Goal: Information Seeking & Learning: Learn about a topic

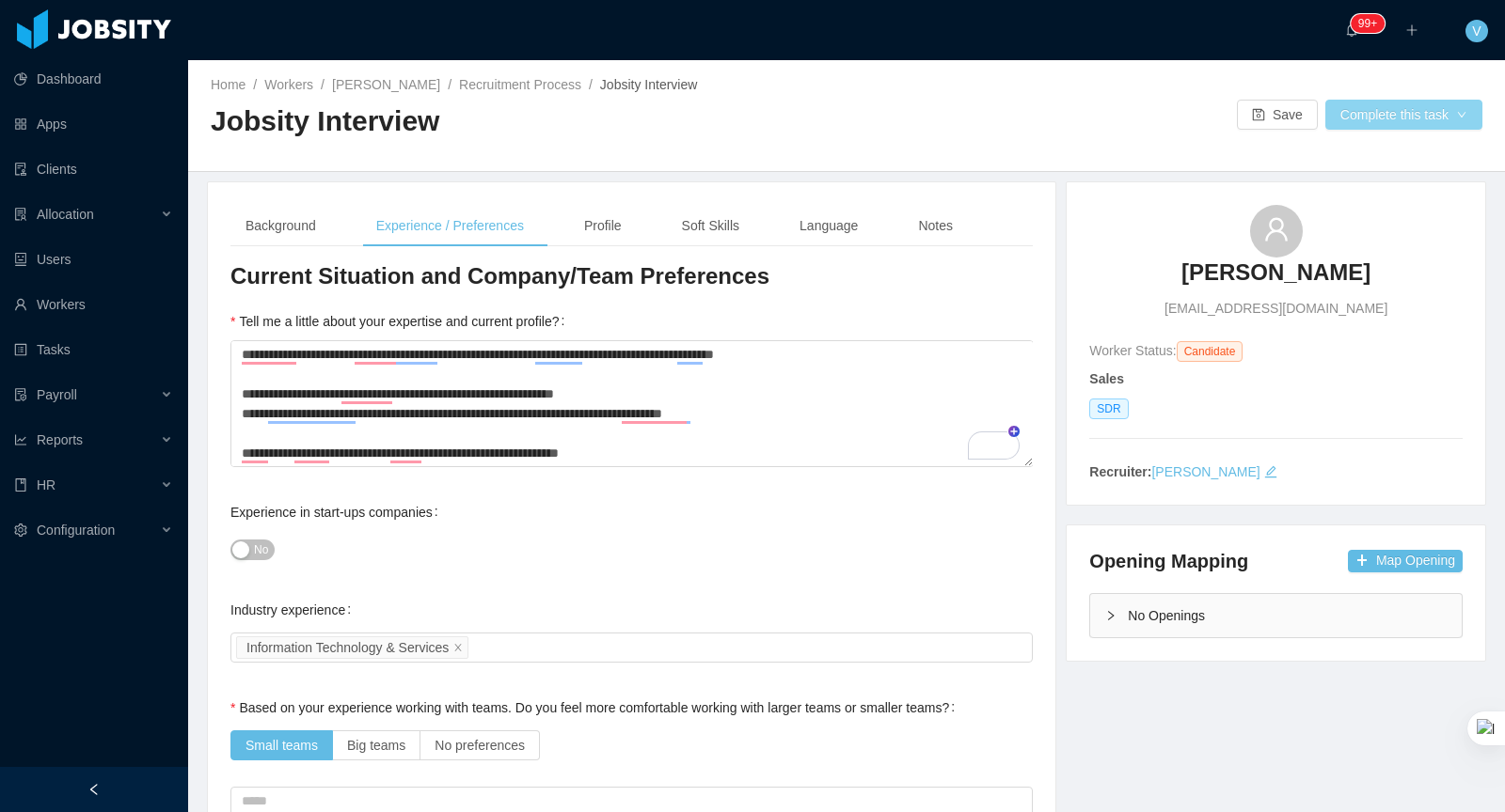
click at [1385, 124] on button "Complete this task" at bounding box center [1403, 115] width 157 height 30
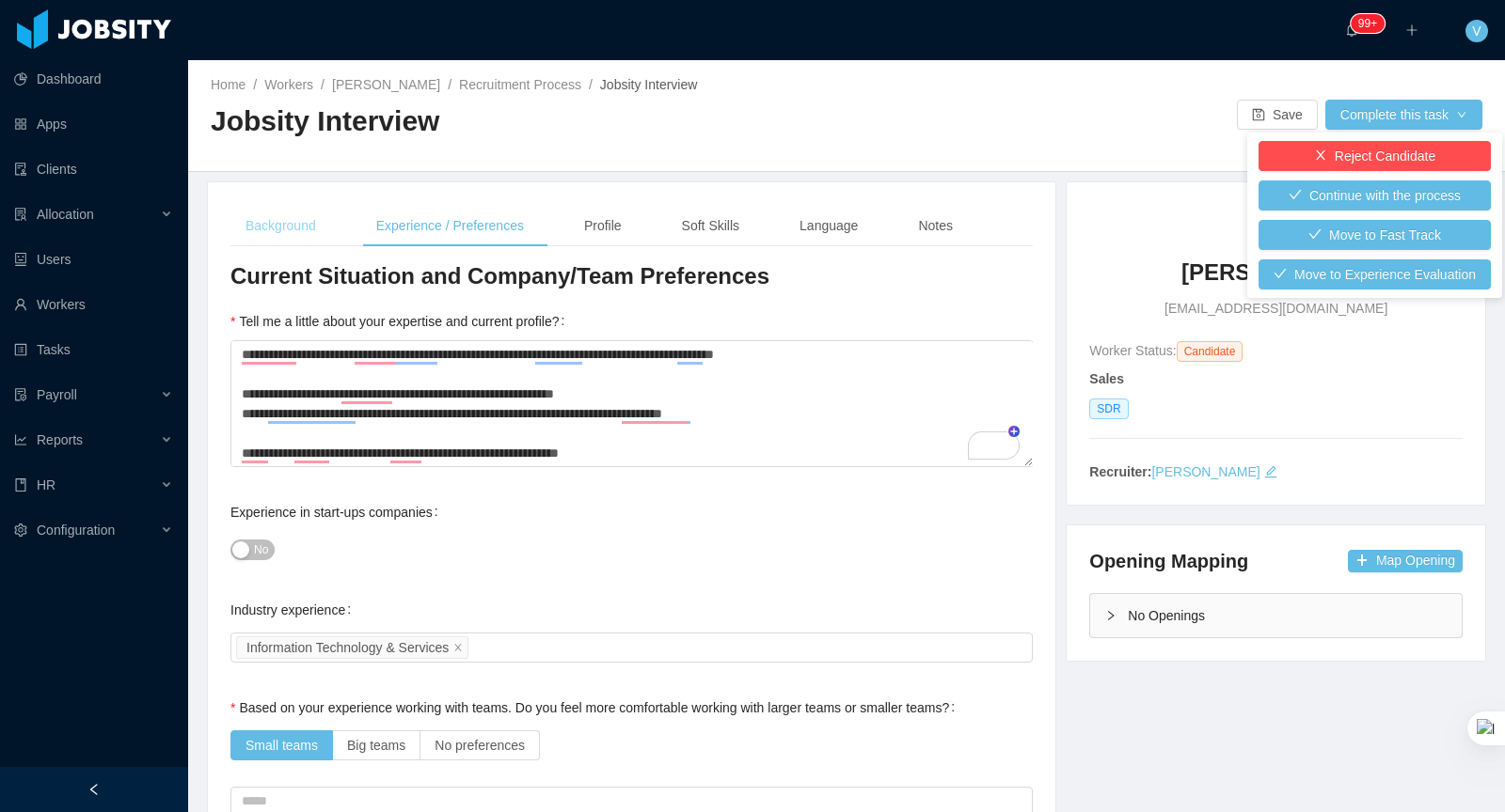
click at [291, 216] on div "Background" at bounding box center [280, 225] width 101 height 42
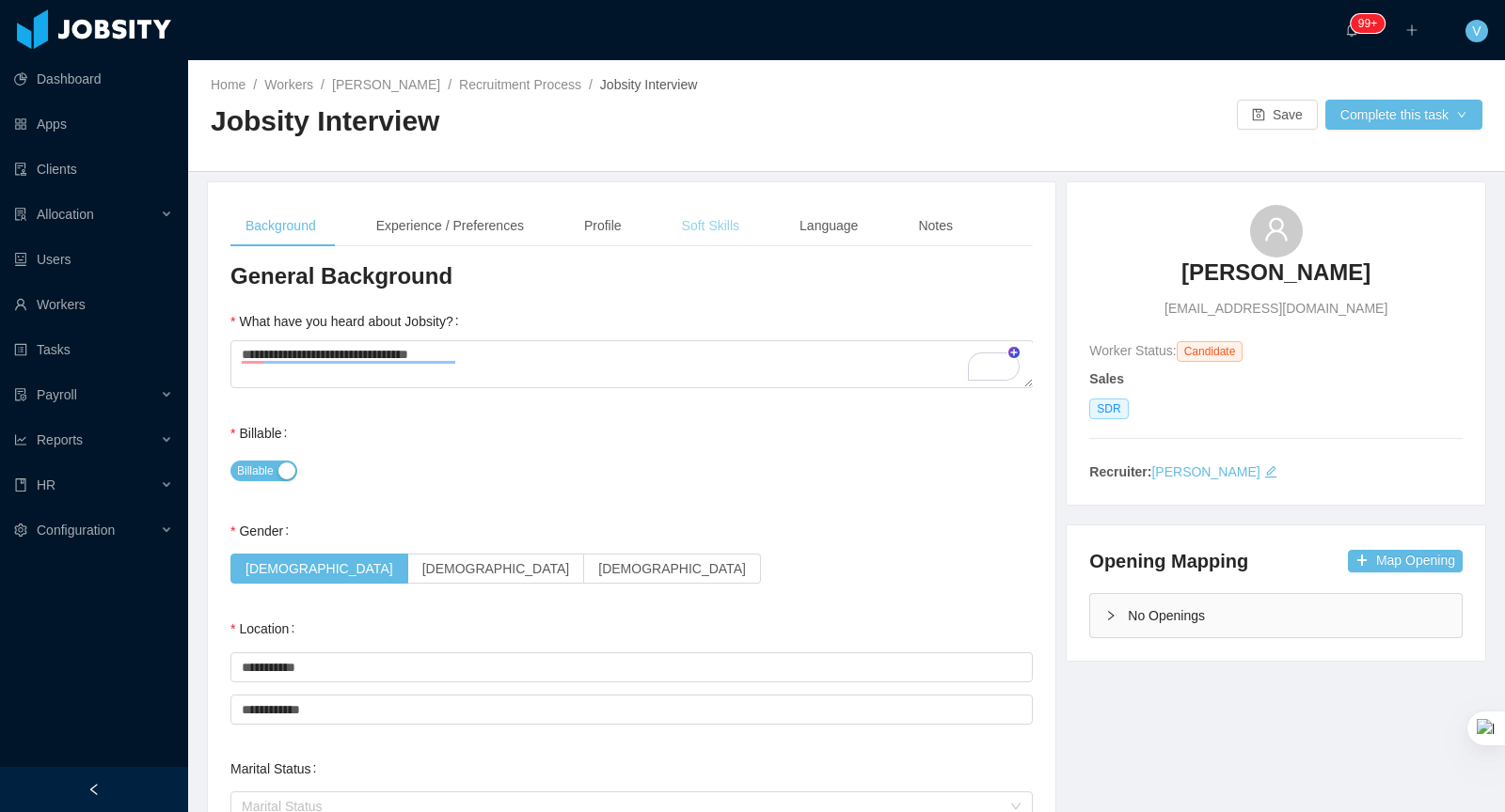
click at [676, 219] on div "Soft Skills" at bounding box center [711, 225] width 88 height 42
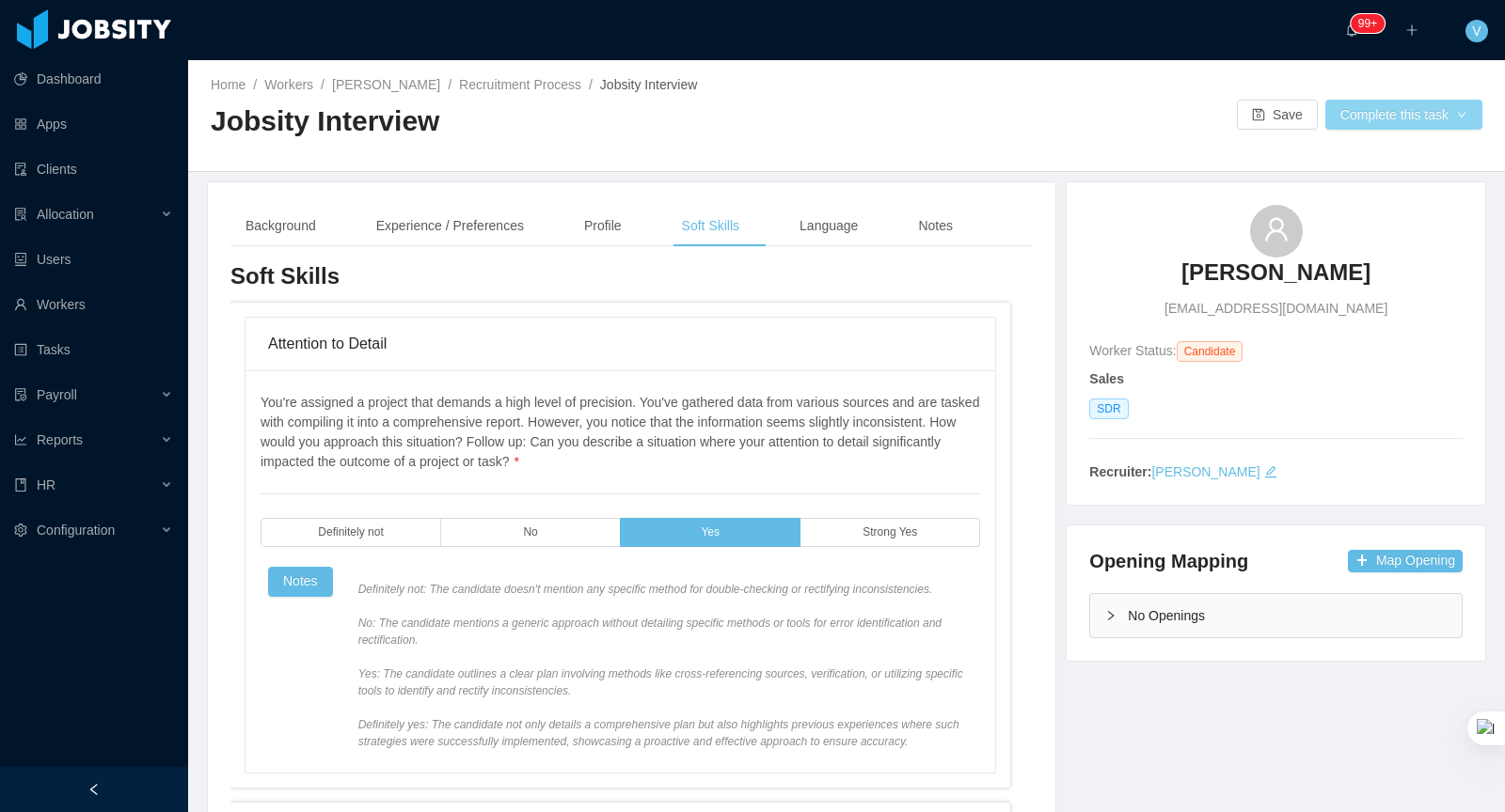
click at [1396, 124] on button "Complete this task" at bounding box center [1403, 115] width 157 height 30
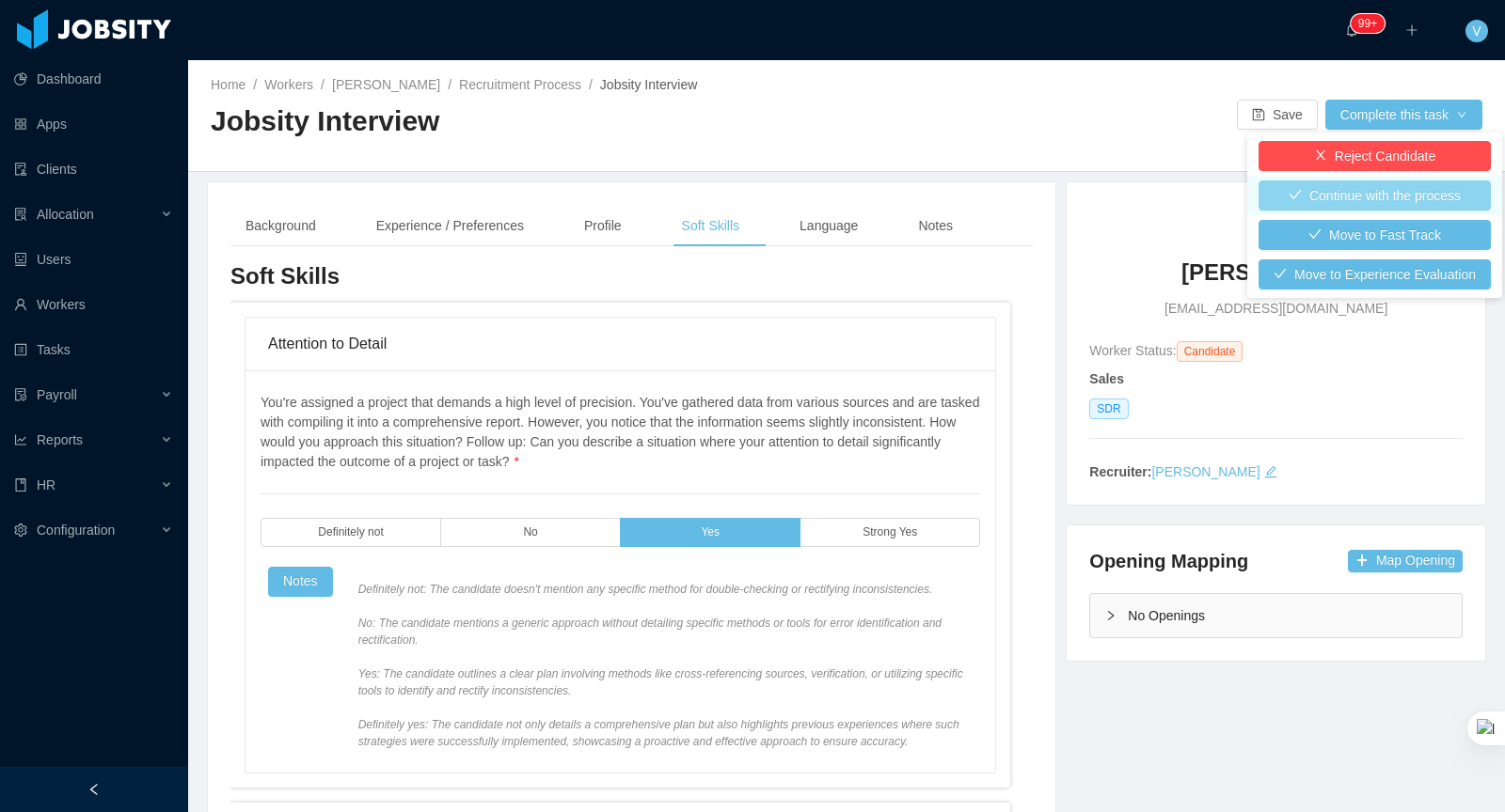
click at [1342, 199] on button "Continue with the process" at bounding box center [1375, 195] width 232 height 30
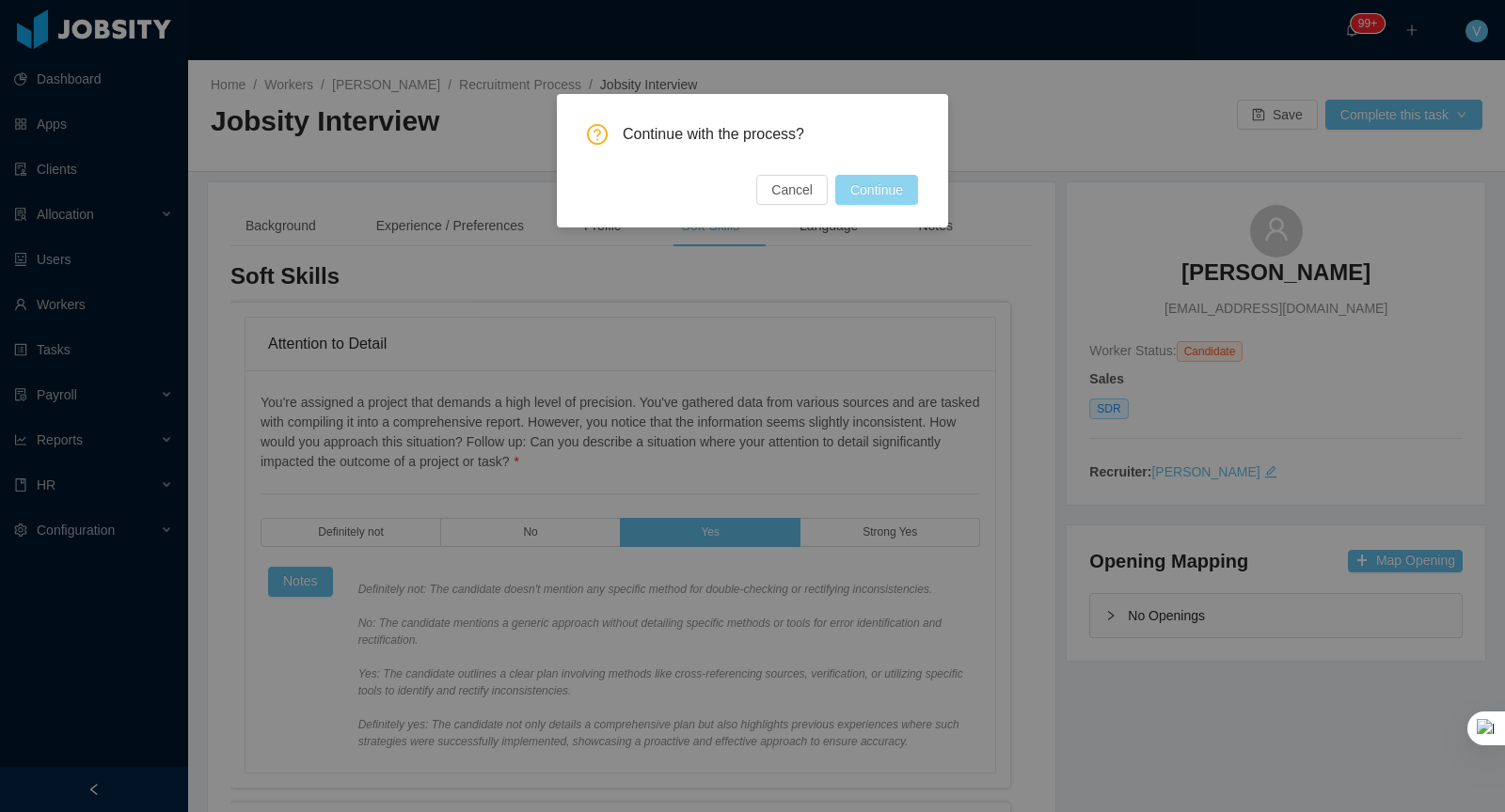
drag, startPoint x: 856, startPoint y: 186, endPoint x: 965, endPoint y: 236, distance: 119.9
click at [856, 186] on button "Continue" at bounding box center [877, 190] width 83 height 30
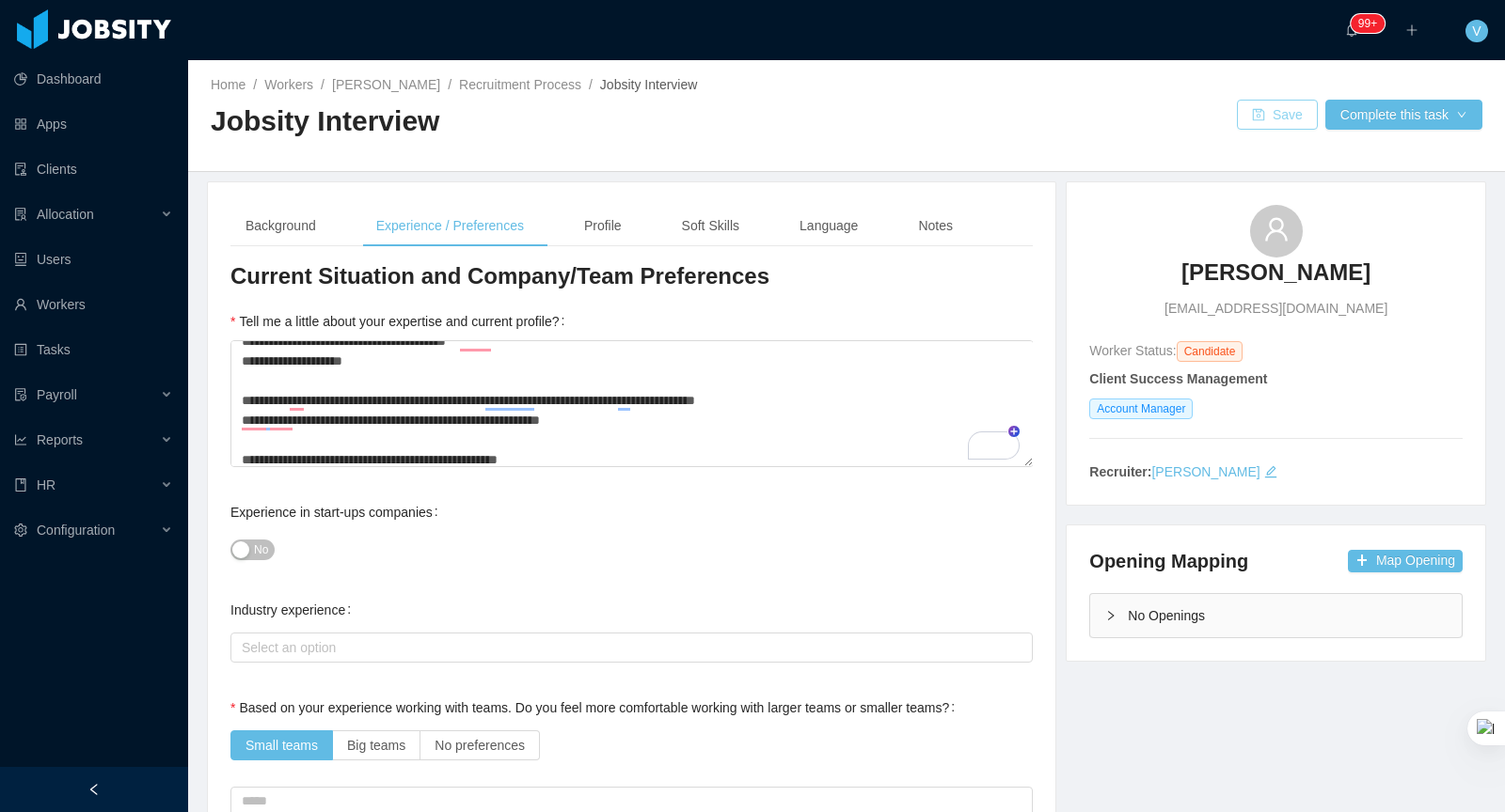
click at [1284, 113] on button "Save" at bounding box center [1278, 115] width 81 height 30
click at [618, 216] on div "Profile" at bounding box center [603, 225] width 68 height 42
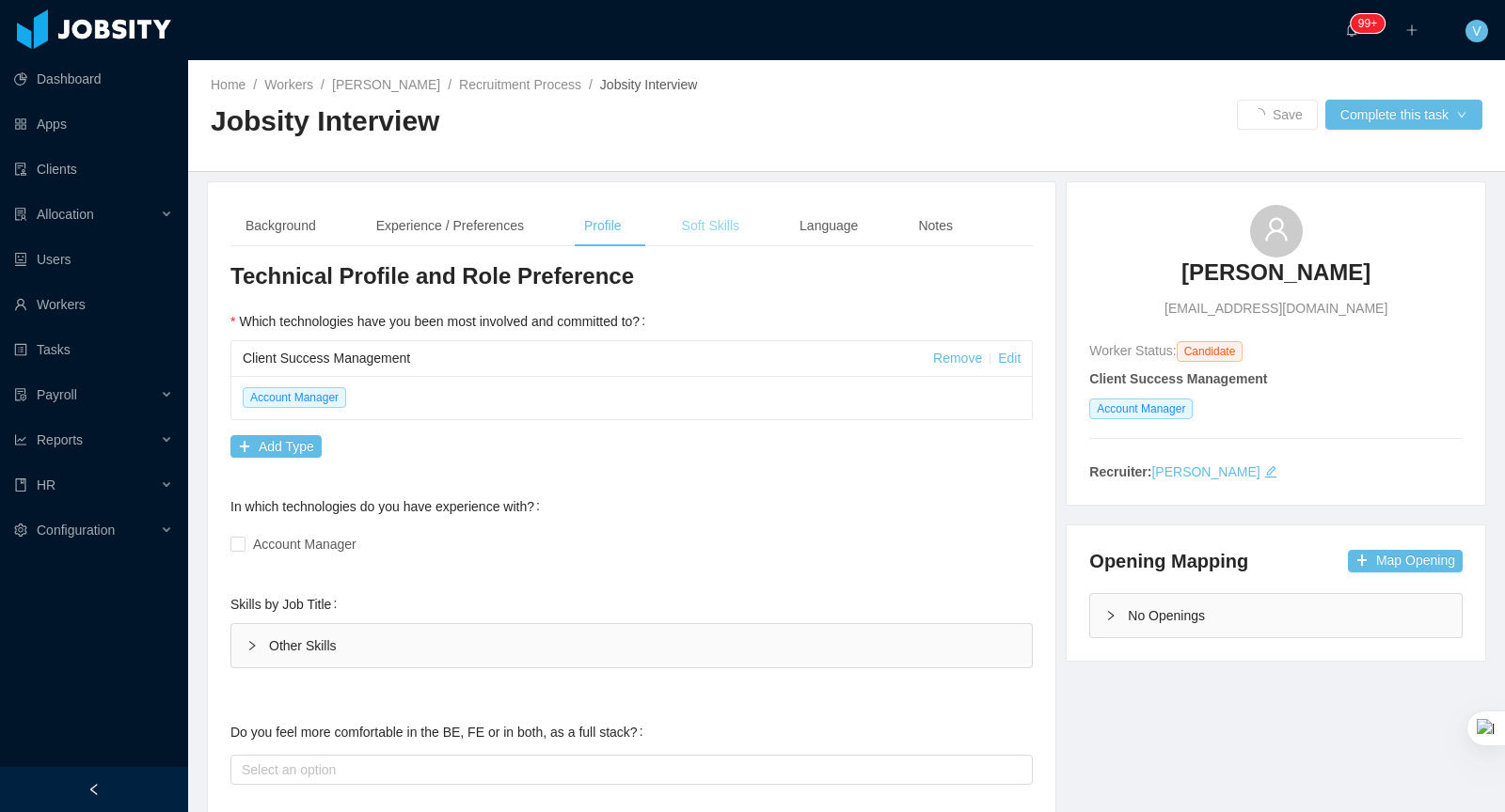
click at [754, 209] on div "Soft Skills" at bounding box center [711, 225] width 88 height 42
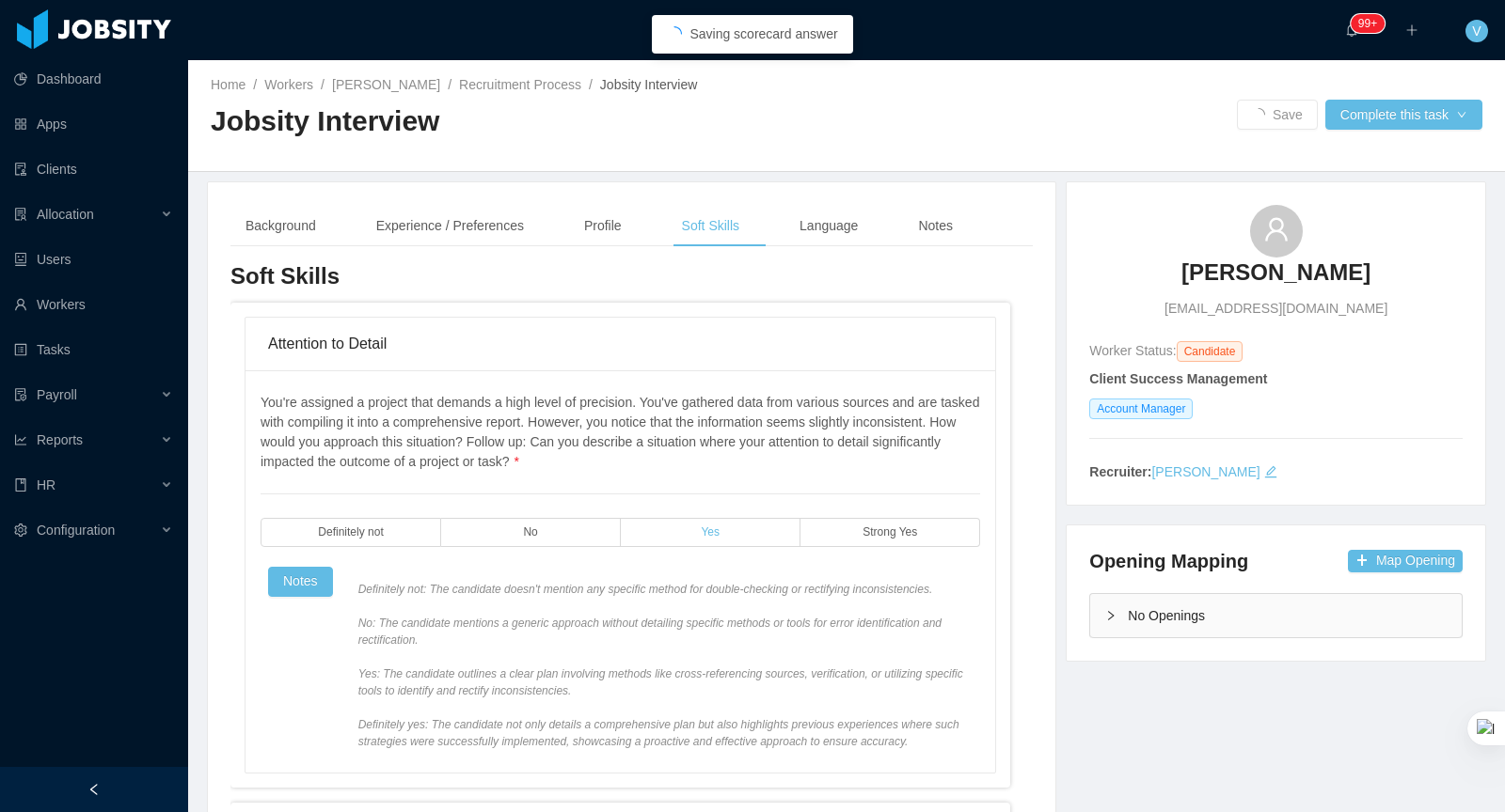
click at [715, 529] on span "Yes" at bounding box center [711, 532] width 19 height 12
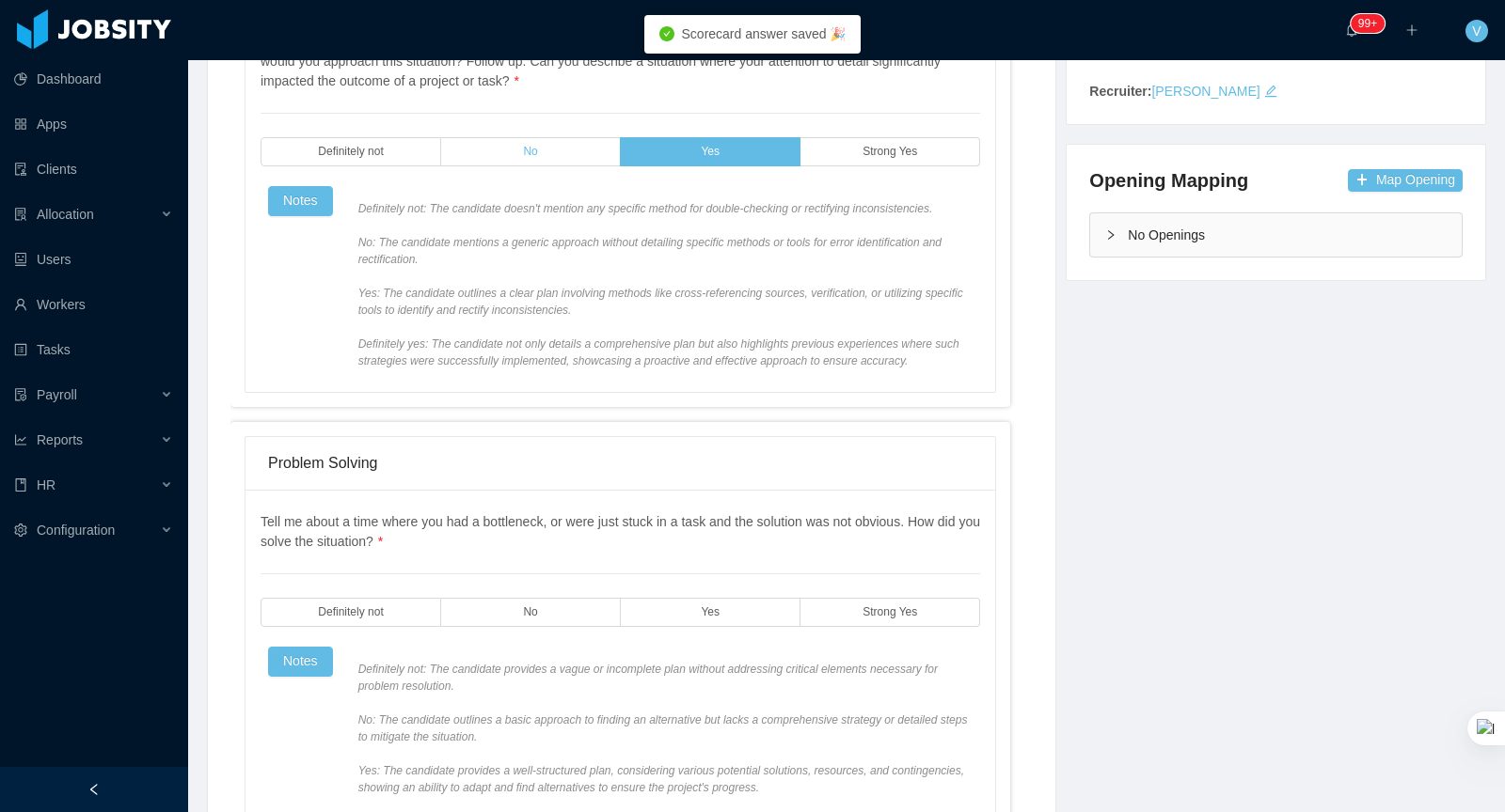
click at [527, 138] on label "No" at bounding box center [530, 152] width 179 height 29
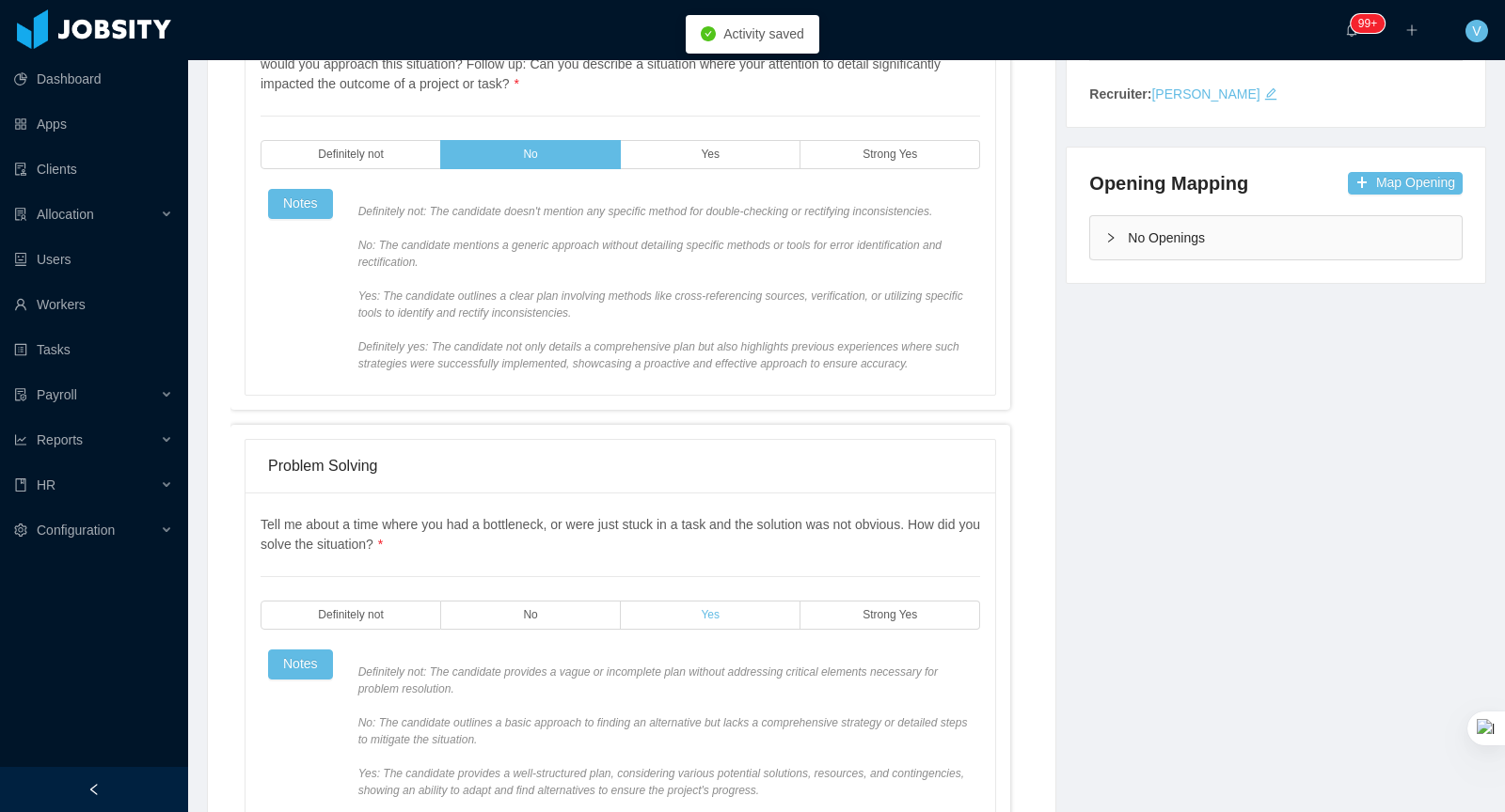
click at [739, 630] on label "Yes" at bounding box center [711, 615] width 179 height 29
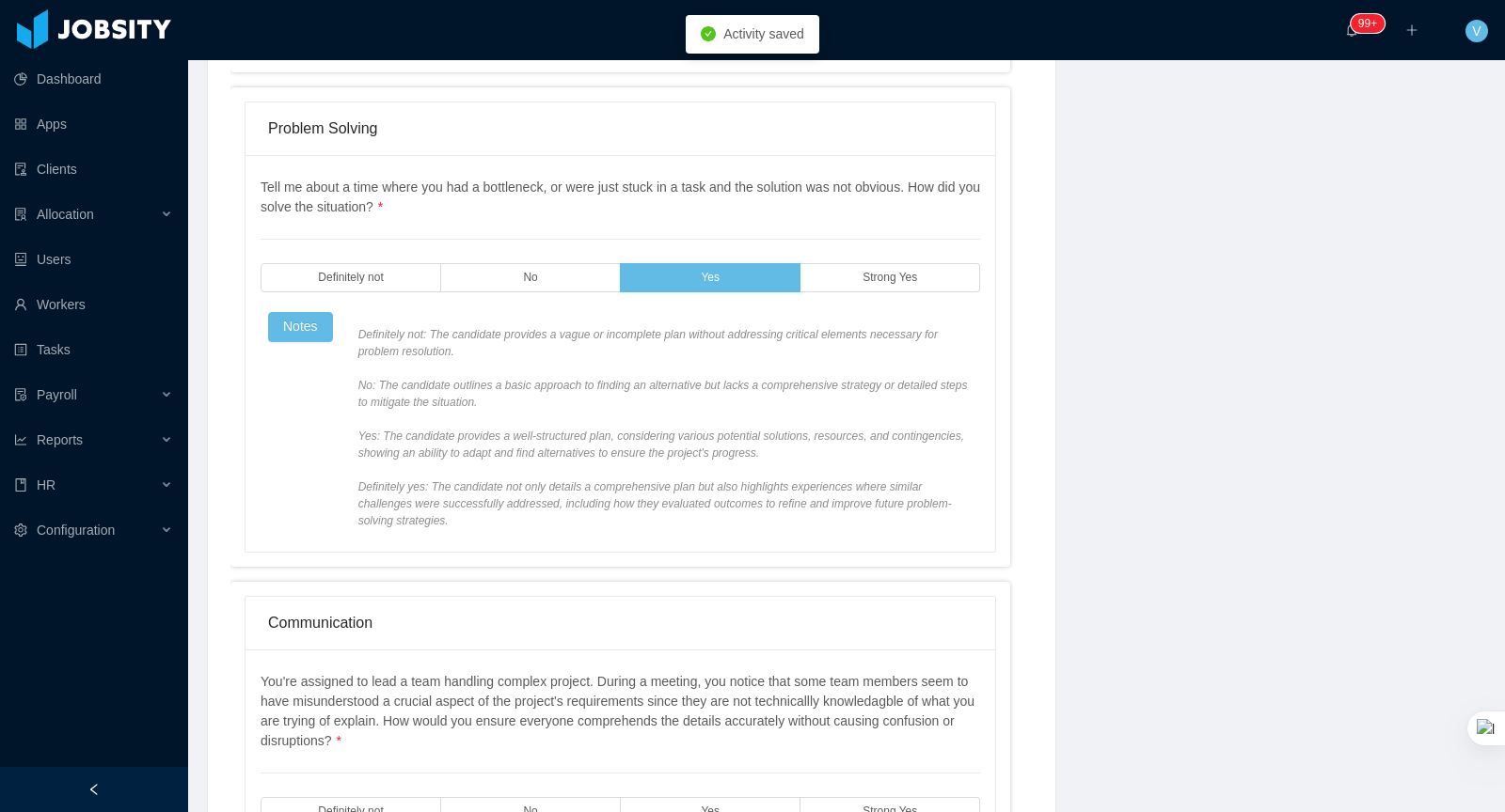
scroll to position [1122, 0]
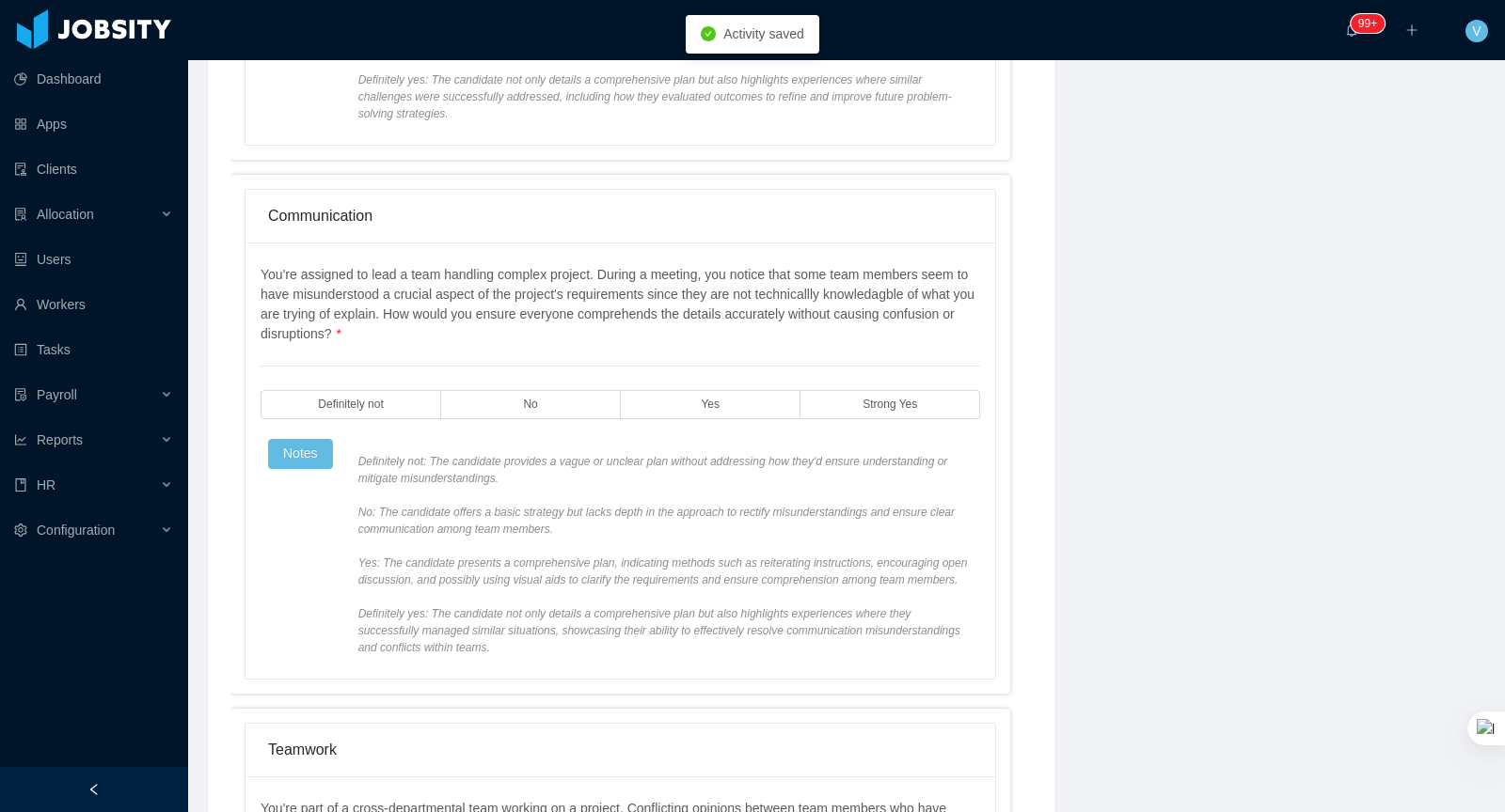
drag, startPoint x: 753, startPoint y: 421, endPoint x: 749, endPoint y: 446, distance: 25.3
click at [753, 420] on label "Yes" at bounding box center [711, 405] width 179 height 29
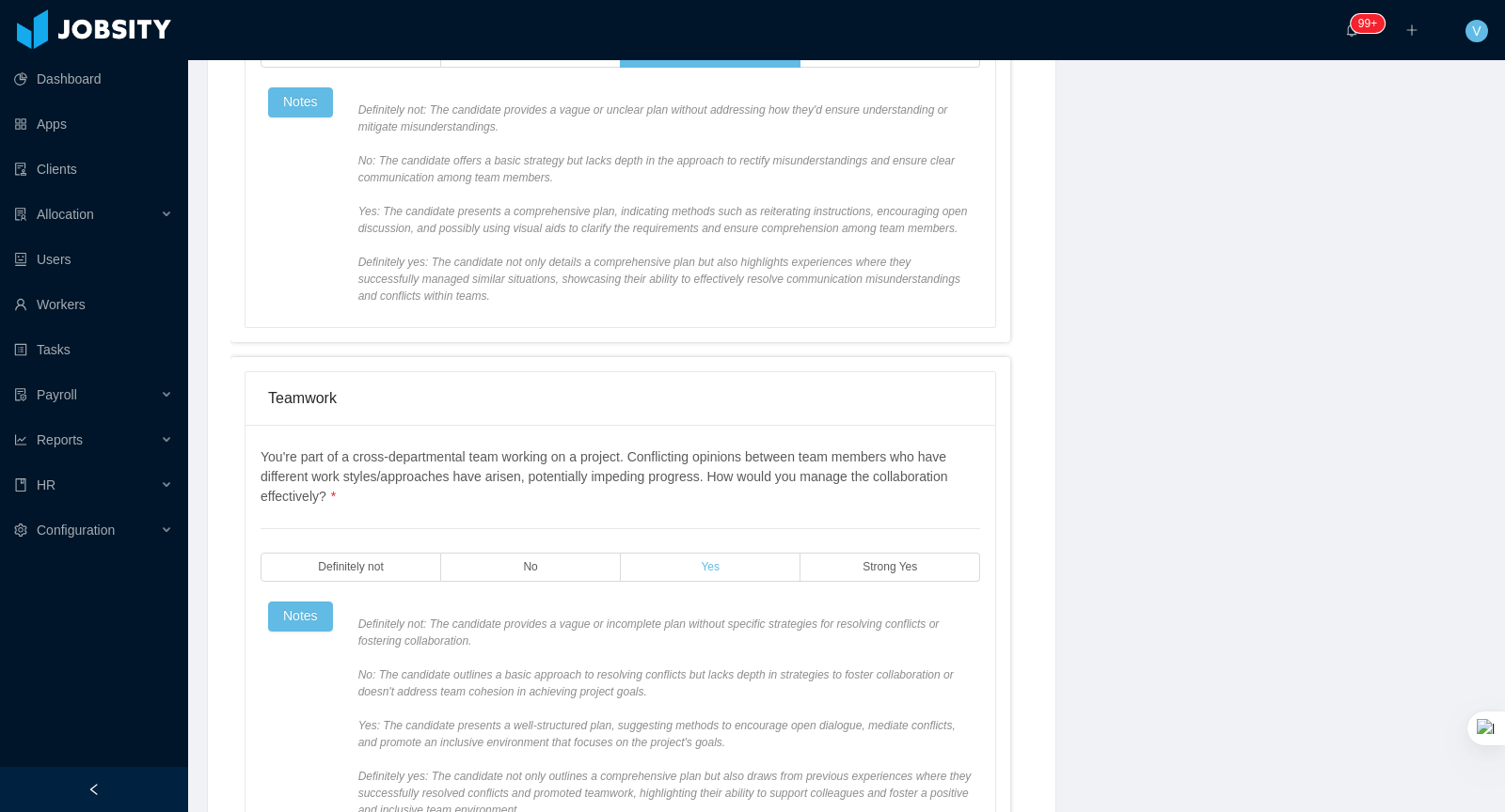
click at [708, 573] on span "Yes" at bounding box center [711, 567] width 19 height 12
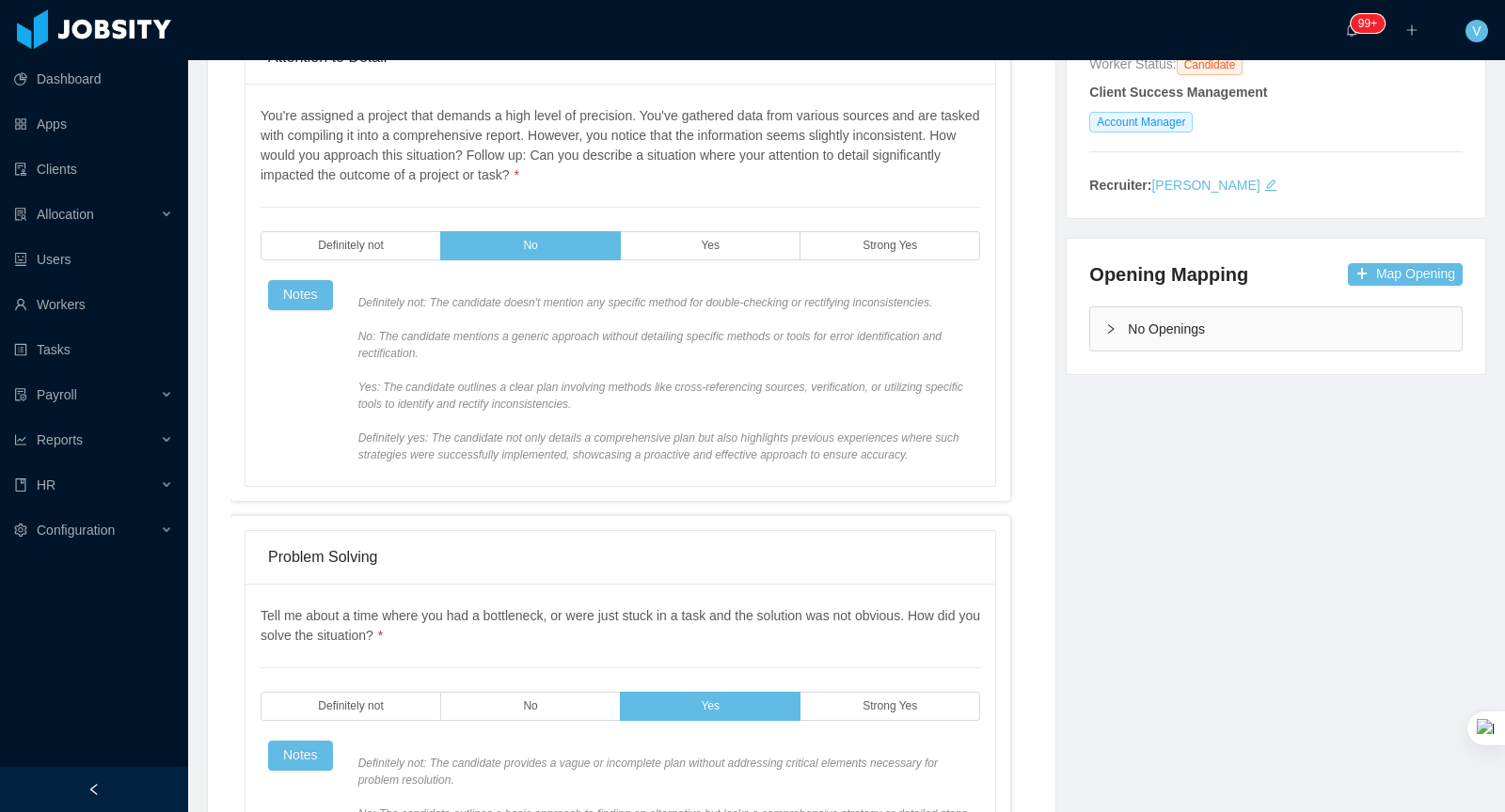
scroll to position [0, 0]
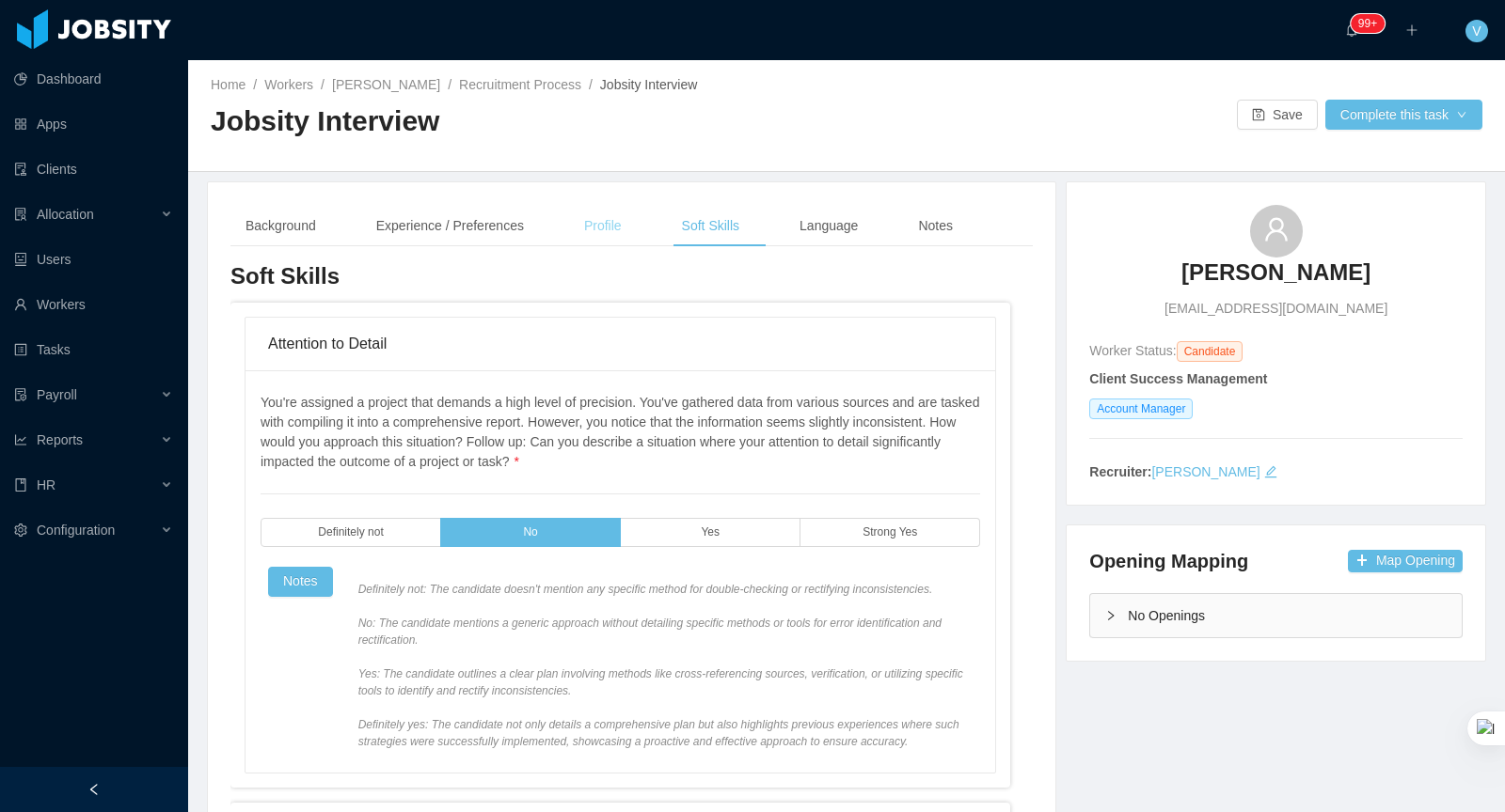
click at [586, 234] on div "Profile" at bounding box center [603, 225] width 68 height 42
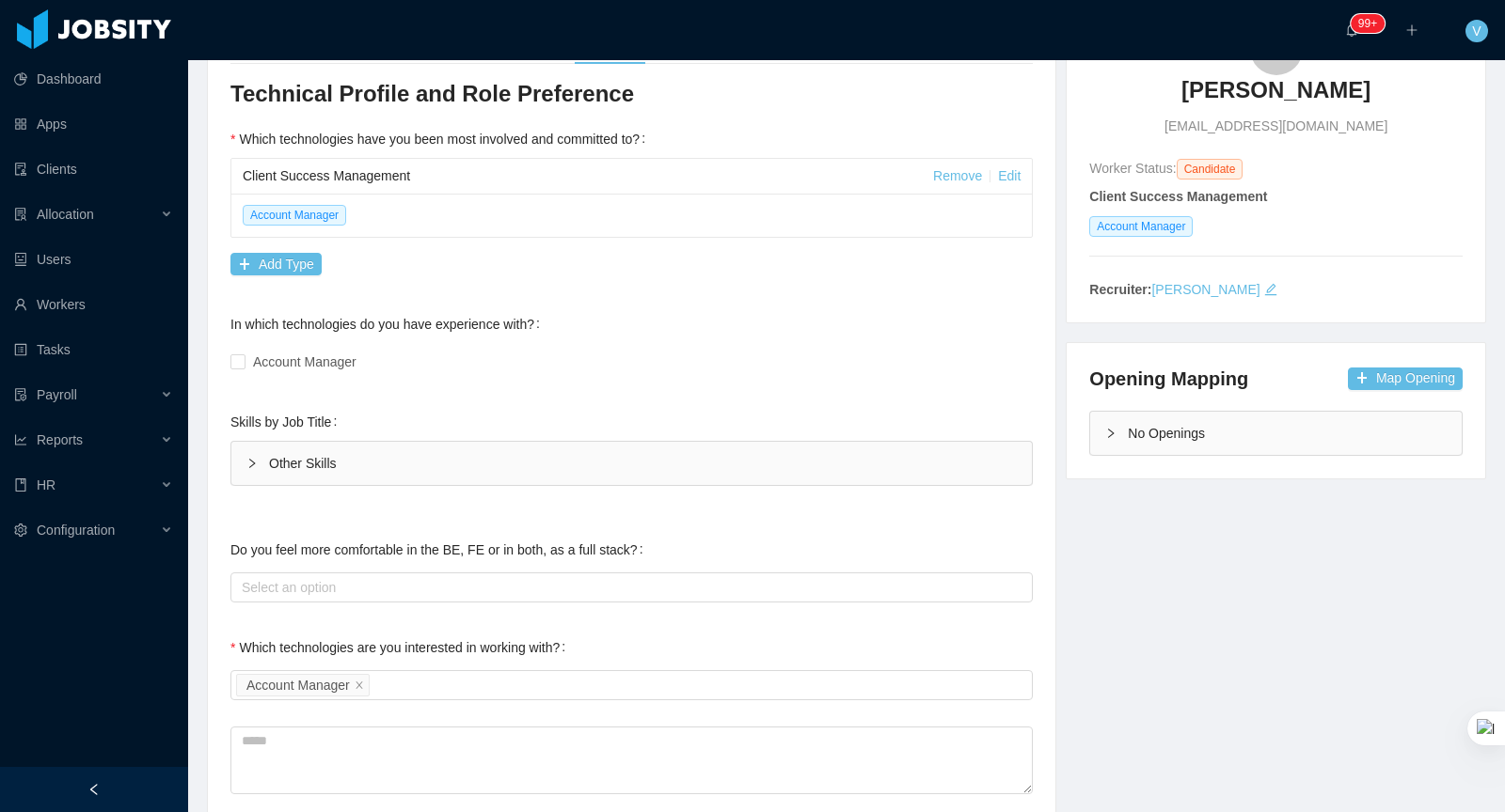
scroll to position [211, 0]
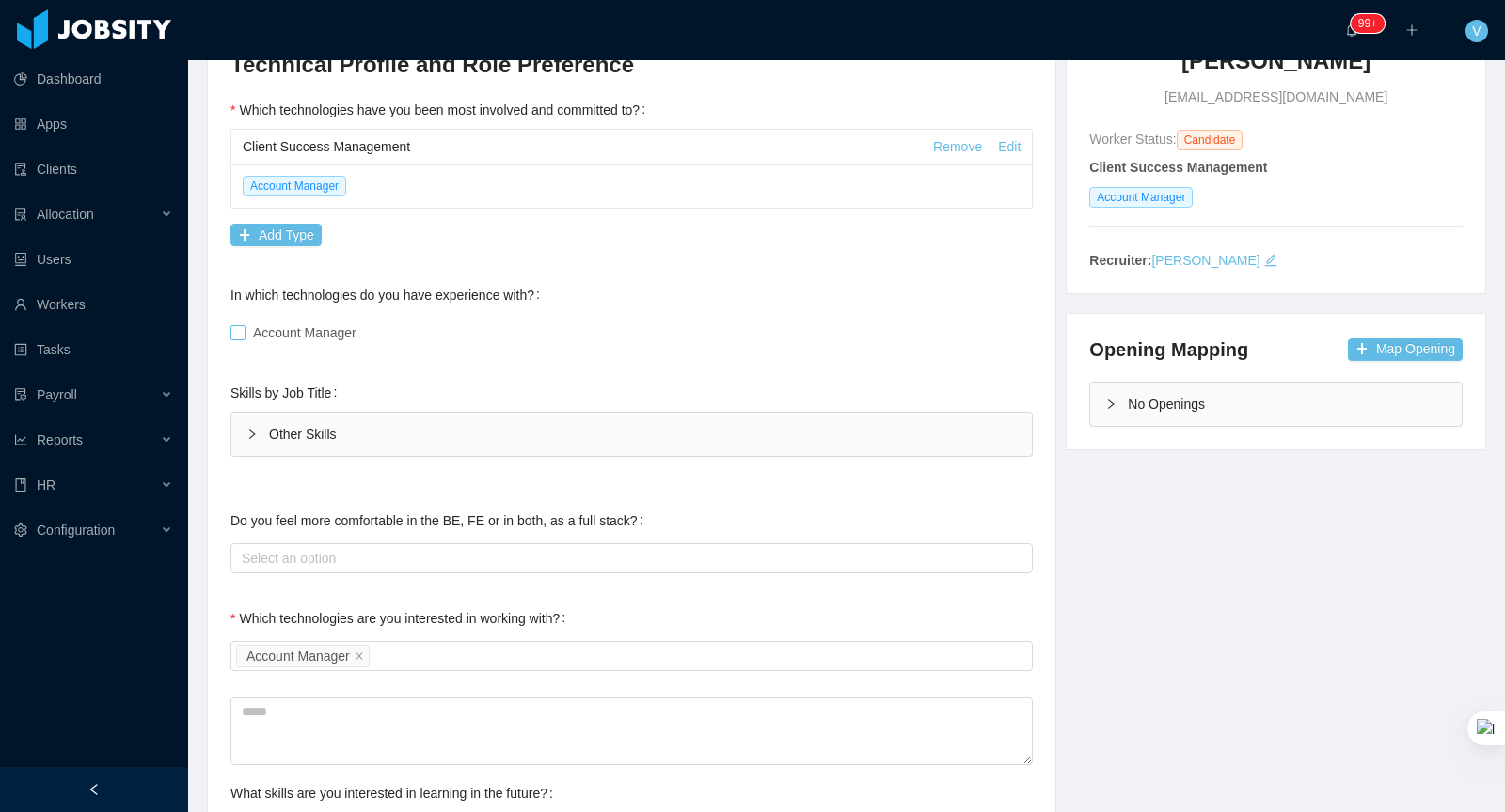
click at [243, 332] on span at bounding box center [238, 333] width 15 height 15
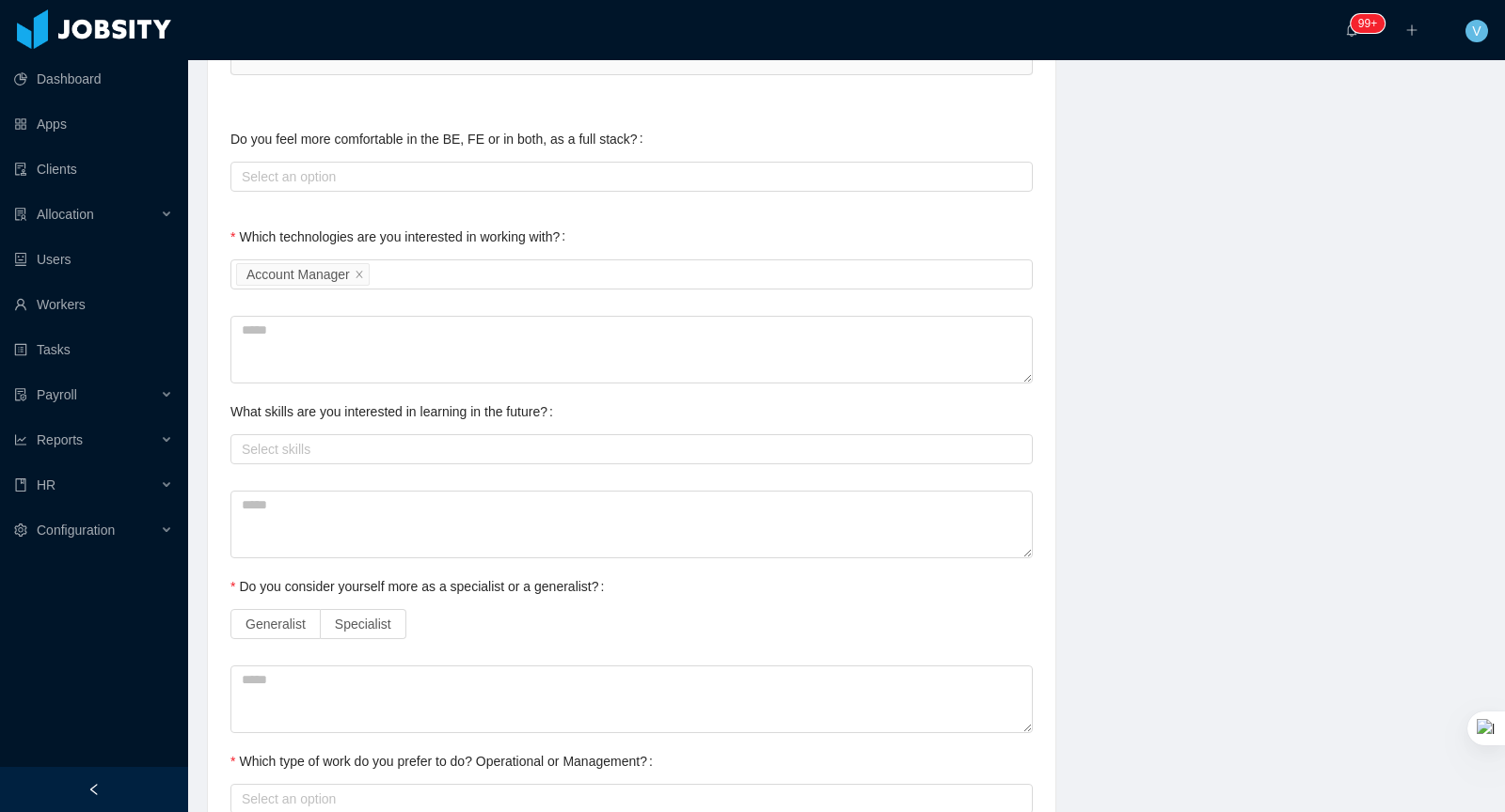
scroll to position [670, 0]
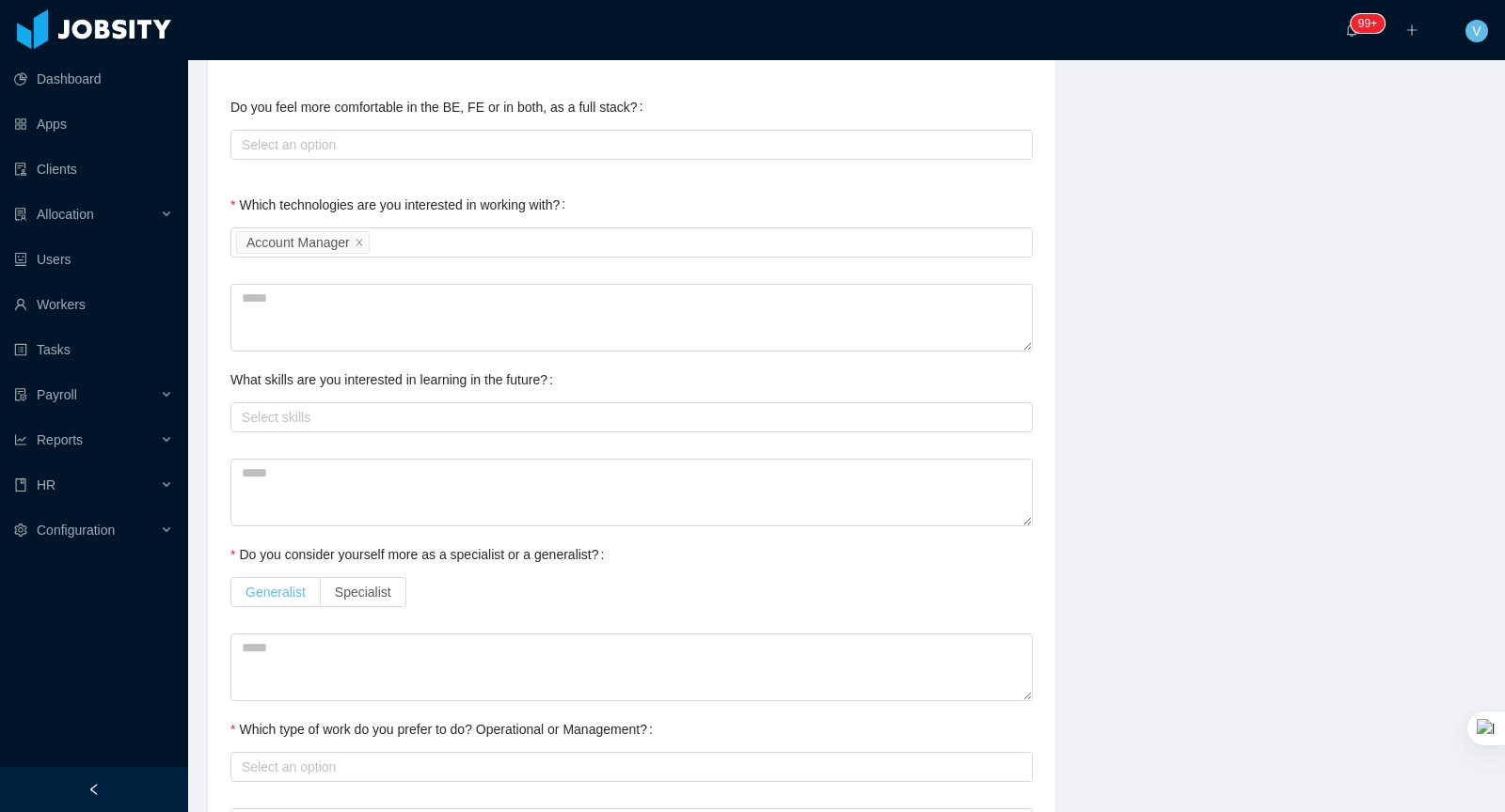
click at [291, 590] on span "Generalist" at bounding box center [276, 592] width 60 height 15
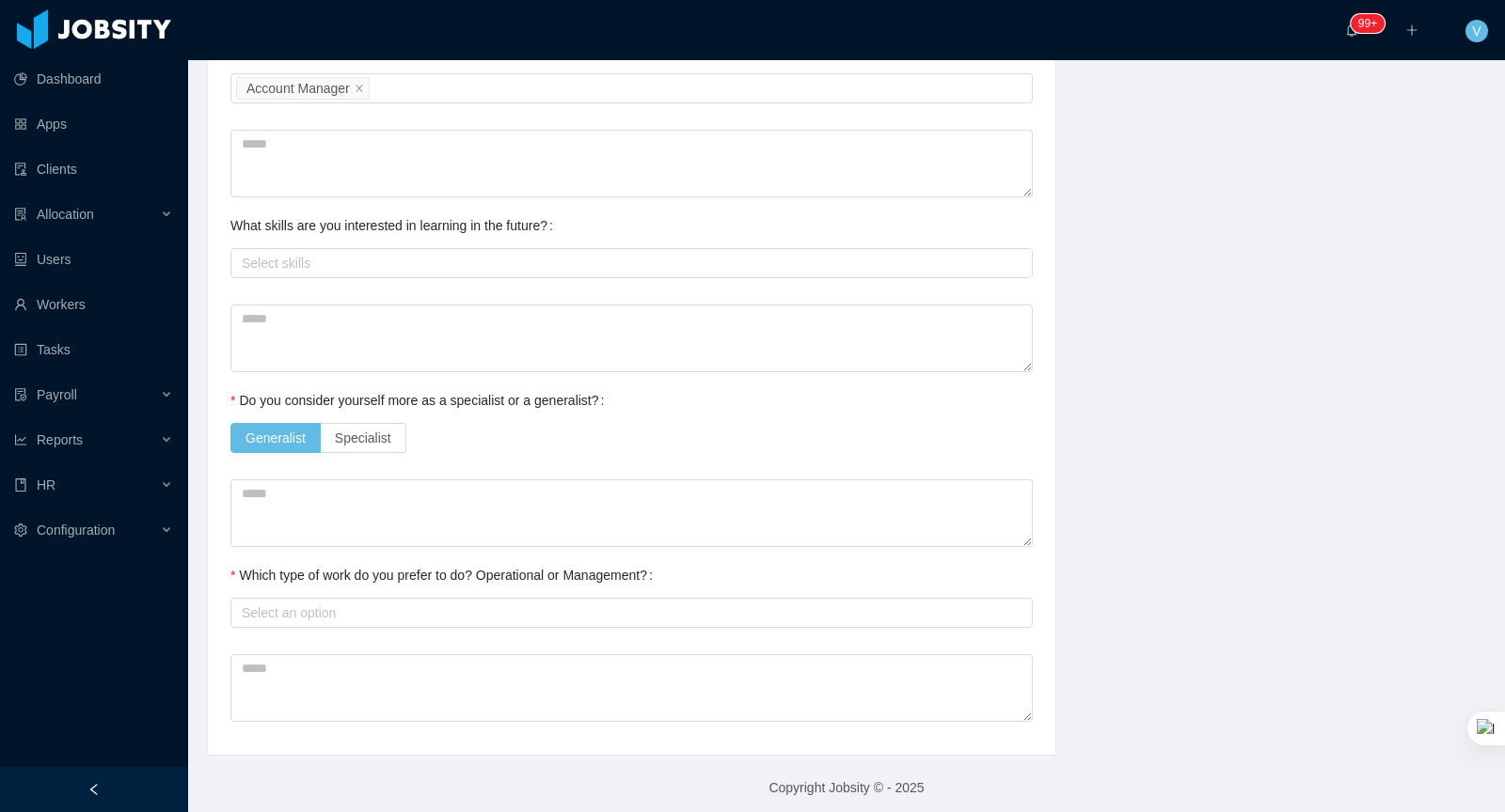
scroll to position [827, 0]
click at [470, 601] on div "Select an option" at bounding box center [627, 609] width 771 height 19
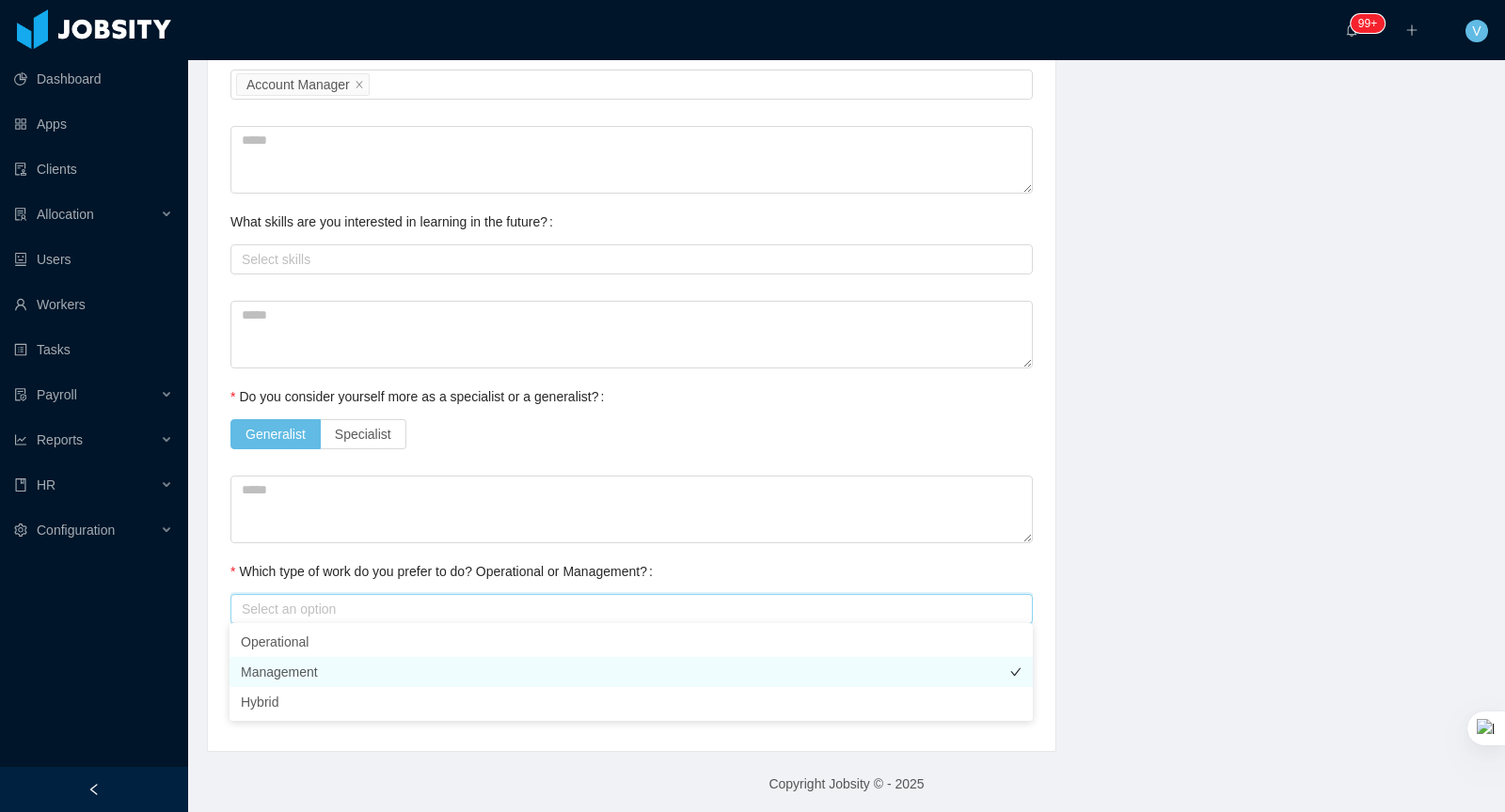
drag, startPoint x: 331, startPoint y: 669, endPoint x: 769, endPoint y: 504, distance: 468.0
click at [331, 669] on li "Management" at bounding box center [630, 672] width 803 height 30
click at [814, 444] on div "Generalist Specialist" at bounding box center [631, 435] width 802 height 38
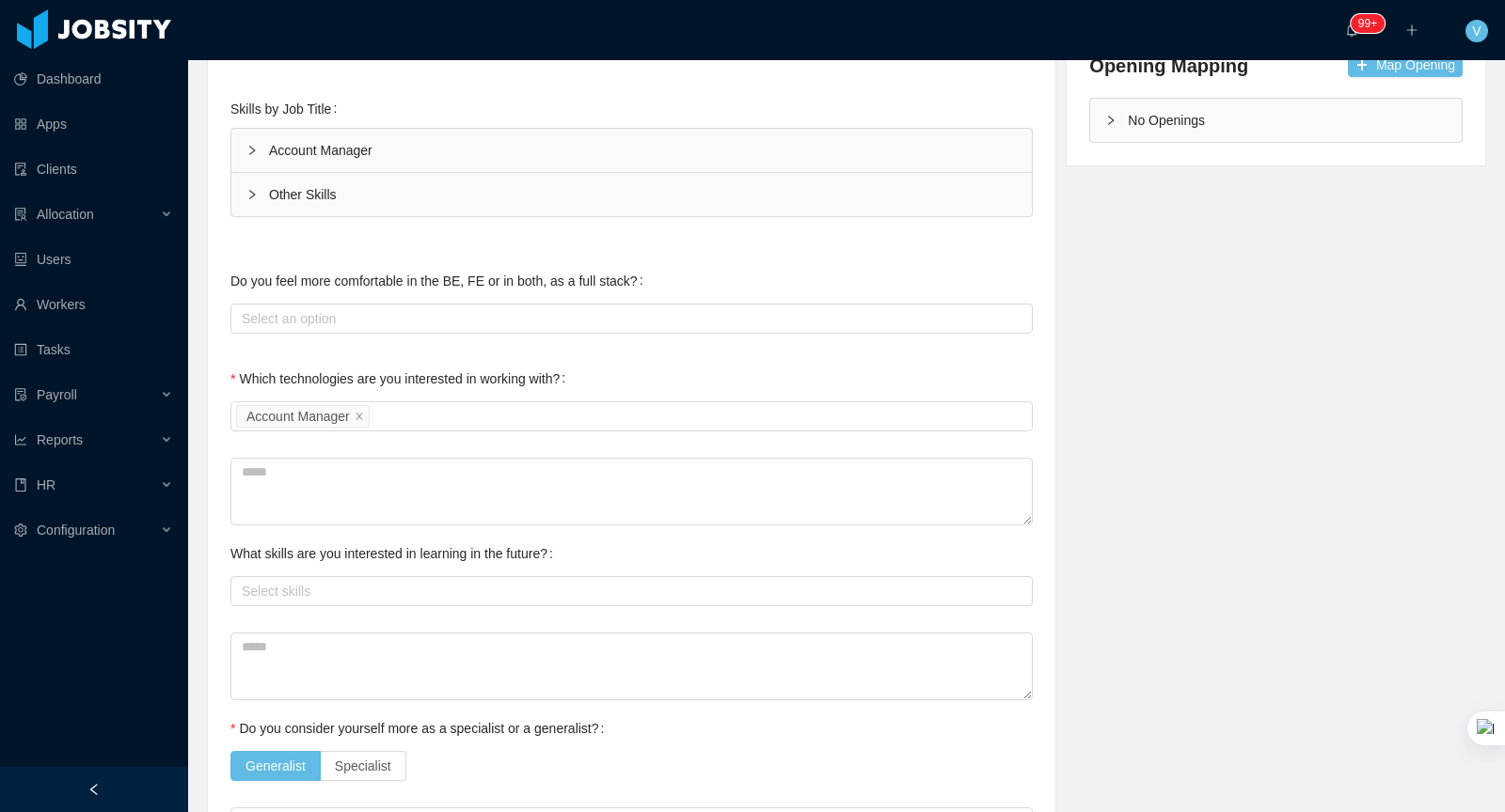
scroll to position [0, 0]
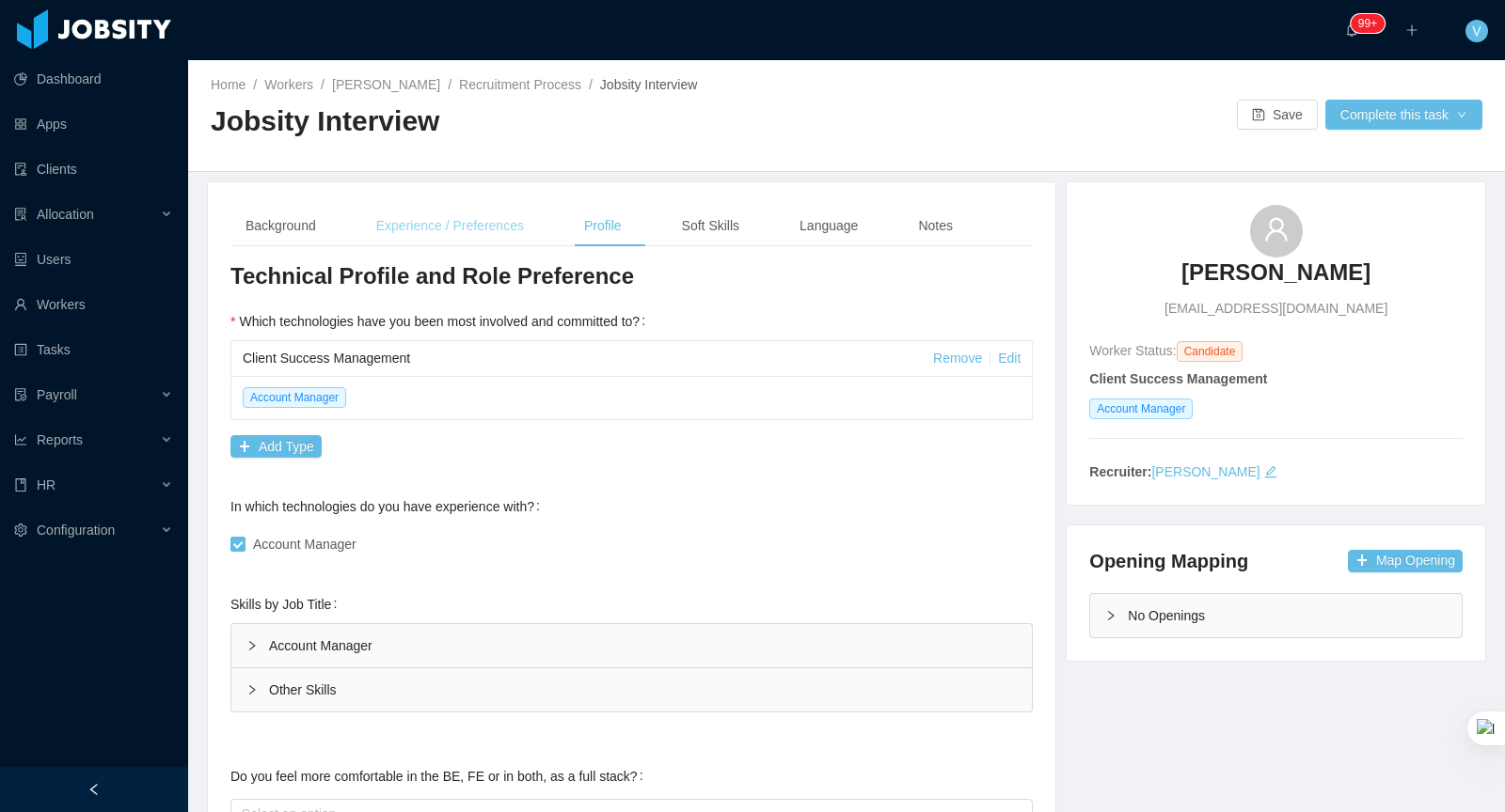
click at [423, 237] on div "Experience / Preferences" at bounding box center [450, 225] width 177 height 42
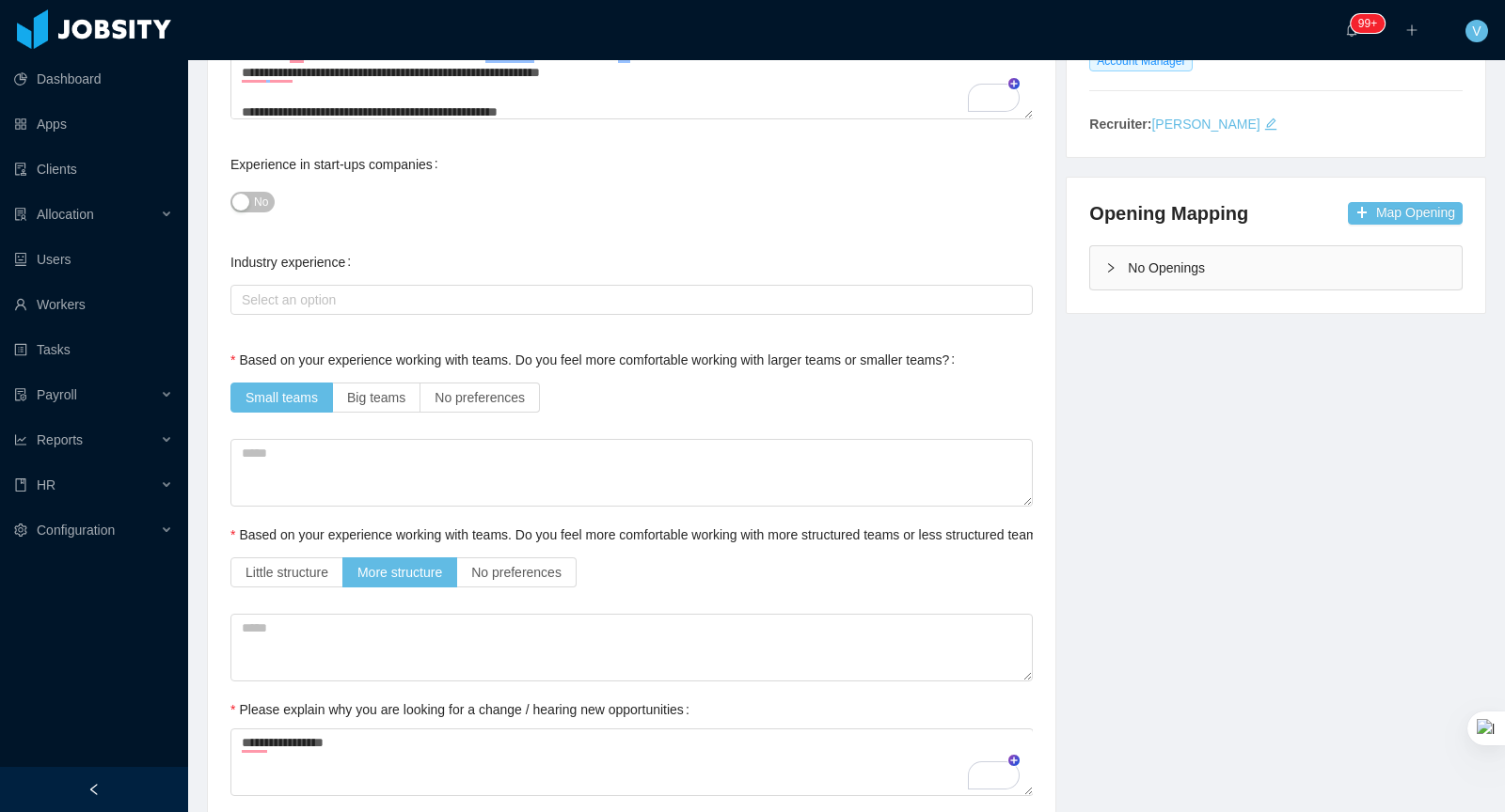
scroll to position [261, 0]
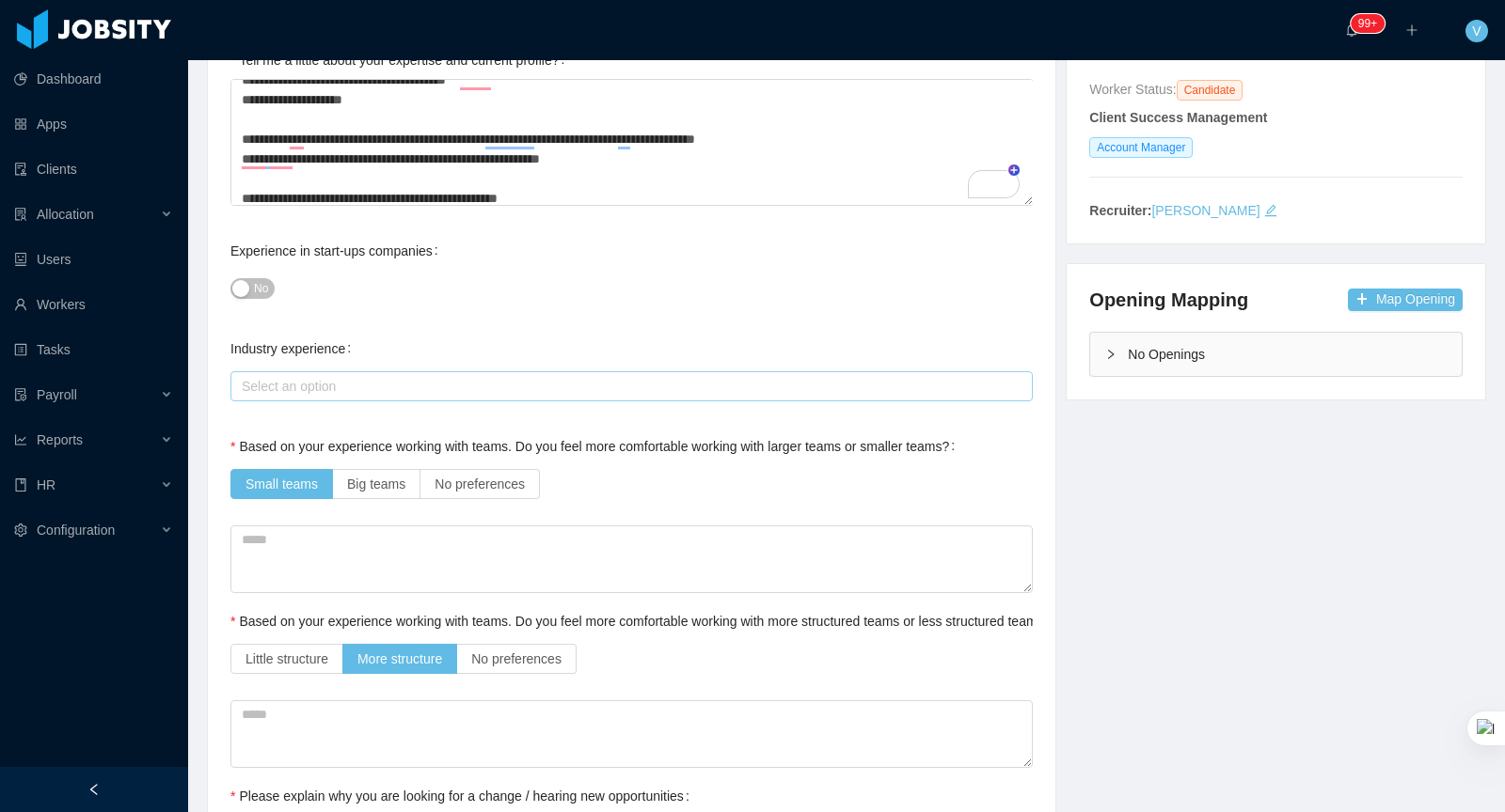
click at [360, 381] on div "Select an option" at bounding box center [627, 387] width 771 height 19
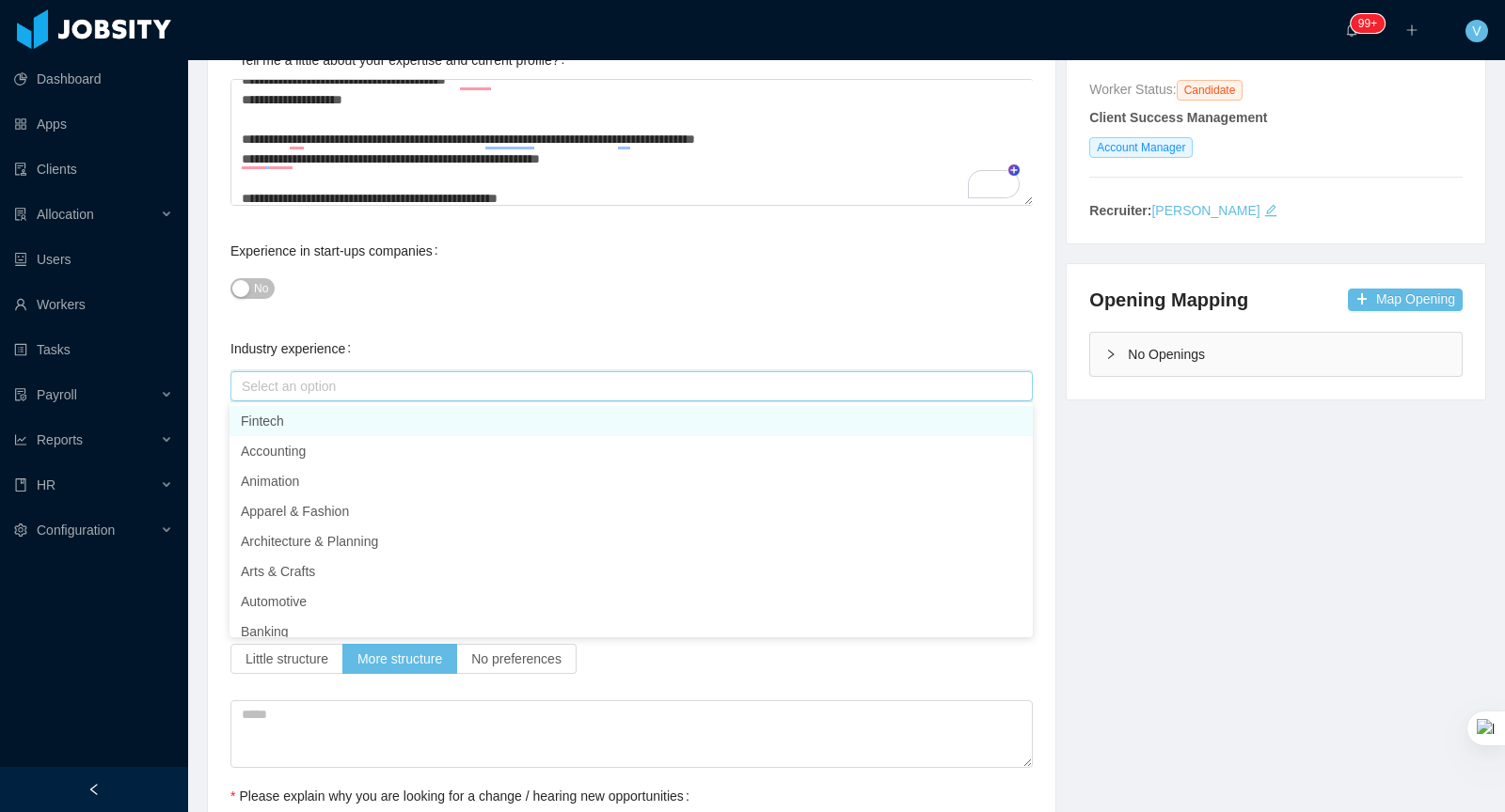
click at [442, 330] on div "Industry experience Select an option" at bounding box center [631, 368] width 802 height 75
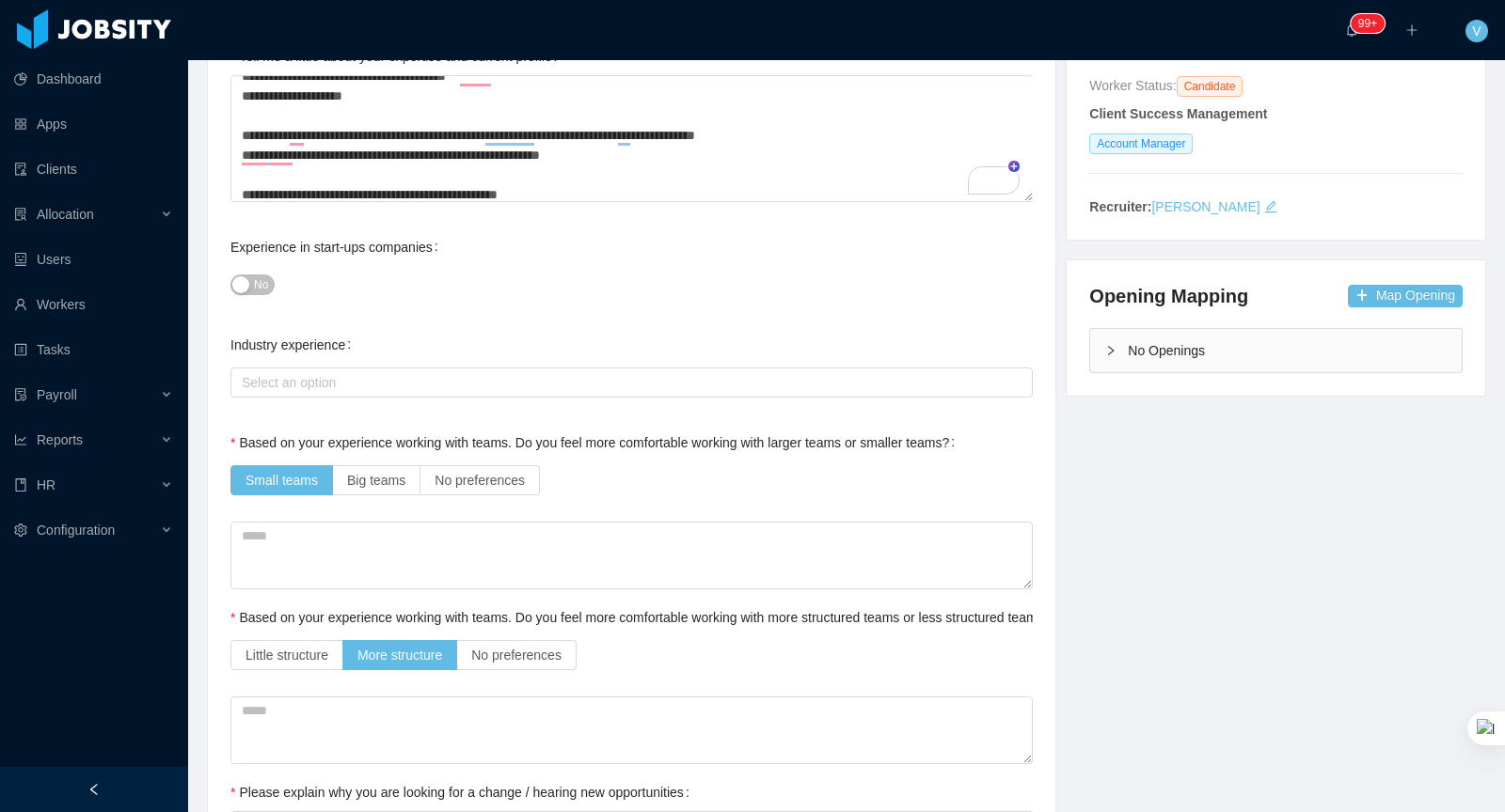
scroll to position [0, 0]
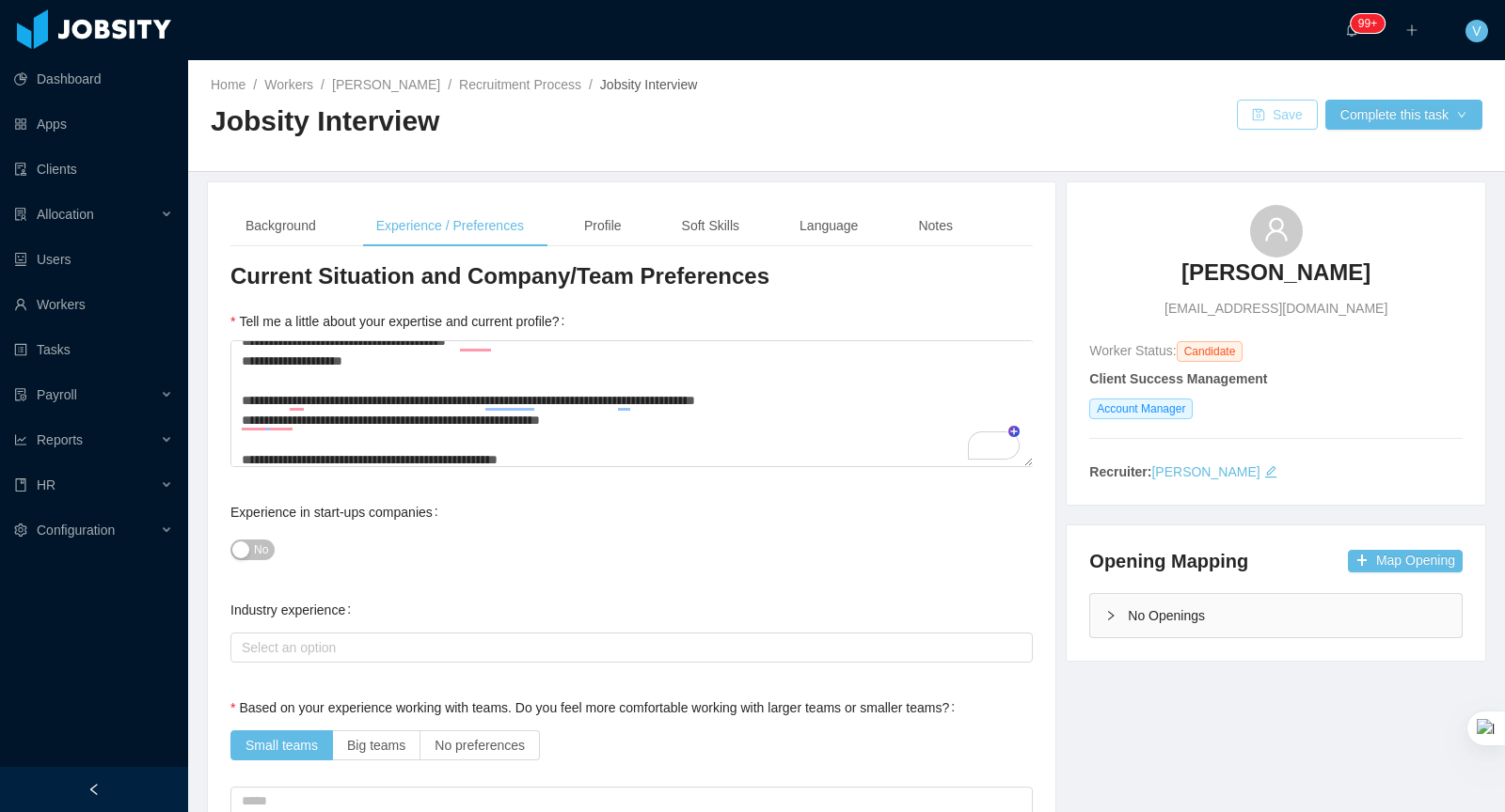
click at [1268, 111] on button "Save" at bounding box center [1278, 115] width 81 height 30
click at [1346, 108] on button "Complete this task" at bounding box center [1403, 115] width 157 height 30
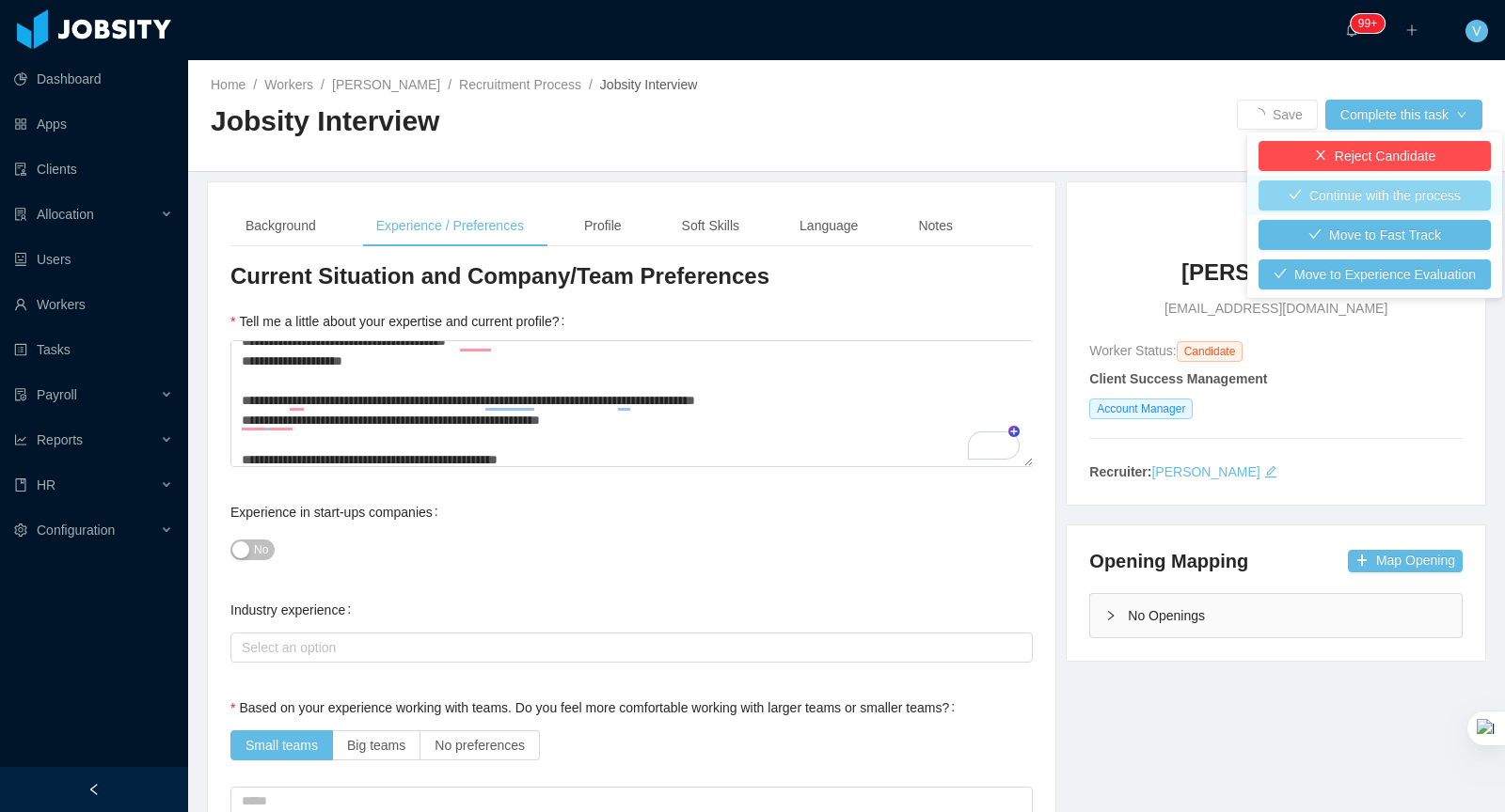
click at [1375, 199] on button "Continue with the process" at bounding box center [1375, 195] width 232 height 30
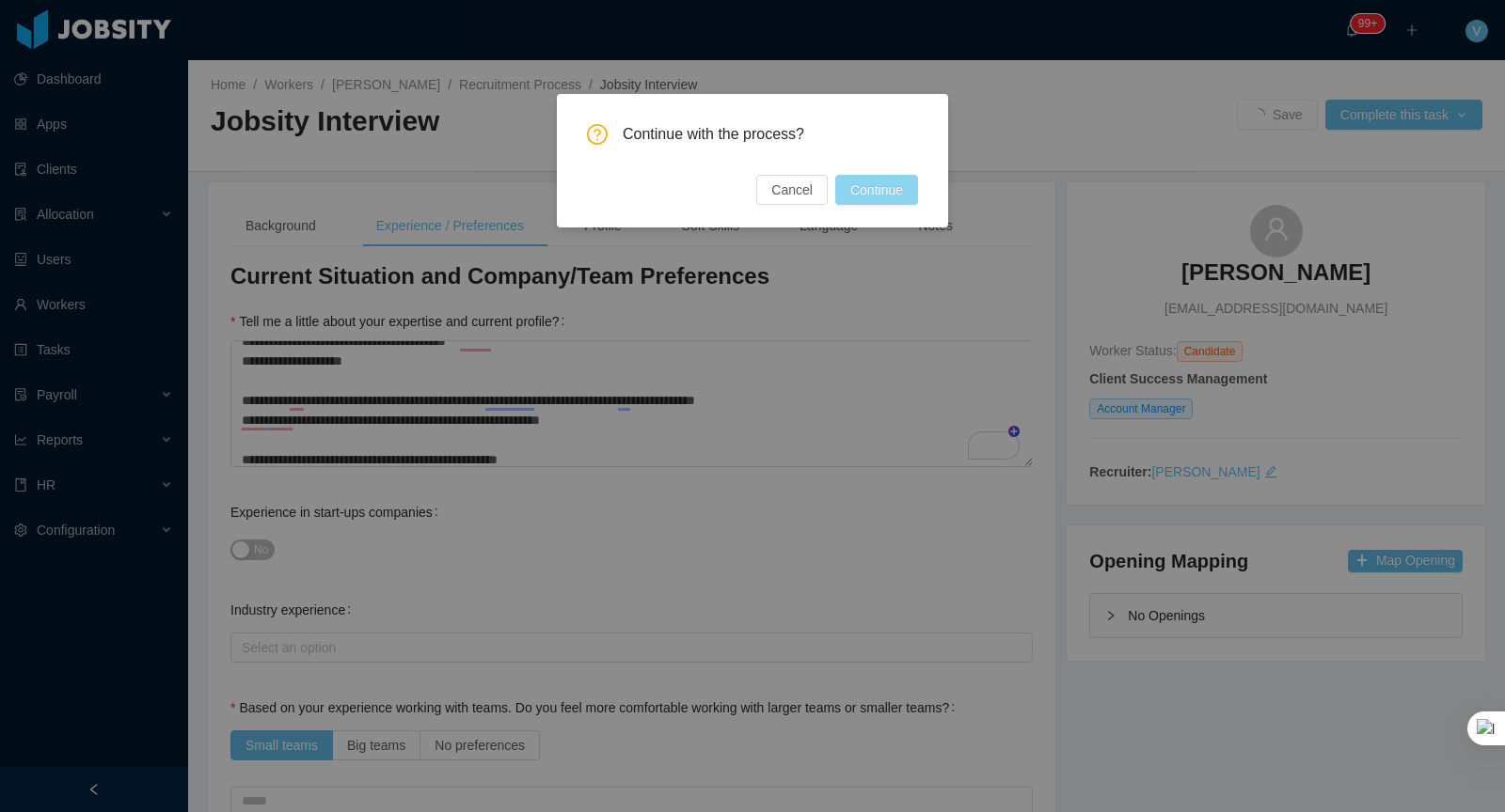
click at [839, 191] on button "Continue" at bounding box center [877, 190] width 83 height 30
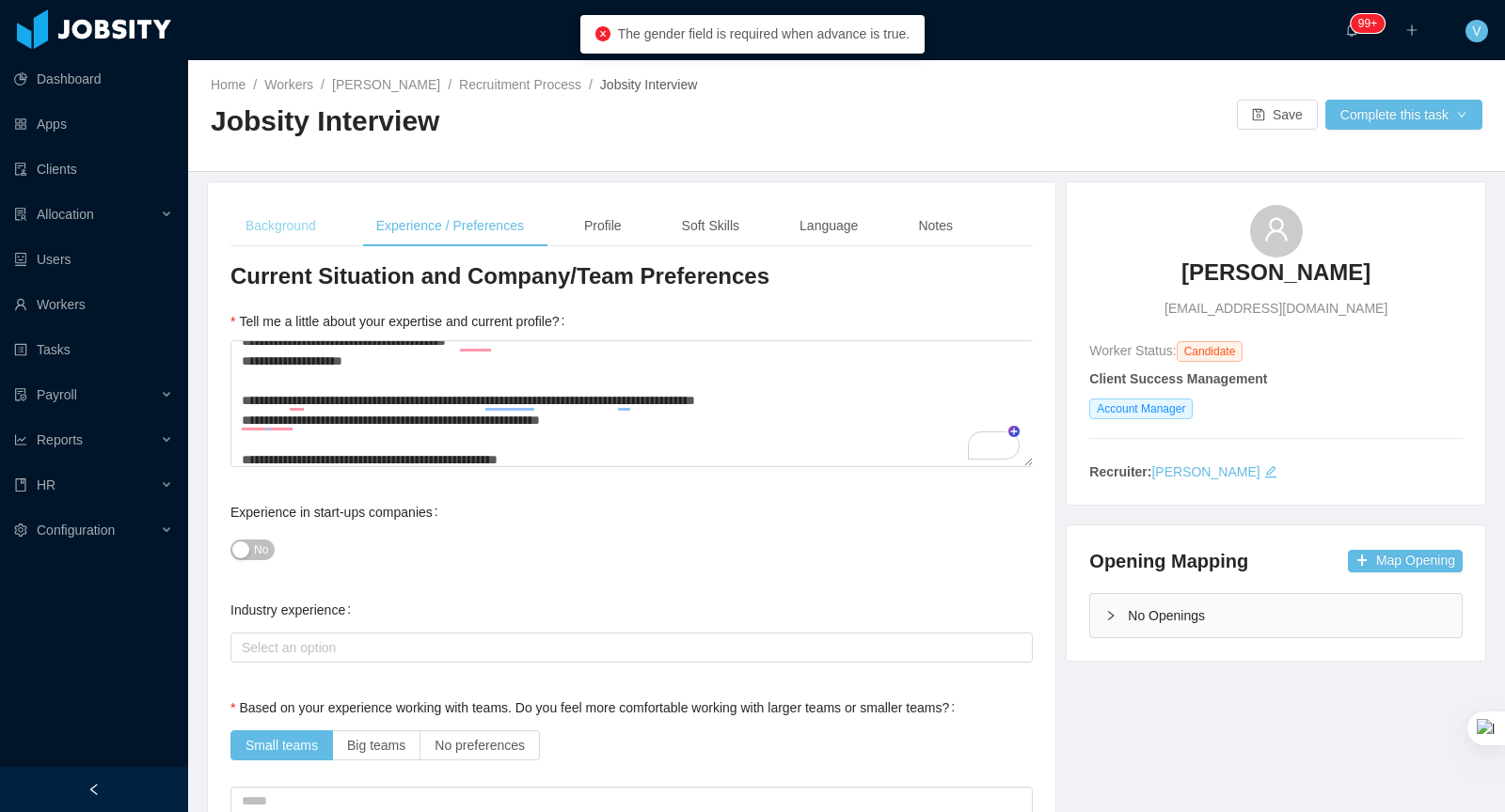
drag, startPoint x: 258, startPoint y: 210, endPoint x: 268, endPoint y: 210, distance: 10.0
click at [258, 210] on div "Background" at bounding box center [280, 225] width 101 height 42
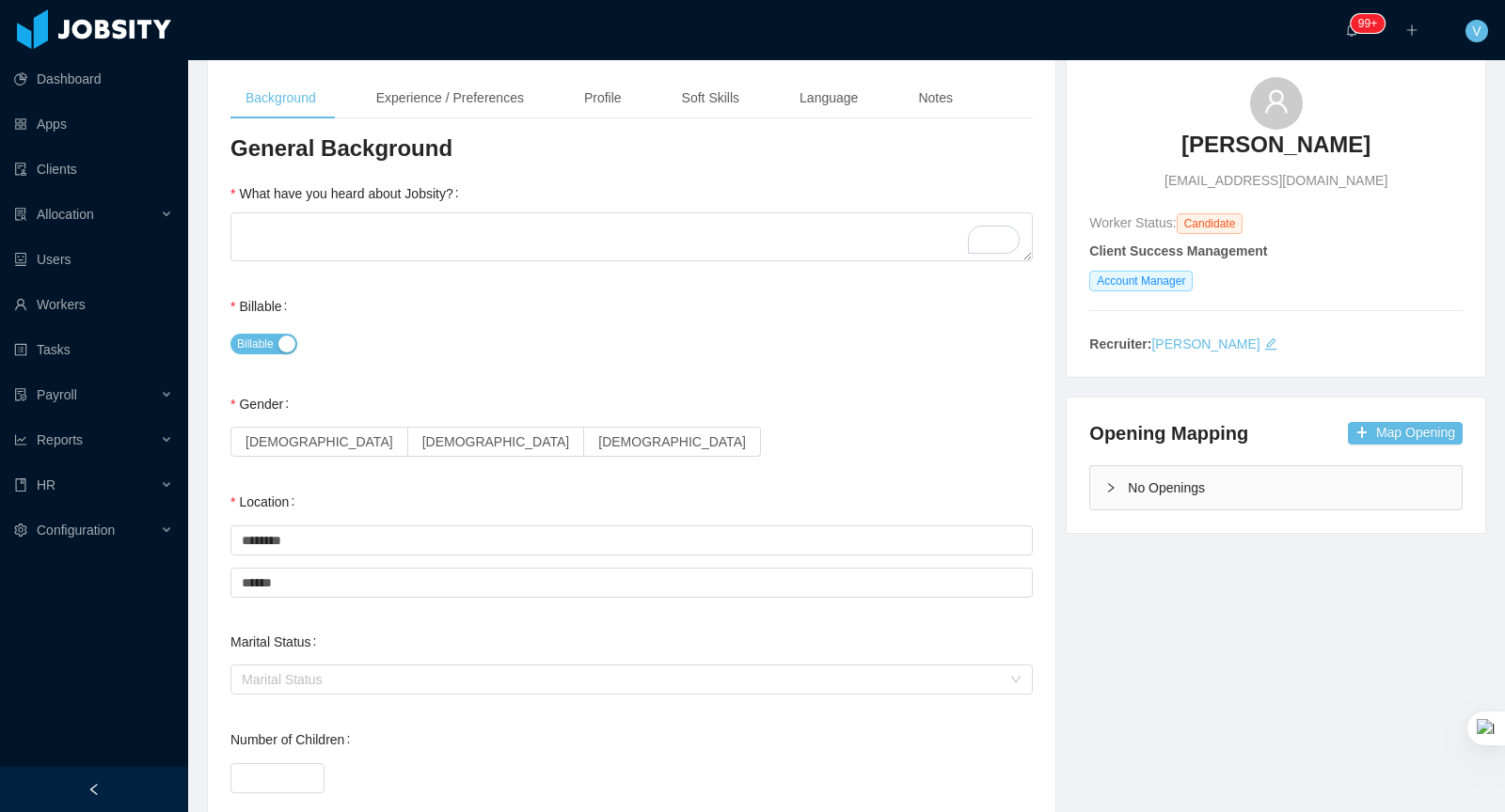
scroll to position [182, 0]
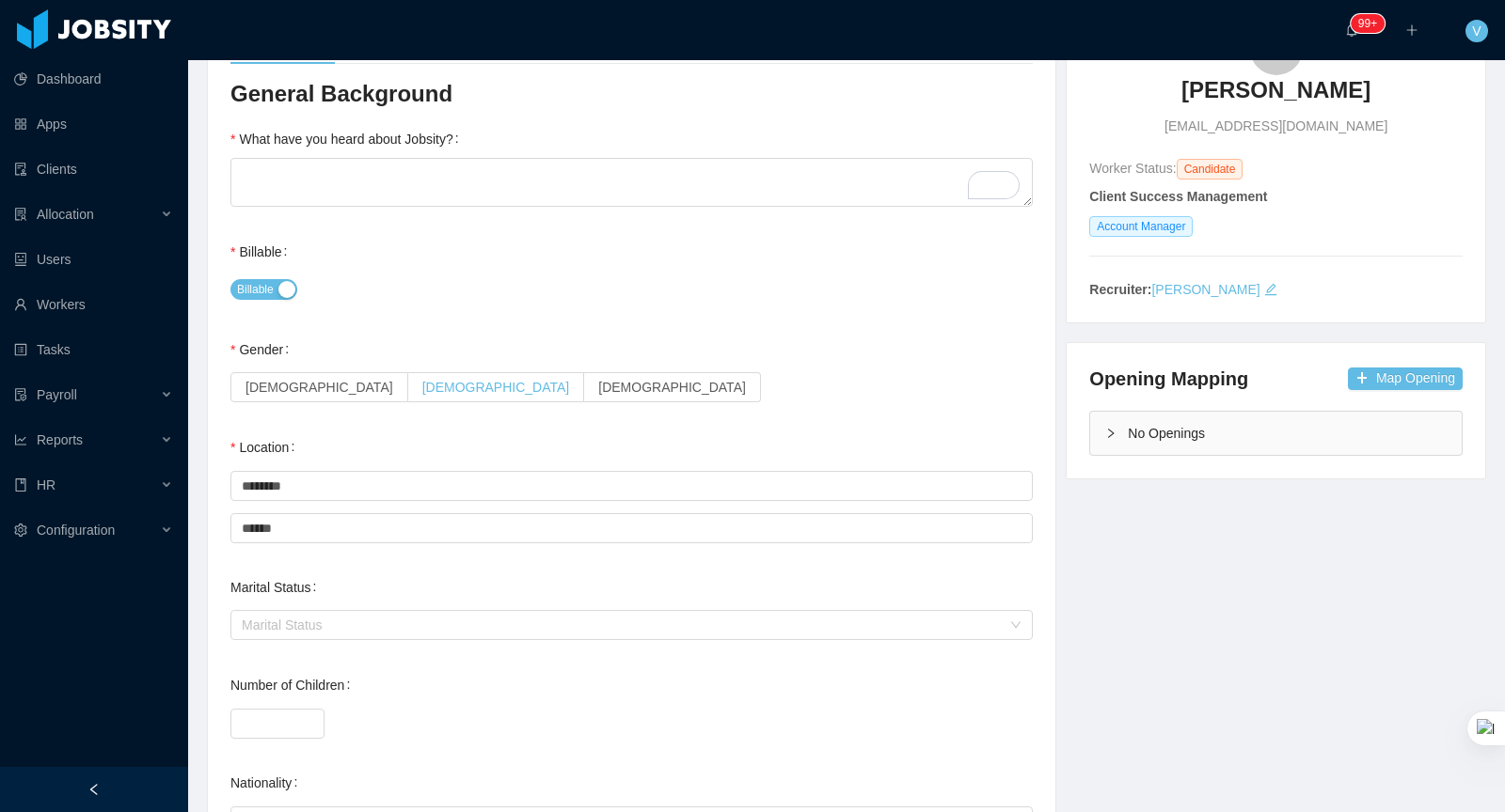
click at [423, 380] on span "Male" at bounding box center [496, 388] width 147 height 15
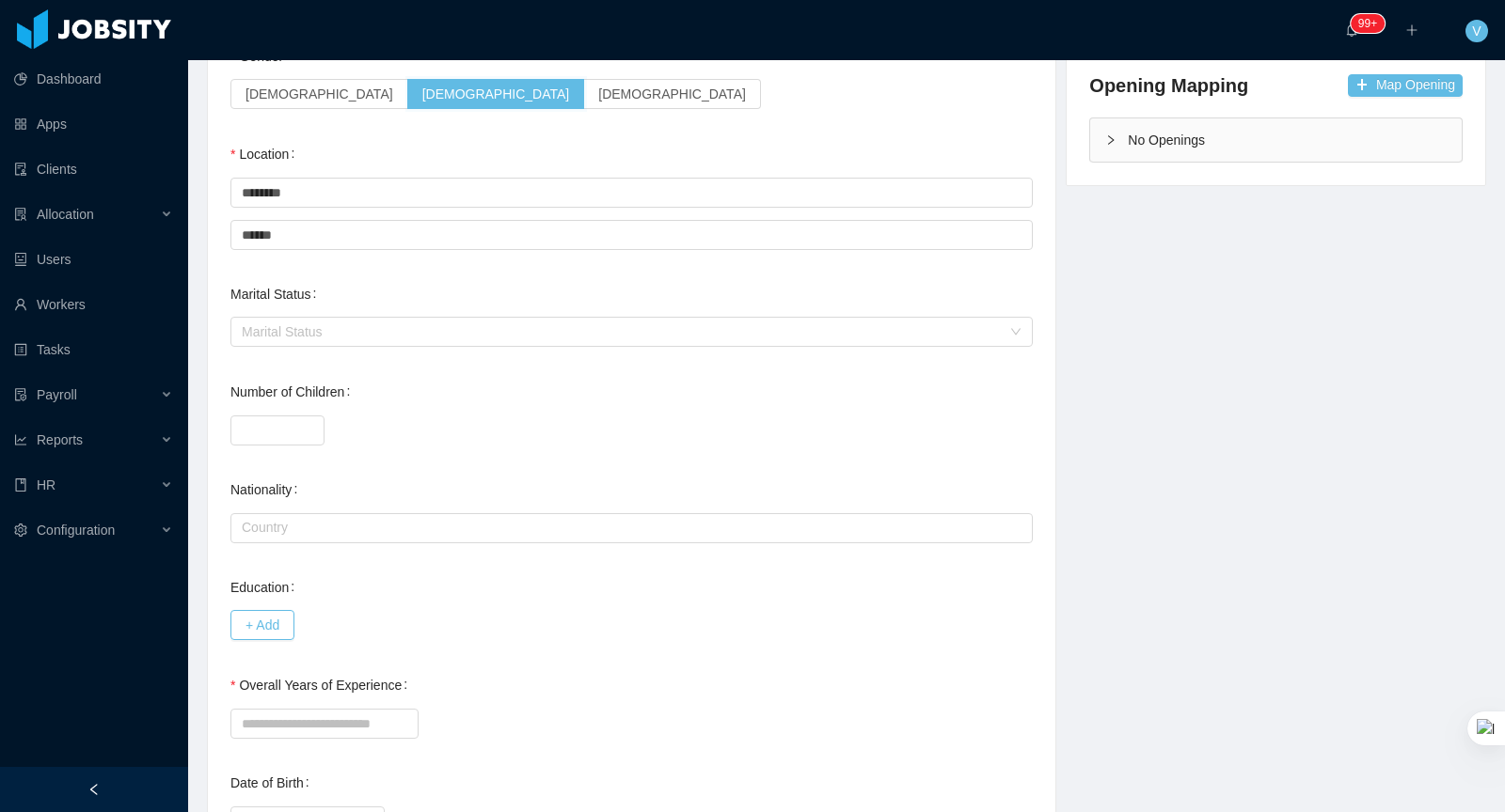
scroll to position [489, 0]
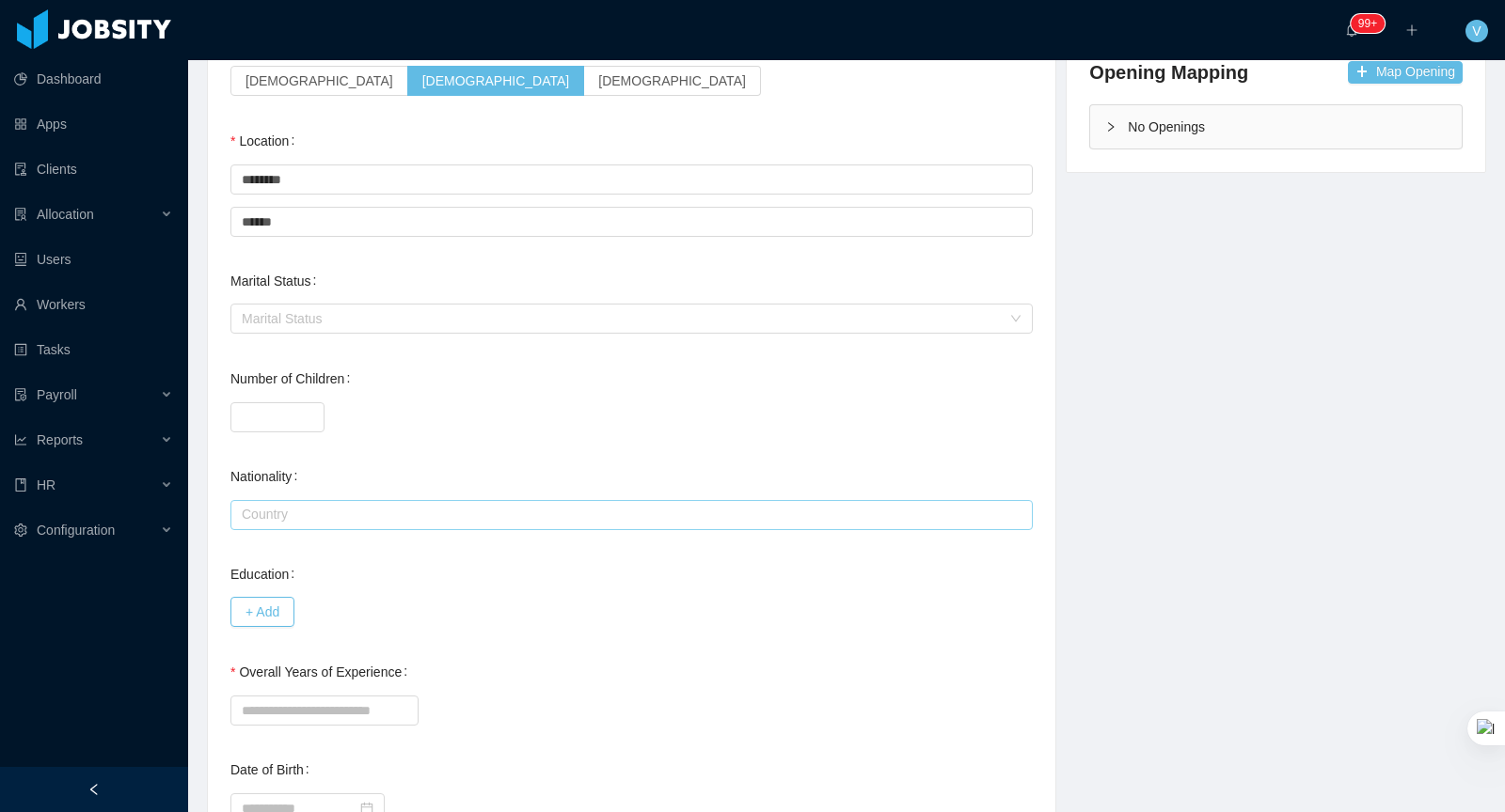
click at [342, 503] on input "text" at bounding box center [631, 515] width 802 height 30
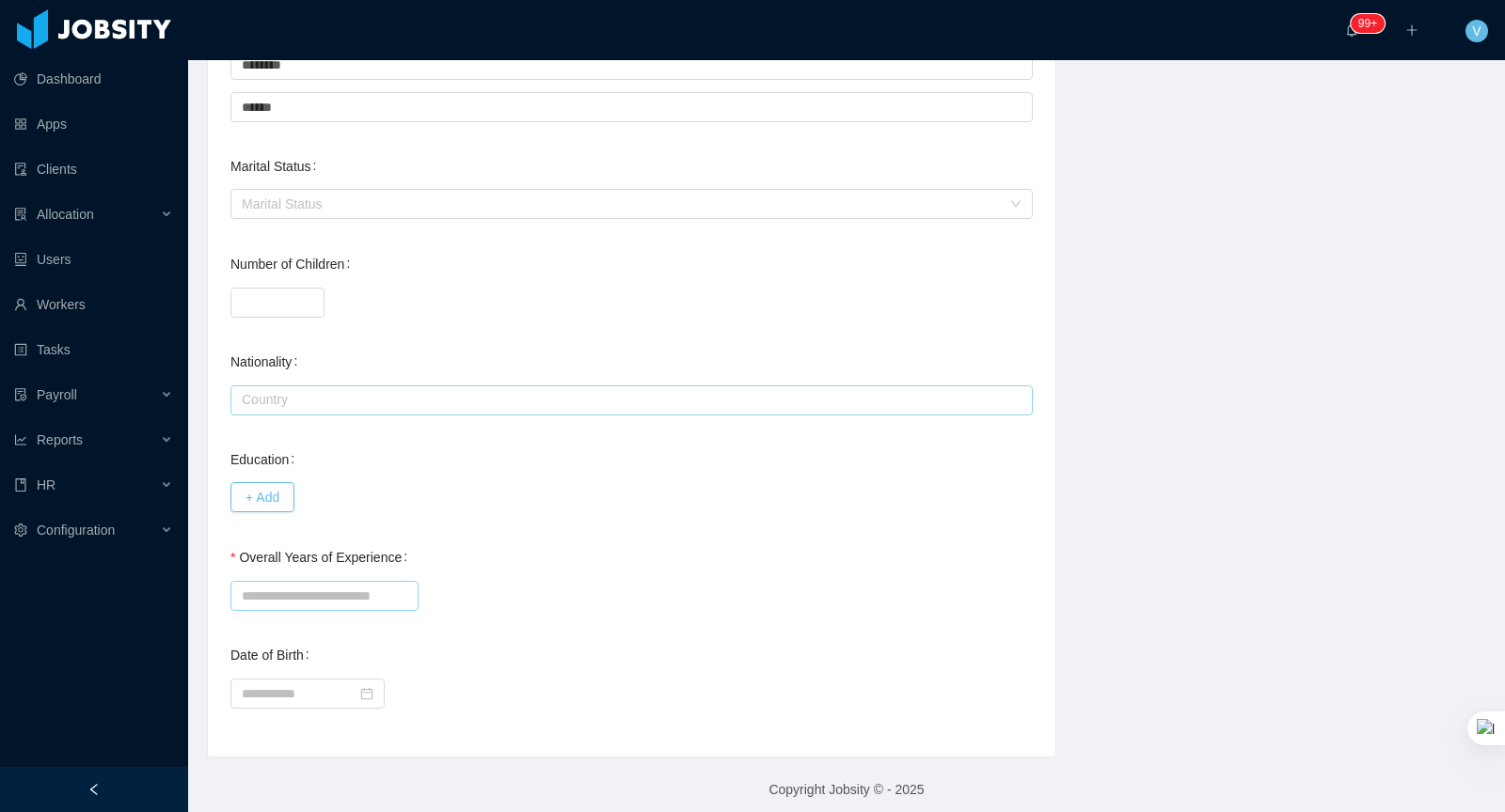
scroll to position [610, 0]
click at [370, 582] on input "Overall Years of Experience" at bounding box center [324, 589] width 188 height 30
type input "**"
click at [647, 551] on div "Overall Years of Experience **" at bounding box center [631, 570] width 802 height 75
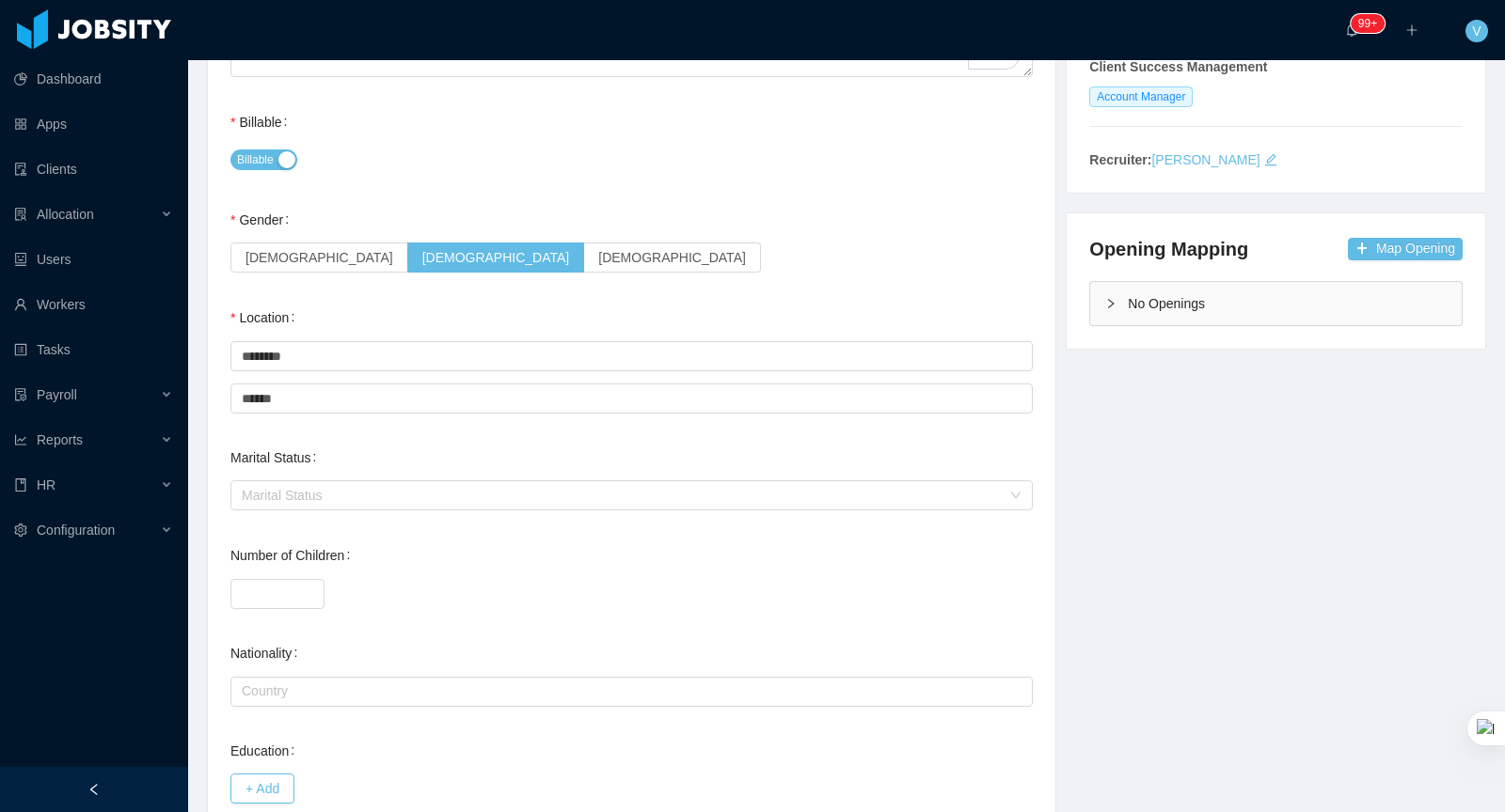
scroll to position [0, 0]
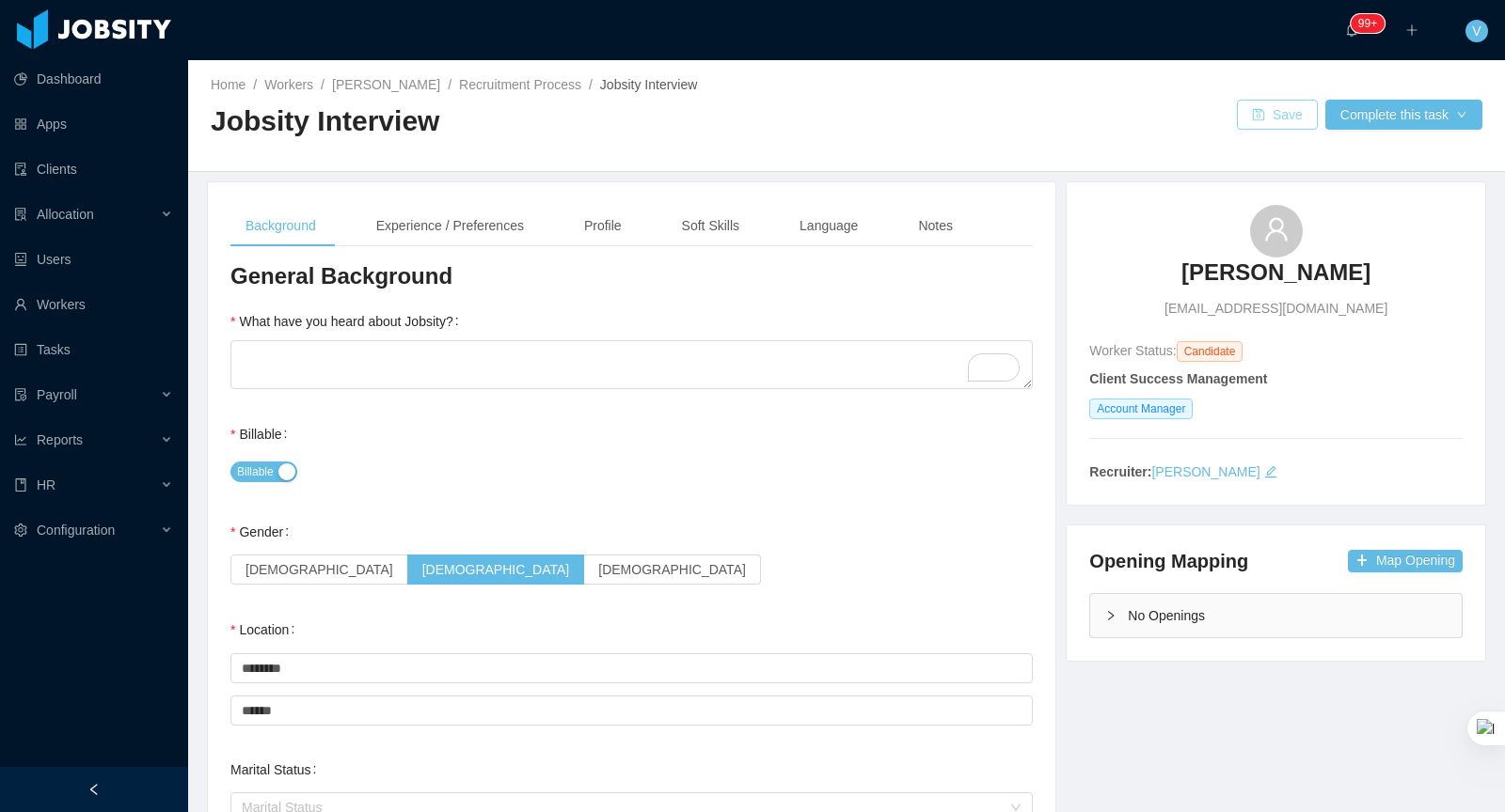
click at [1292, 123] on button "Save" at bounding box center [1278, 115] width 81 height 30
click at [1378, 124] on button "Complete this task" at bounding box center [1403, 115] width 157 height 30
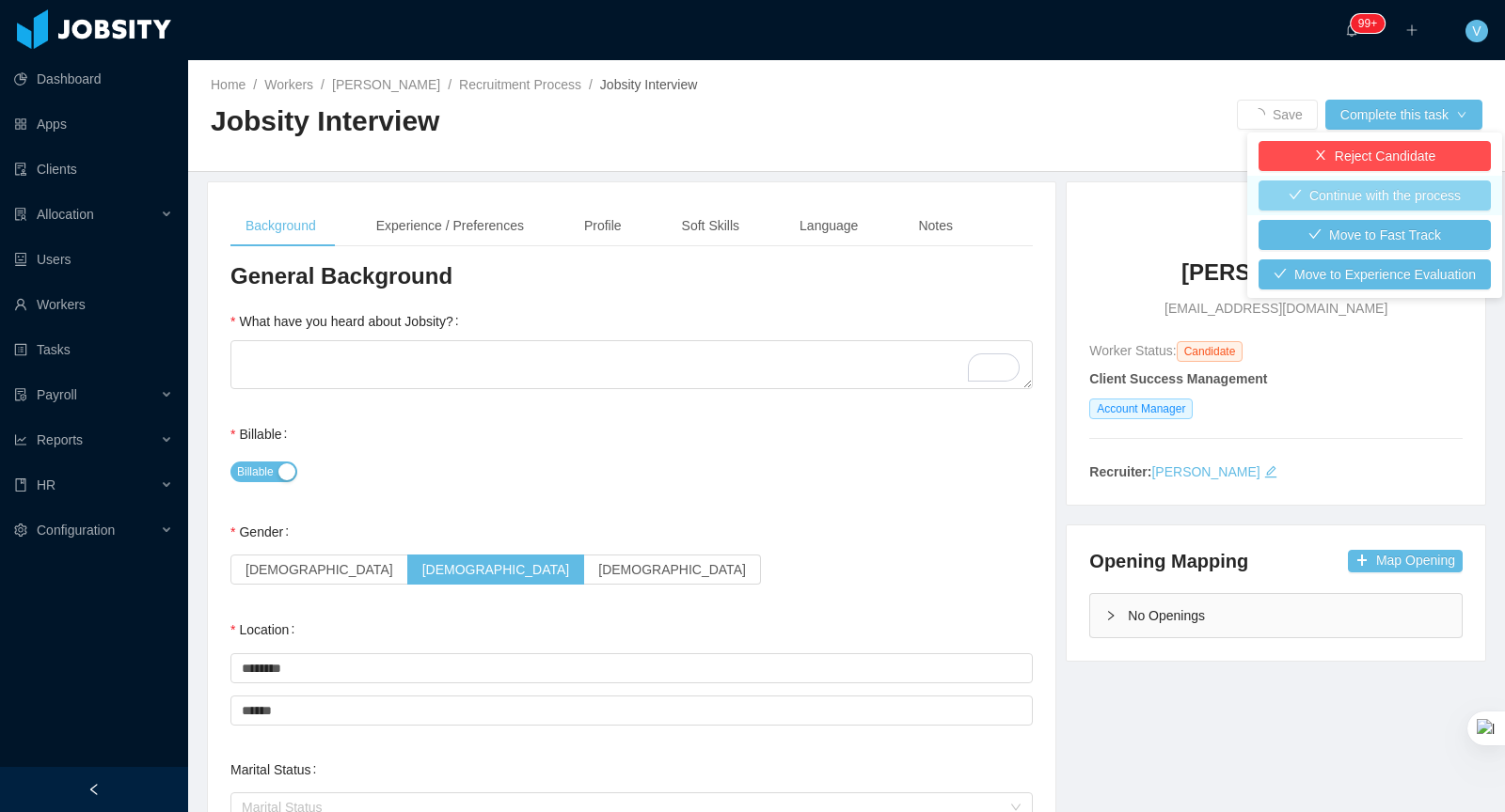
click at [1374, 200] on button "Continue with the process" at bounding box center [1375, 195] width 232 height 30
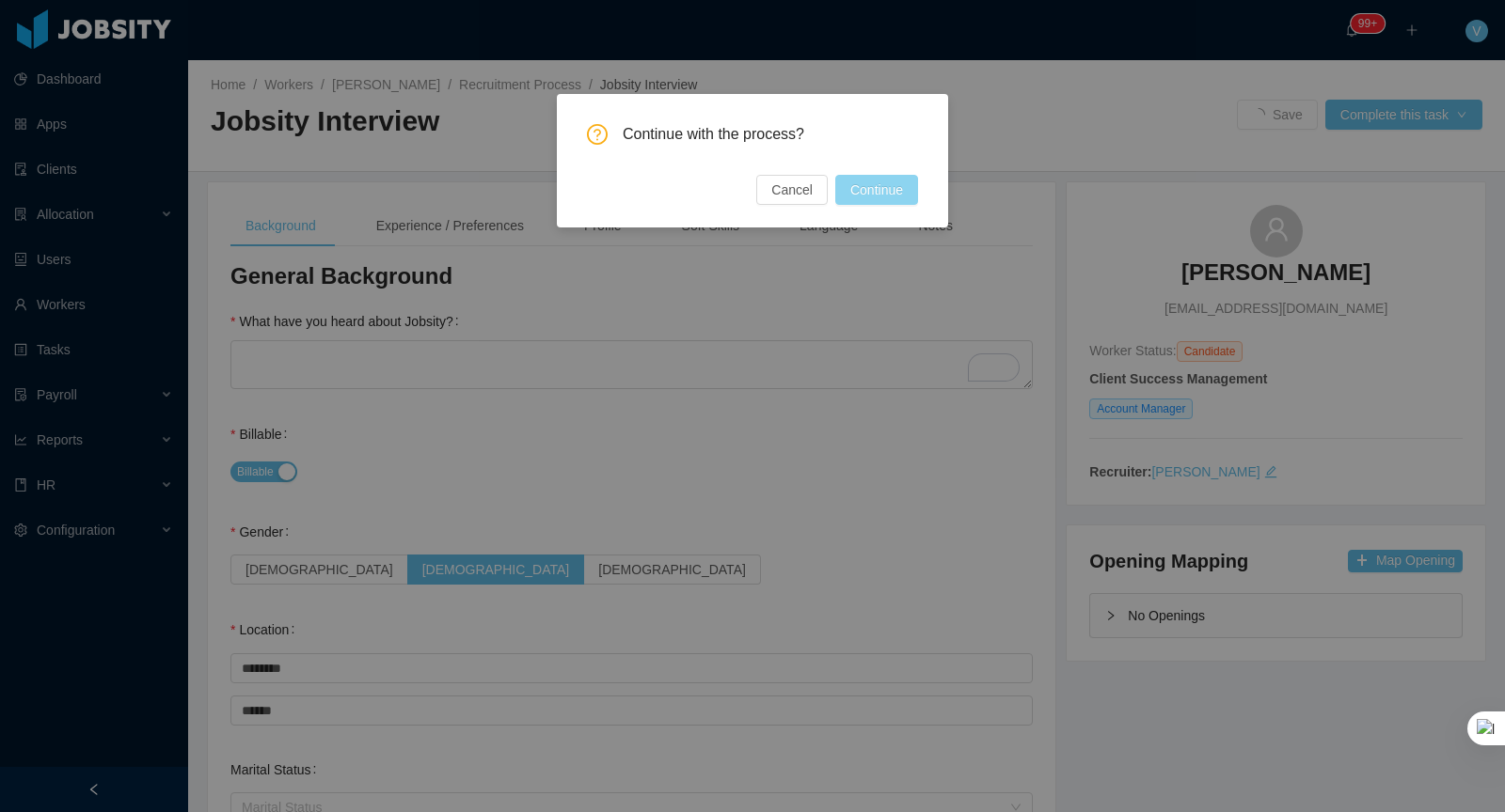
click at [864, 188] on button "Continue" at bounding box center [877, 190] width 83 height 30
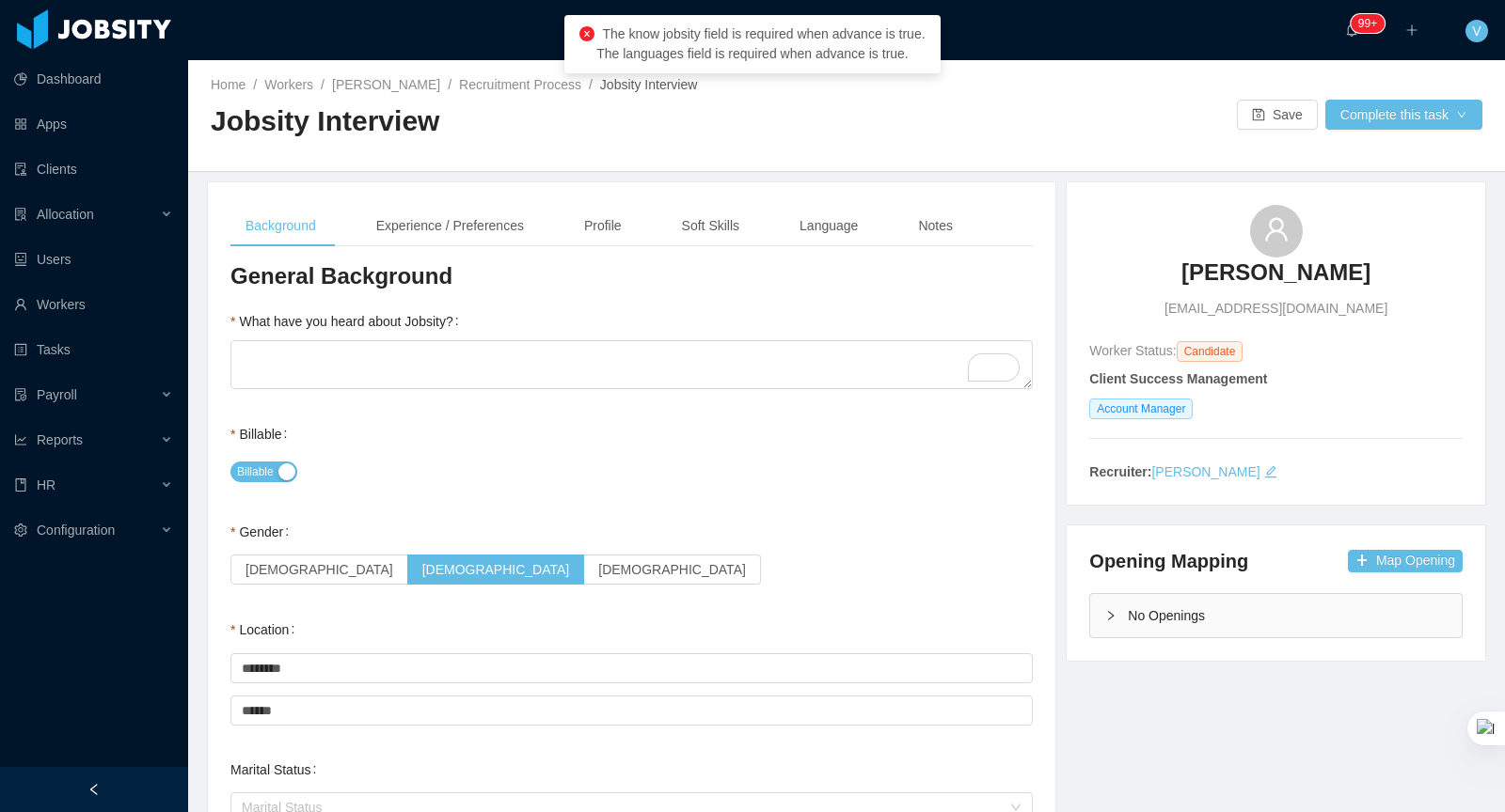
click at [748, 389] on div at bounding box center [631, 367] width 802 height 53
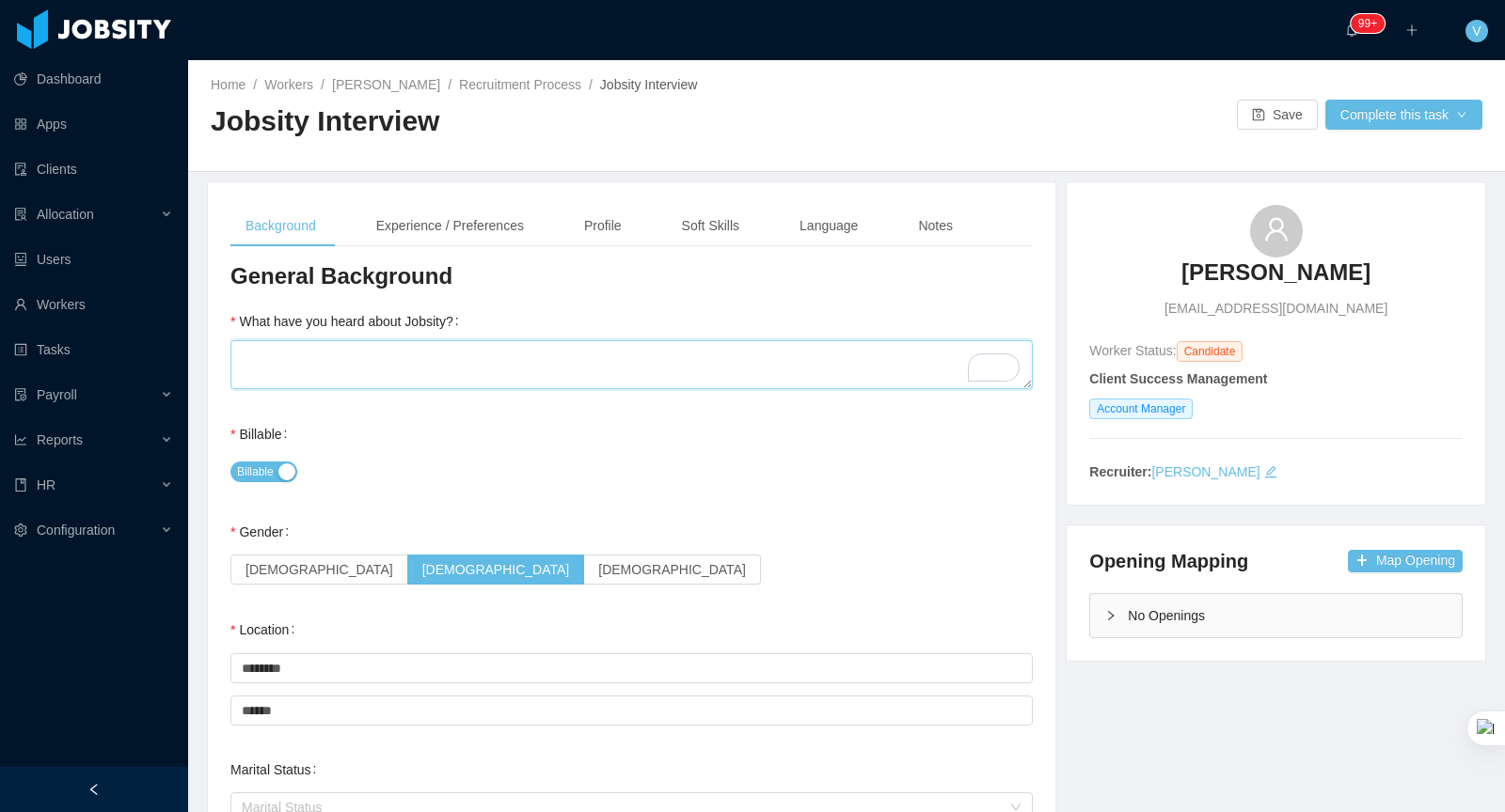
click at [762, 367] on textarea "What have you heard about Jobsity?" at bounding box center [631, 365] width 802 height 49
type textarea "**********"
click at [1361, 110] on button "Complete this task" at bounding box center [1403, 115] width 157 height 30
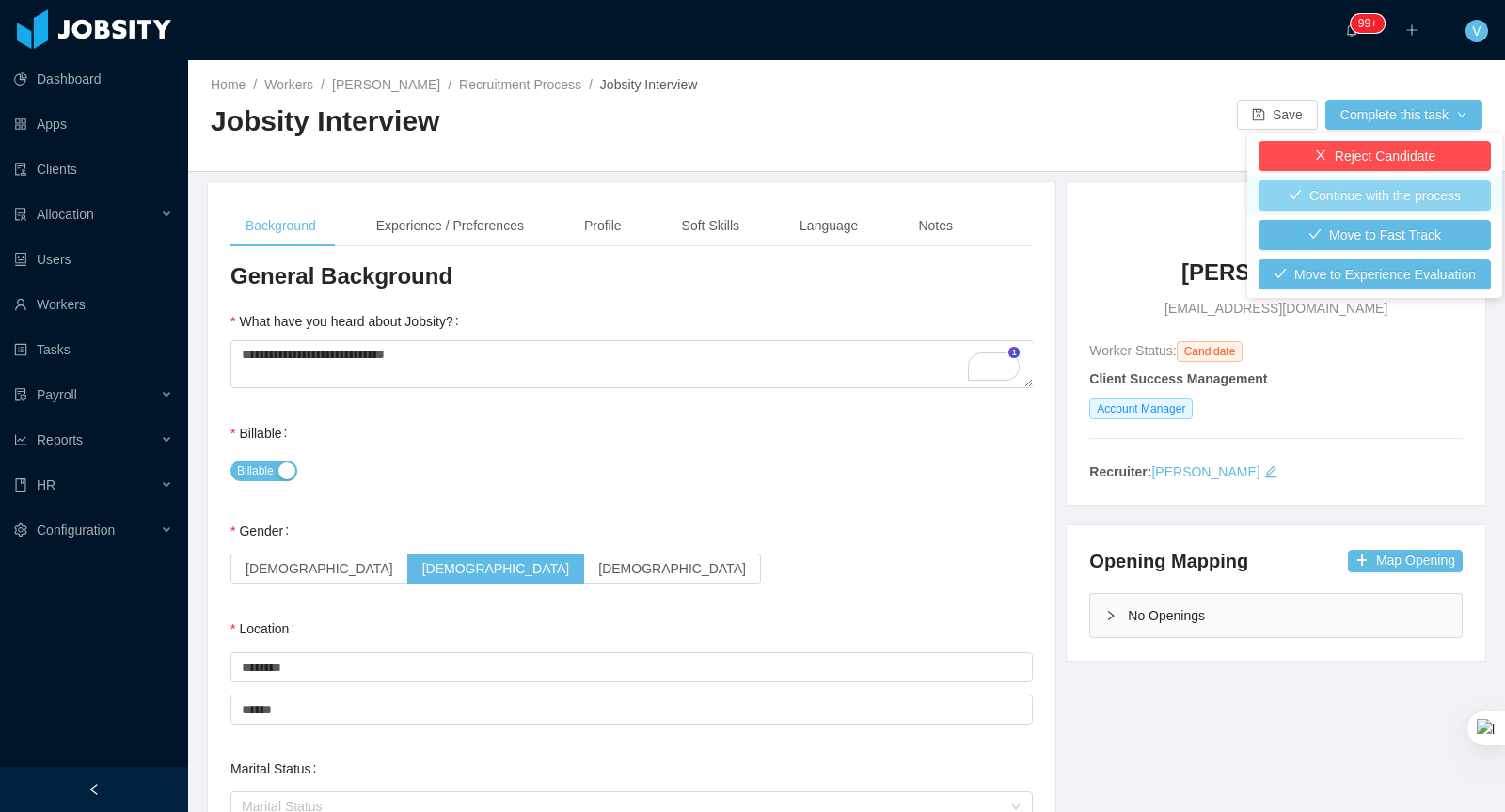
click at [1336, 196] on button "Continue with the process" at bounding box center [1375, 195] width 232 height 30
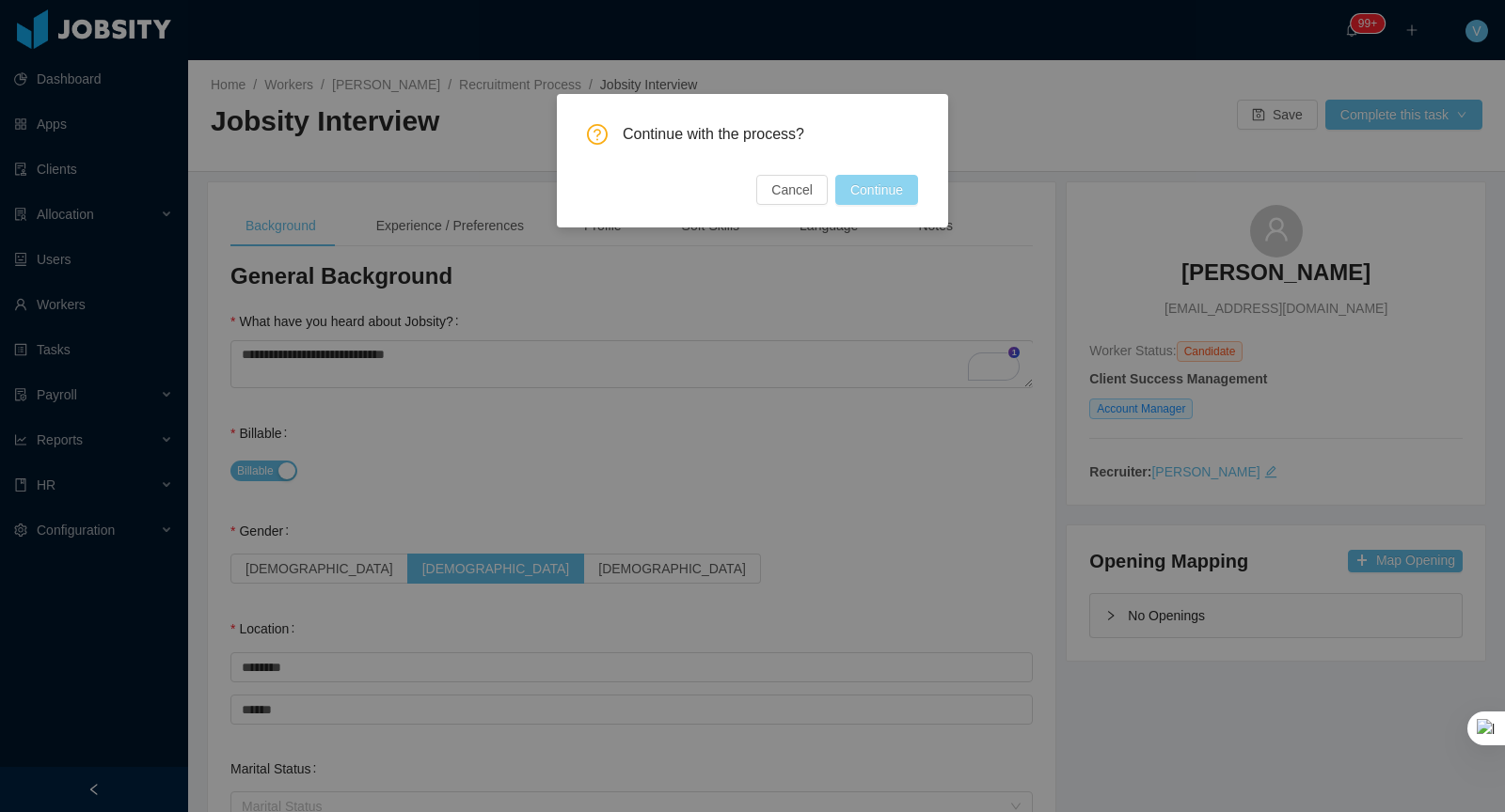
click at [878, 207] on div "Continue with the process? Cancel Continue" at bounding box center [752, 161] width 392 height 134
click at [878, 182] on button "Continue" at bounding box center [877, 190] width 83 height 30
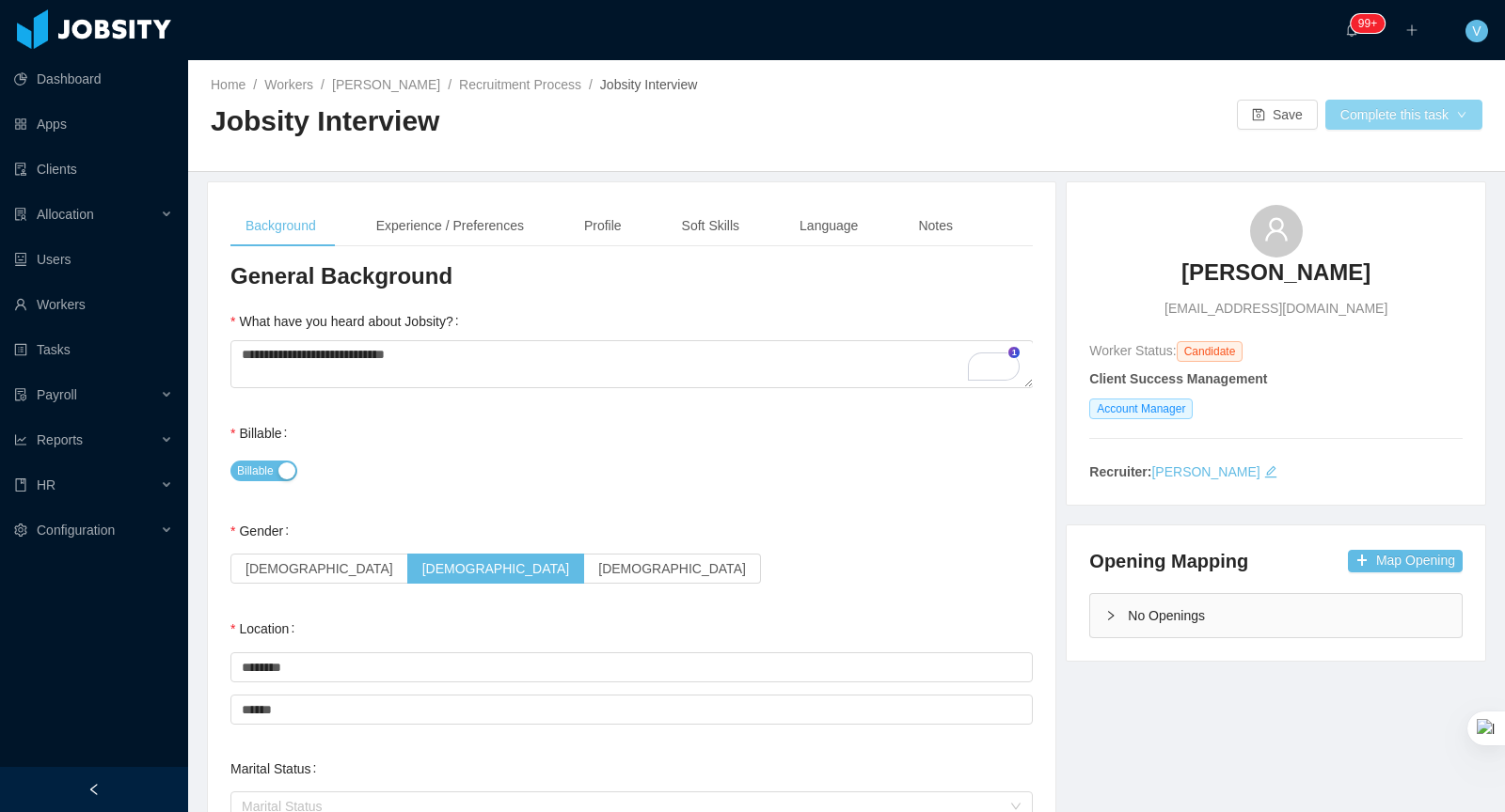
click at [1357, 122] on button "Complete this task" at bounding box center [1403, 115] width 157 height 30
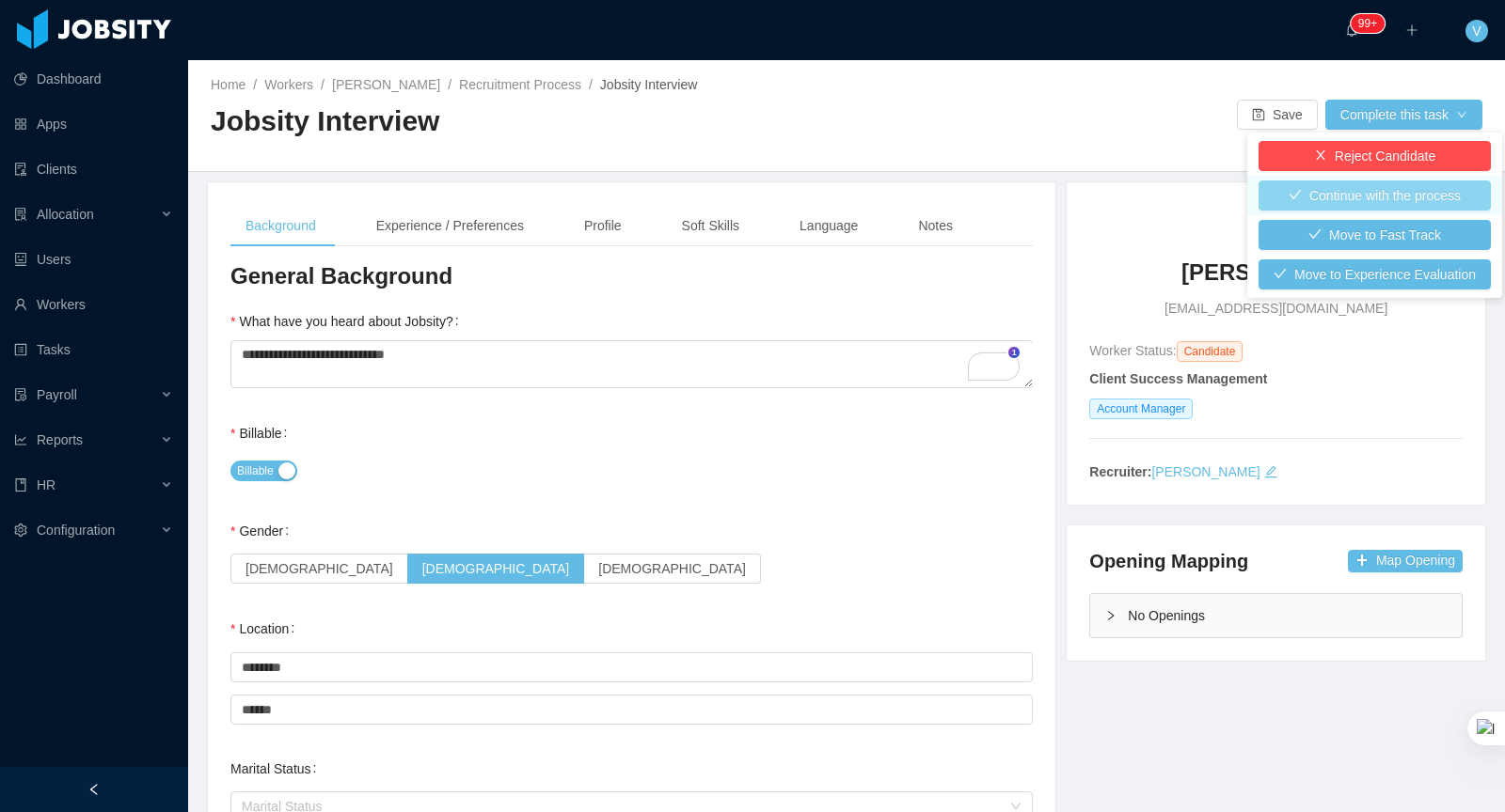
click at [1326, 202] on button "Continue with the process" at bounding box center [1375, 195] width 232 height 30
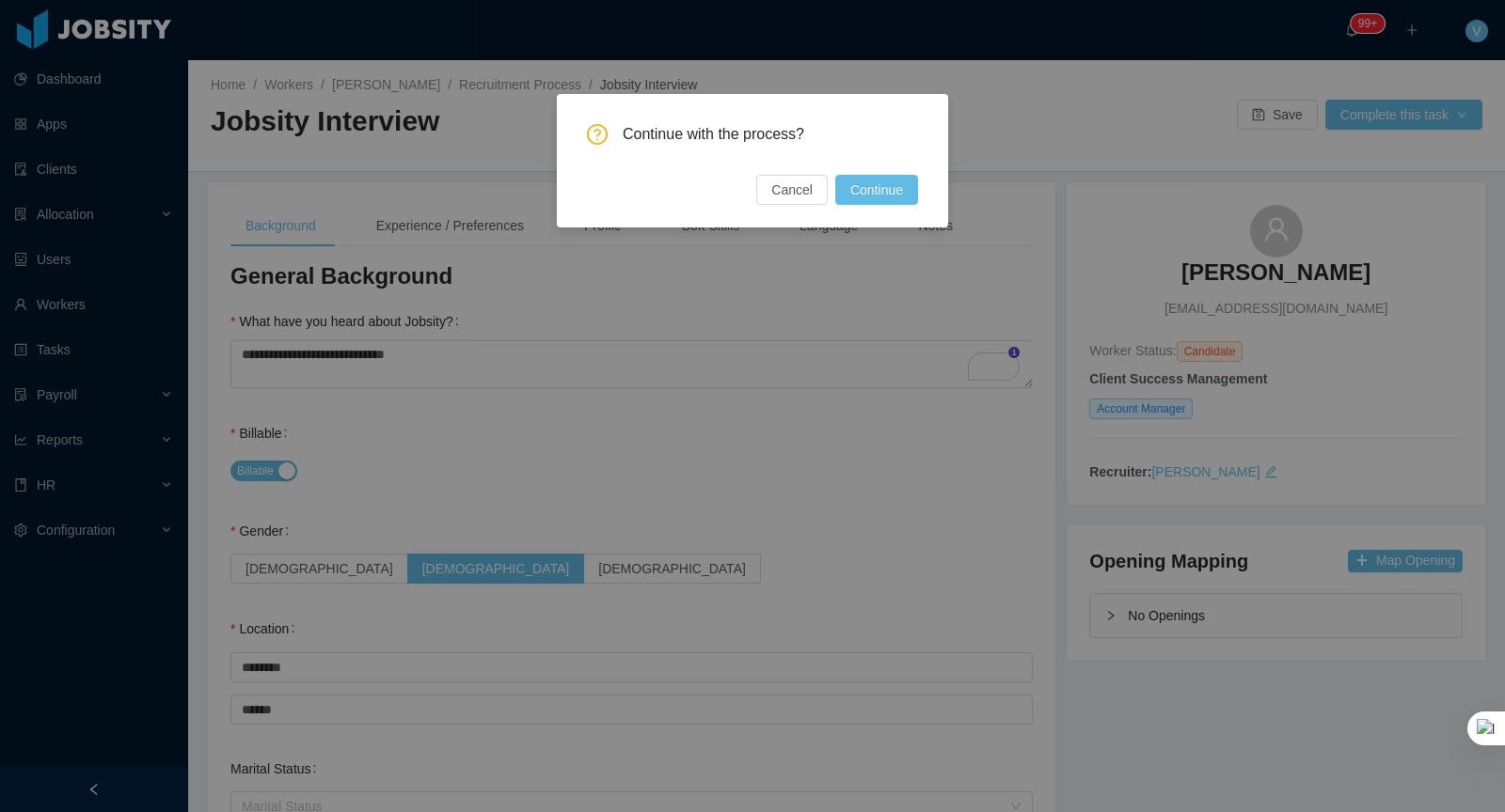
click at [871, 198] on button "Continue" at bounding box center [877, 190] width 83 height 30
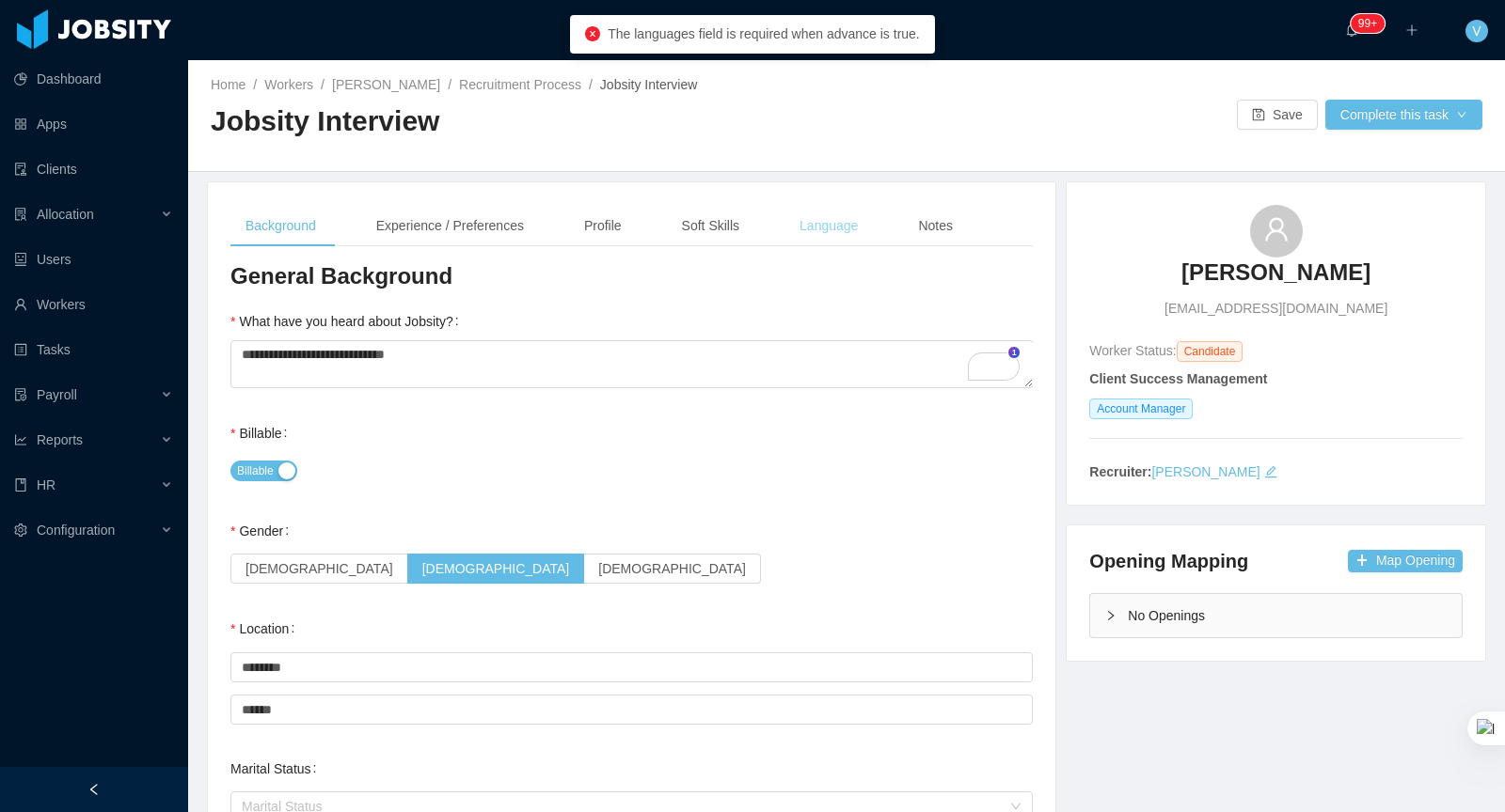
click at [851, 224] on div "Language" at bounding box center [828, 225] width 89 height 42
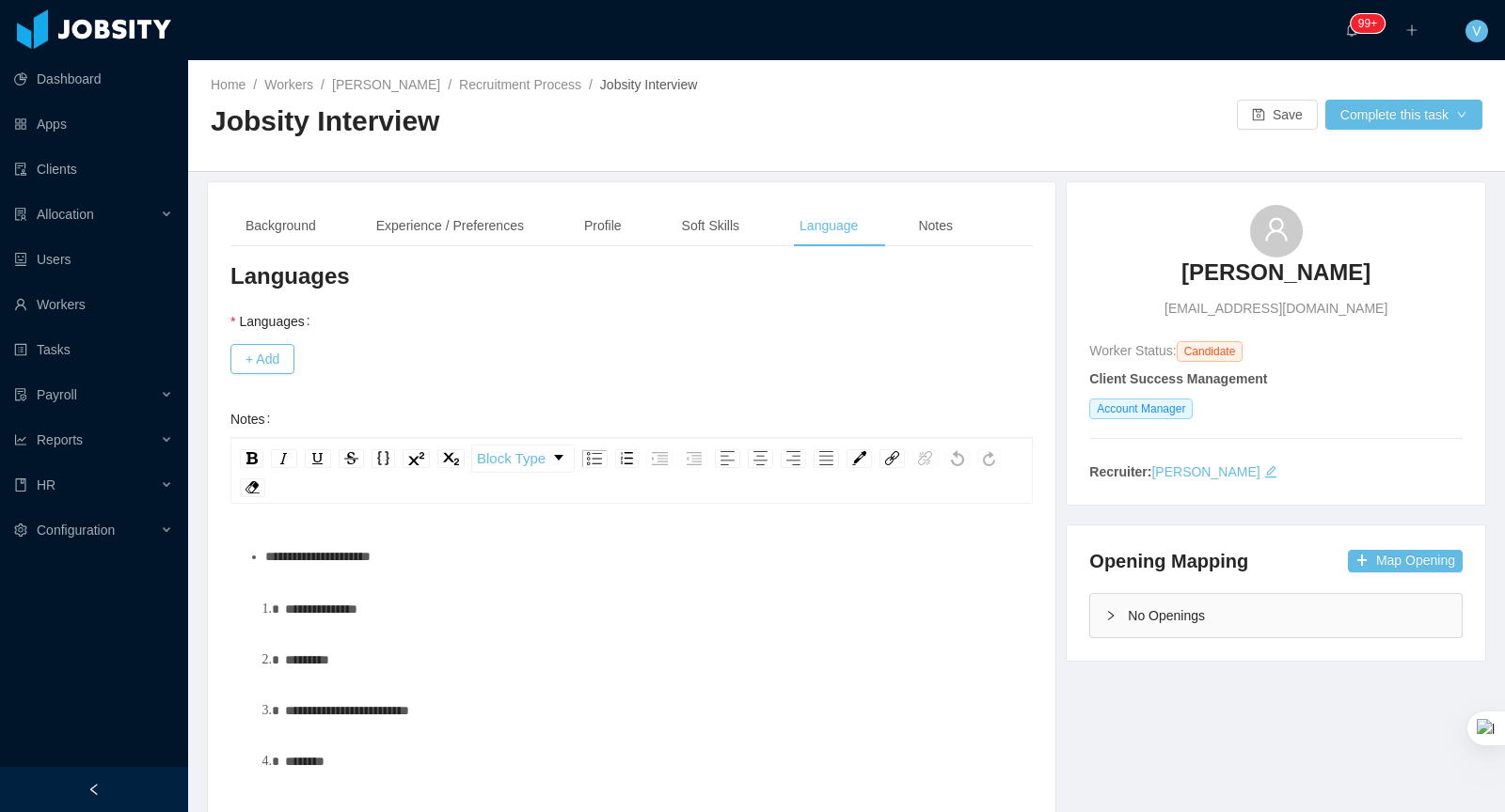
click at [300, 358] on div "+ Add" at bounding box center [631, 359] width 802 height 38
click at [277, 363] on button "+ Add" at bounding box center [262, 359] width 64 height 30
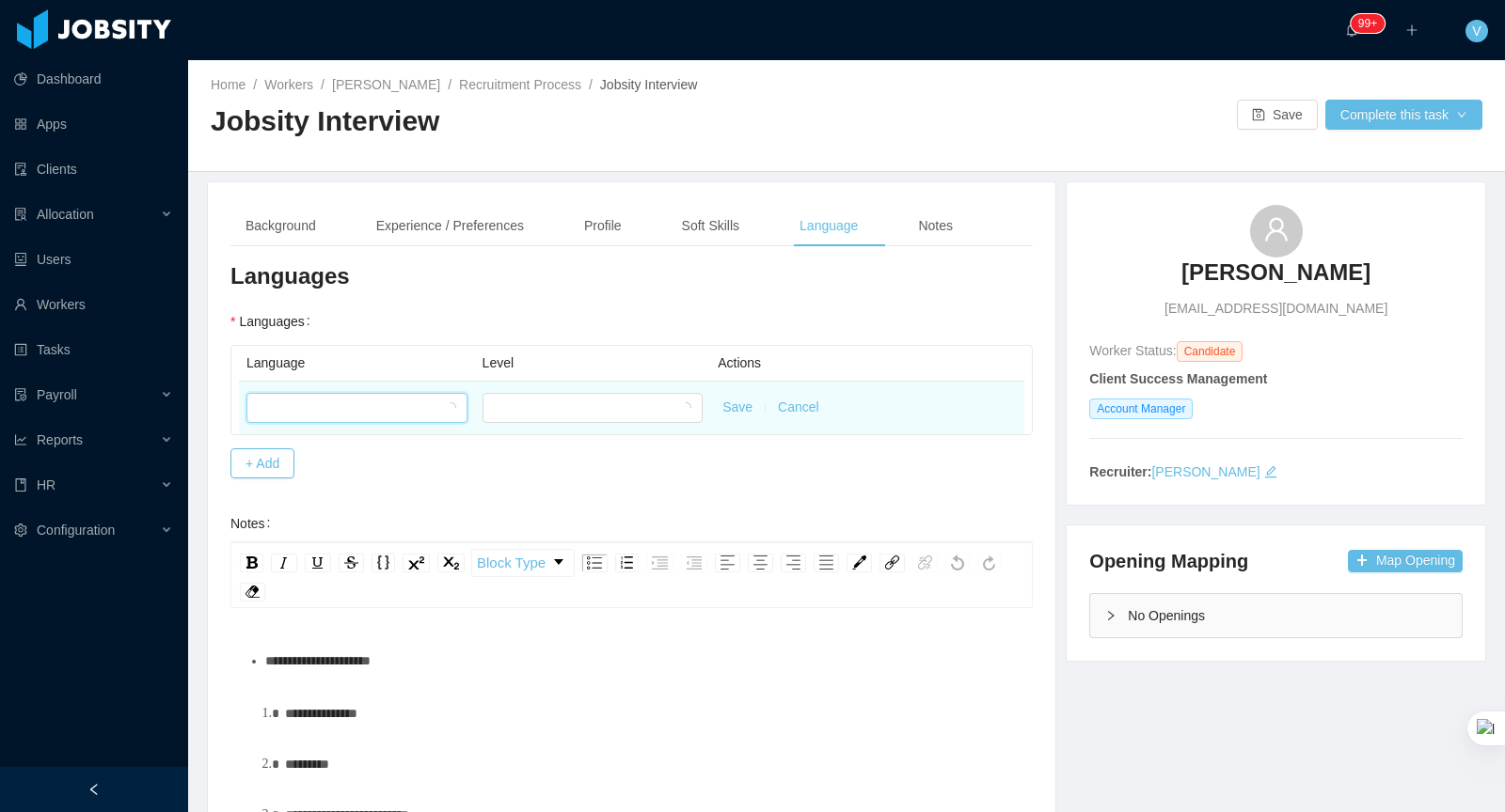
click at [374, 402] on div at bounding box center [350, 408] width 186 height 28
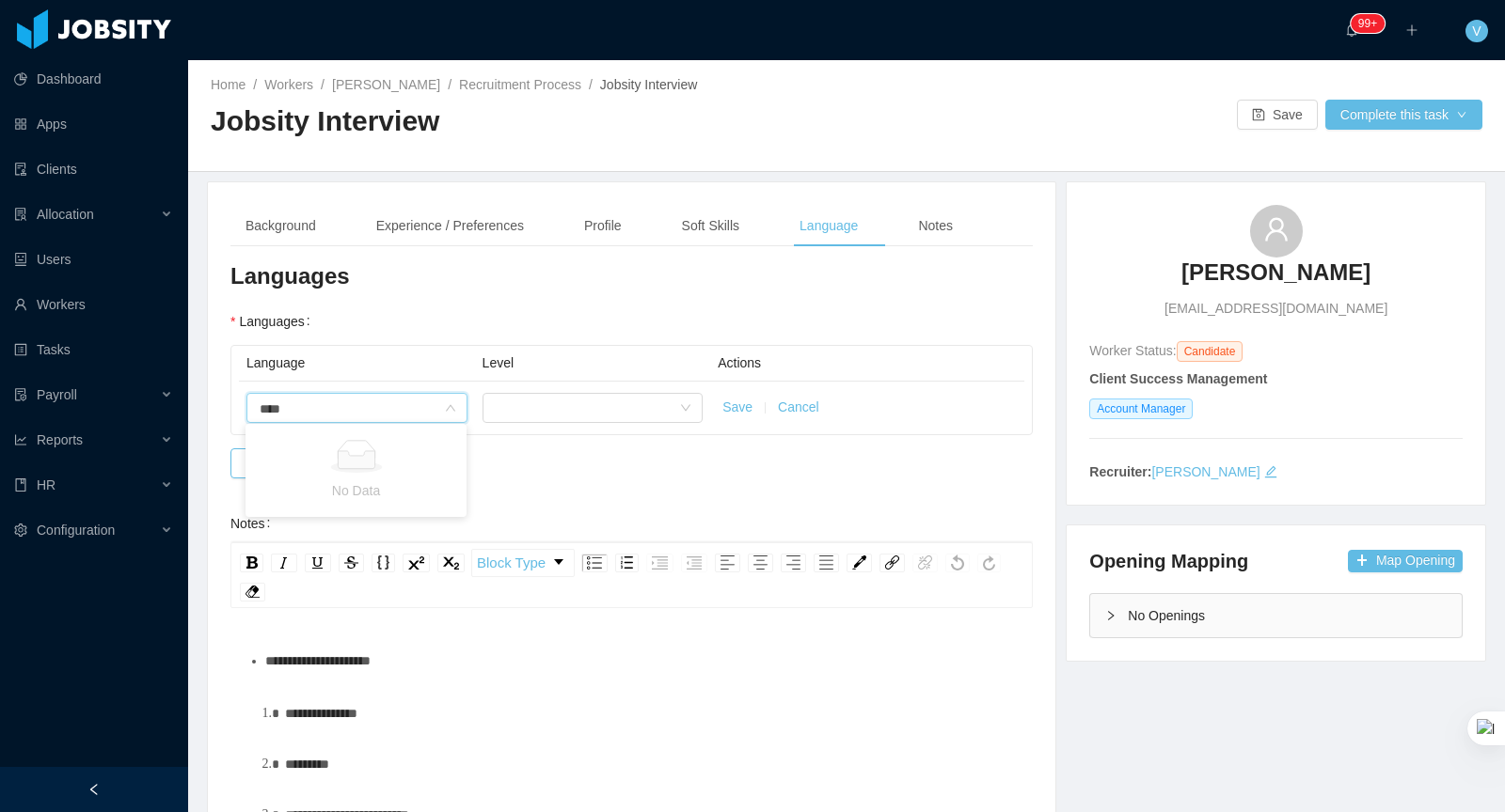
type input "***"
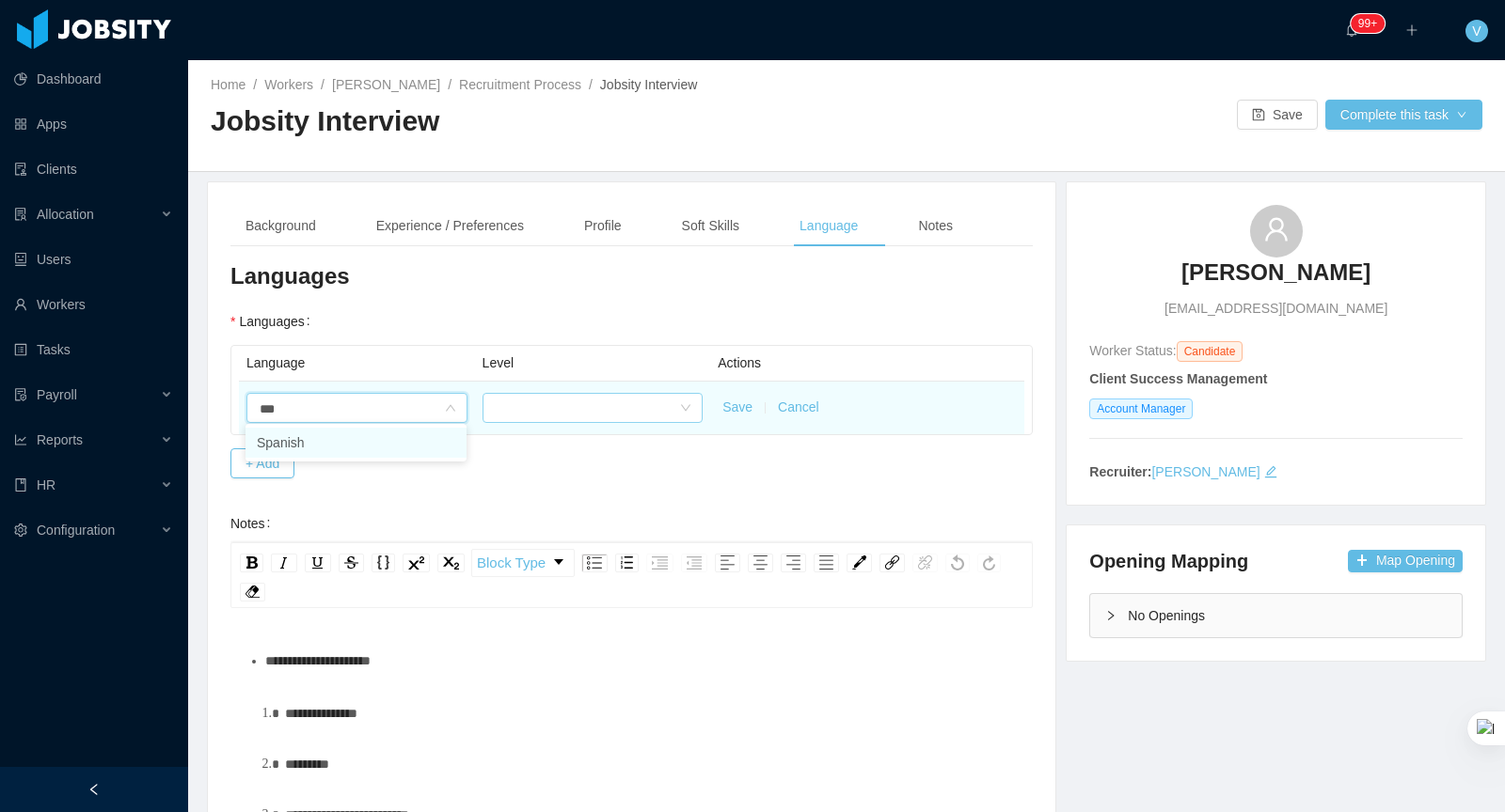
click at [422, 435] on li "Spanish" at bounding box center [356, 443] width 221 height 30
click at [509, 394] on div at bounding box center [586, 408] width 186 height 28
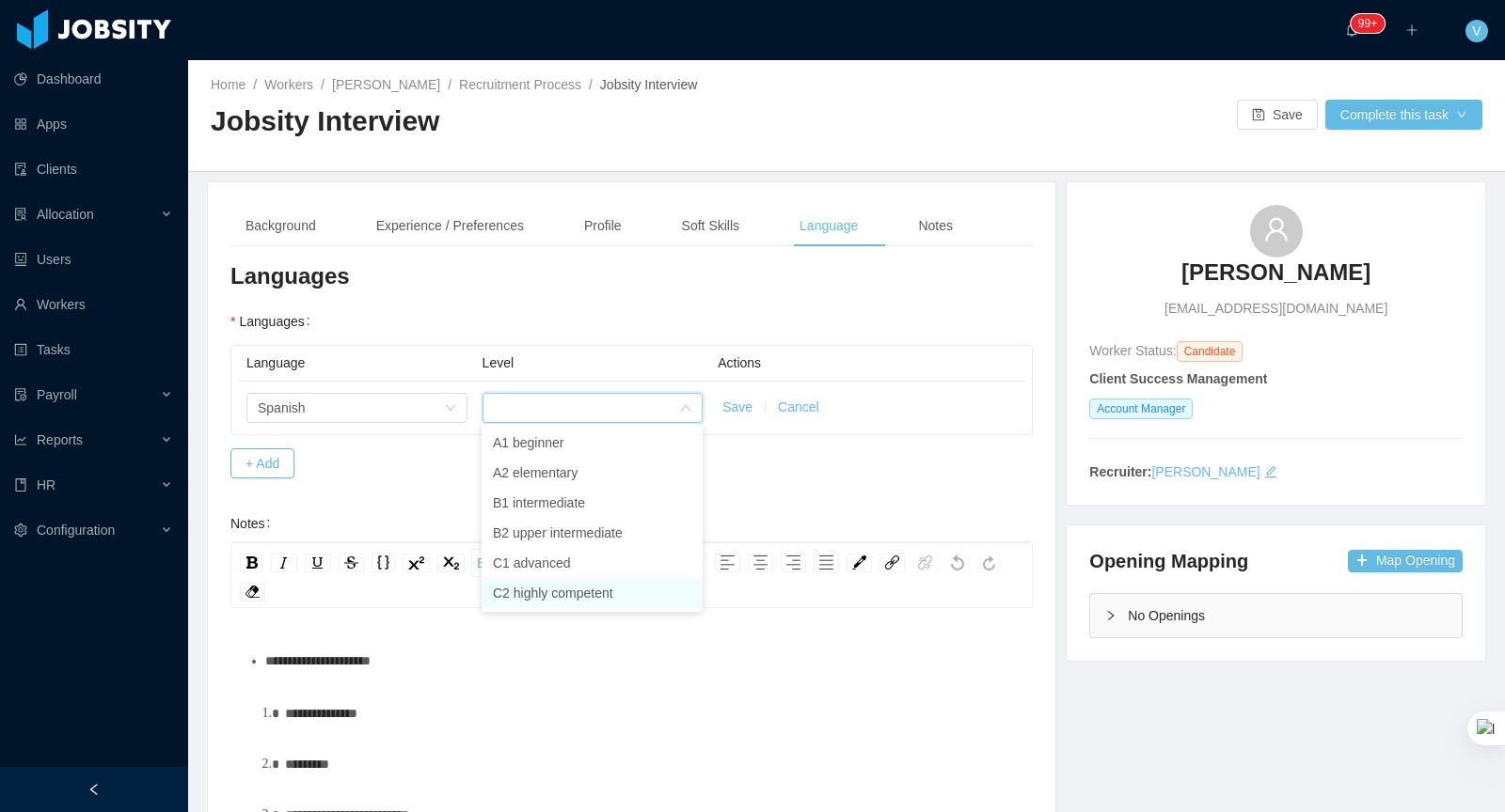
click at [593, 597] on li "C2 highly competent" at bounding box center [592, 593] width 221 height 30
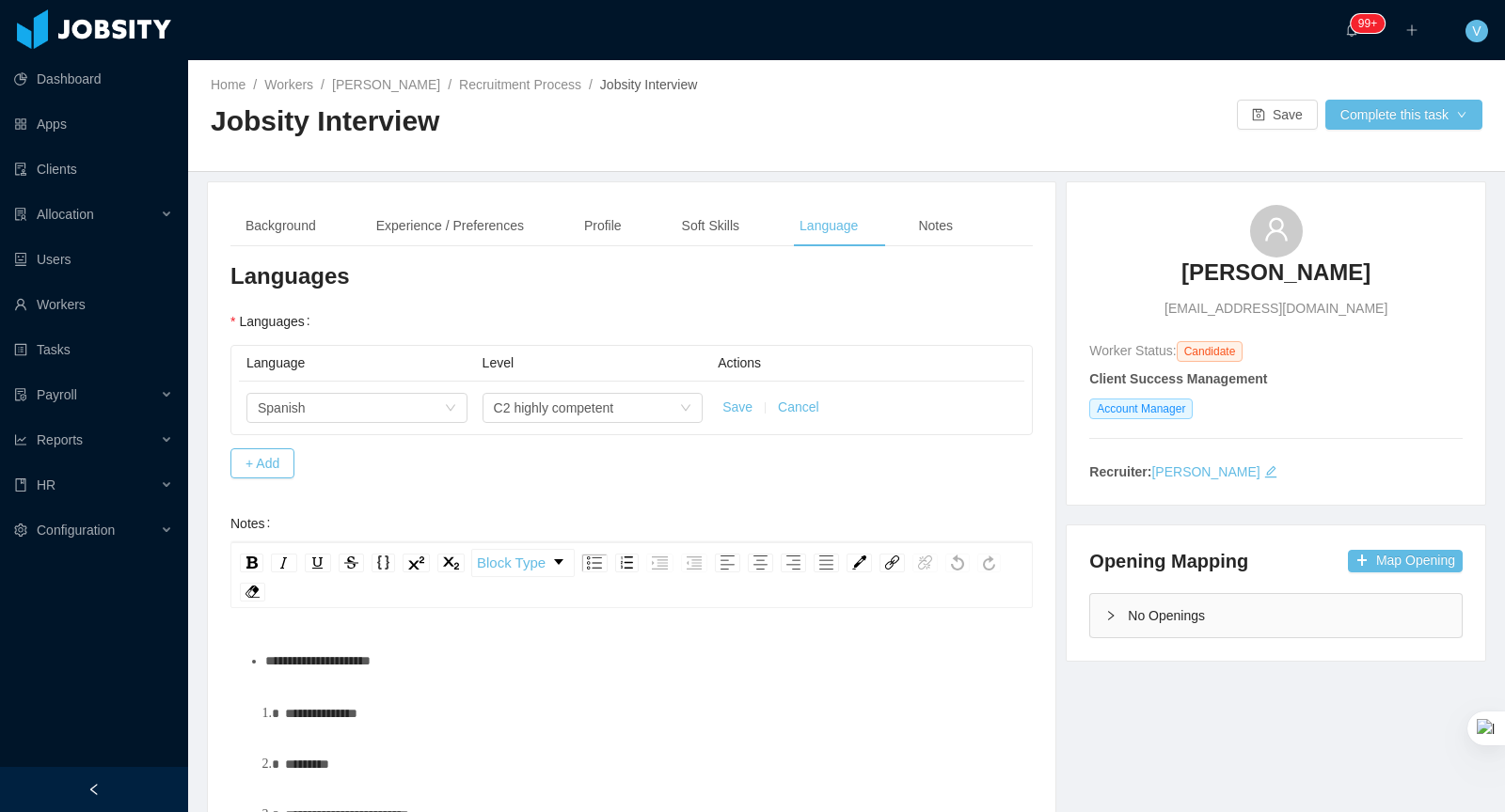
drag, startPoint x: 728, startPoint y: 405, endPoint x: 434, endPoint y: 445, distance: 296.7
click at [728, 405] on button "Save" at bounding box center [738, 407] width 30 height 20
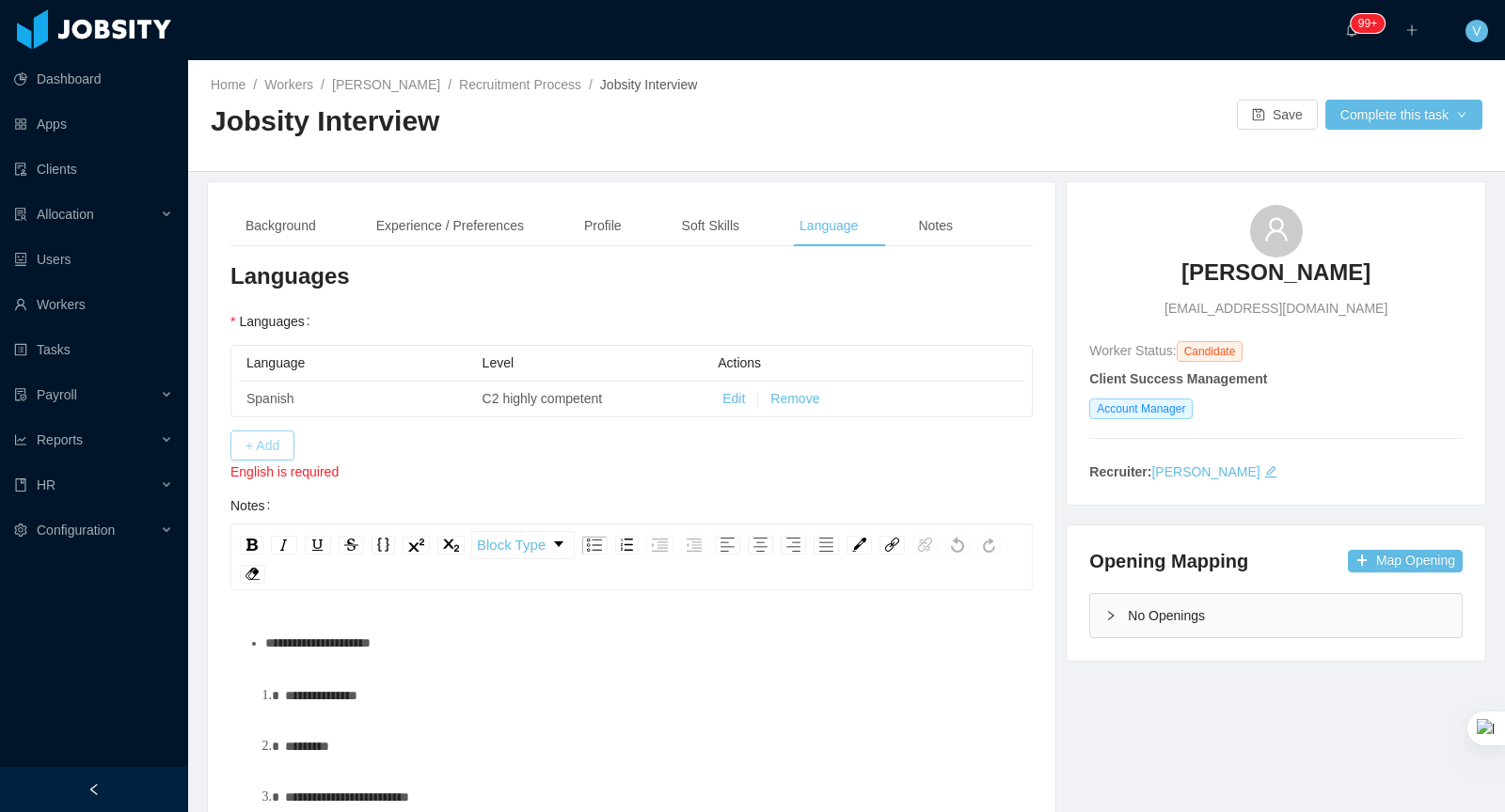
click at [286, 454] on button "+ Add" at bounding box center [262, 446] width 64 height 30
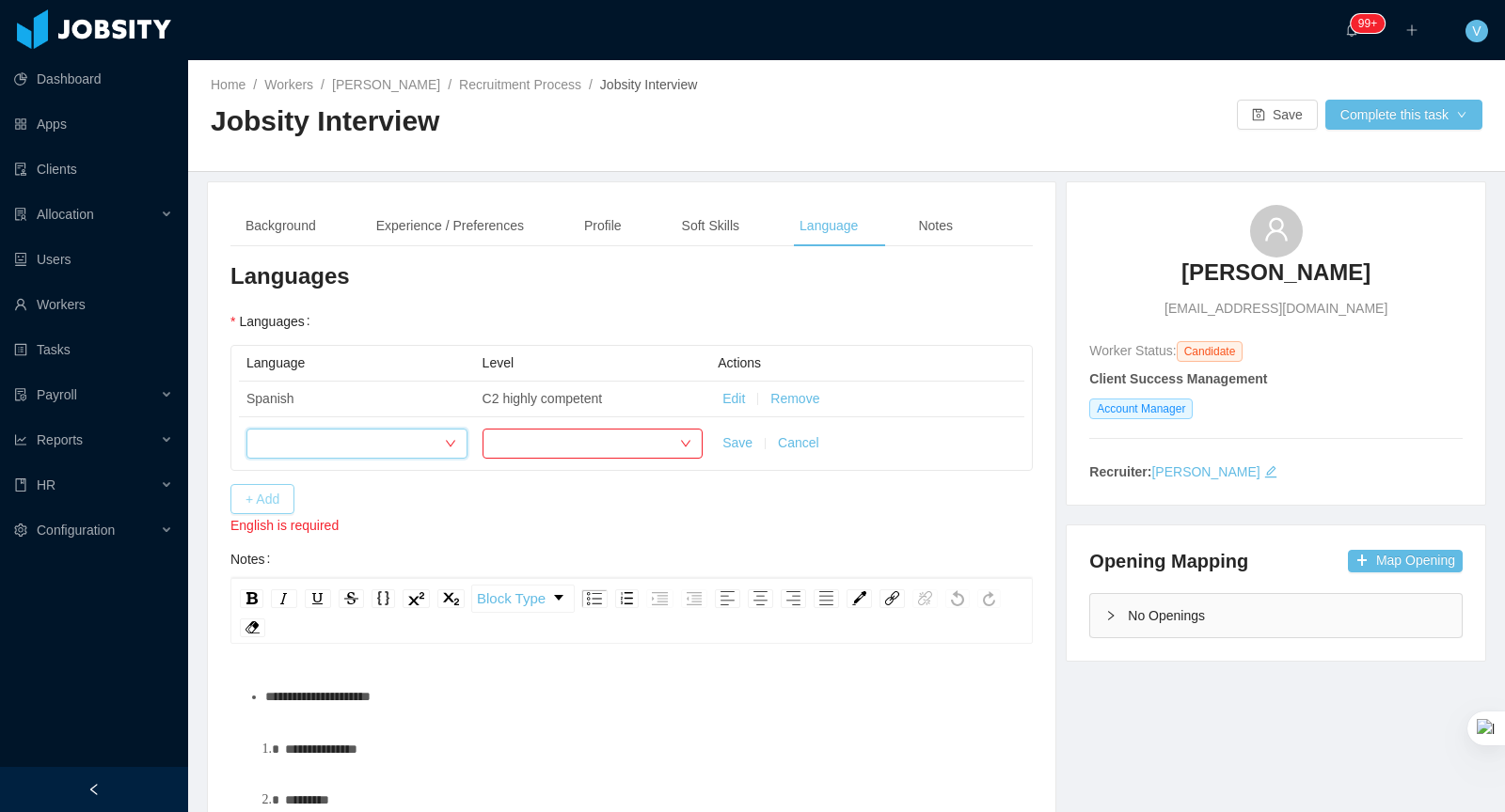
click at [273, 450] on div at bounding box center [350, 444] width 186 height 28
type input "*****"
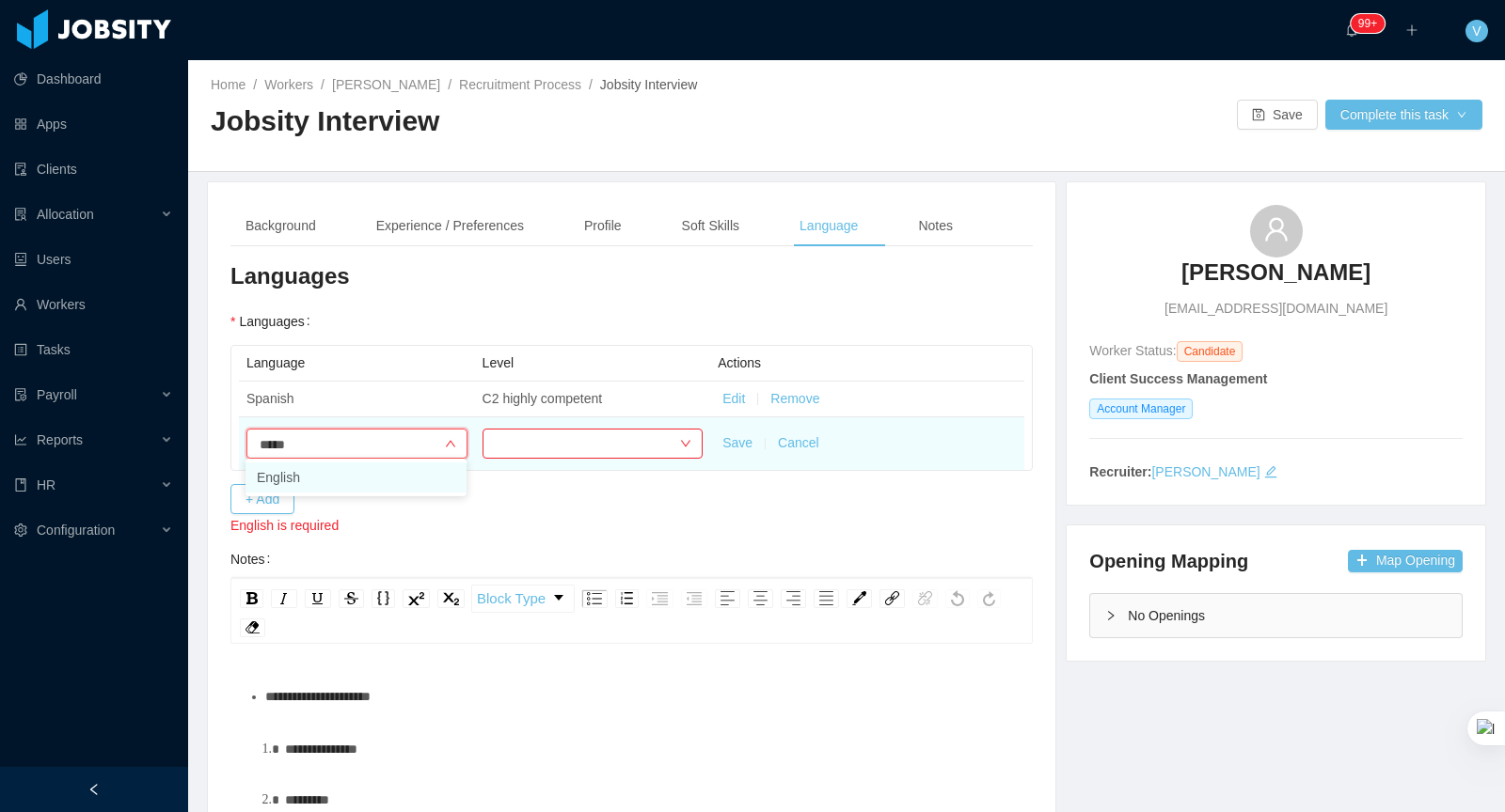
drag, startPoint x: 354, startPoint y: 487, endPoint x: 621, endPoint y: 463, distance: 268.1
click at [377, 484] on li "English" at bounding box center [356, 477] width 221 height 30
click at [610, 440] on div at bounding box center [586, 444] width 186 height 28
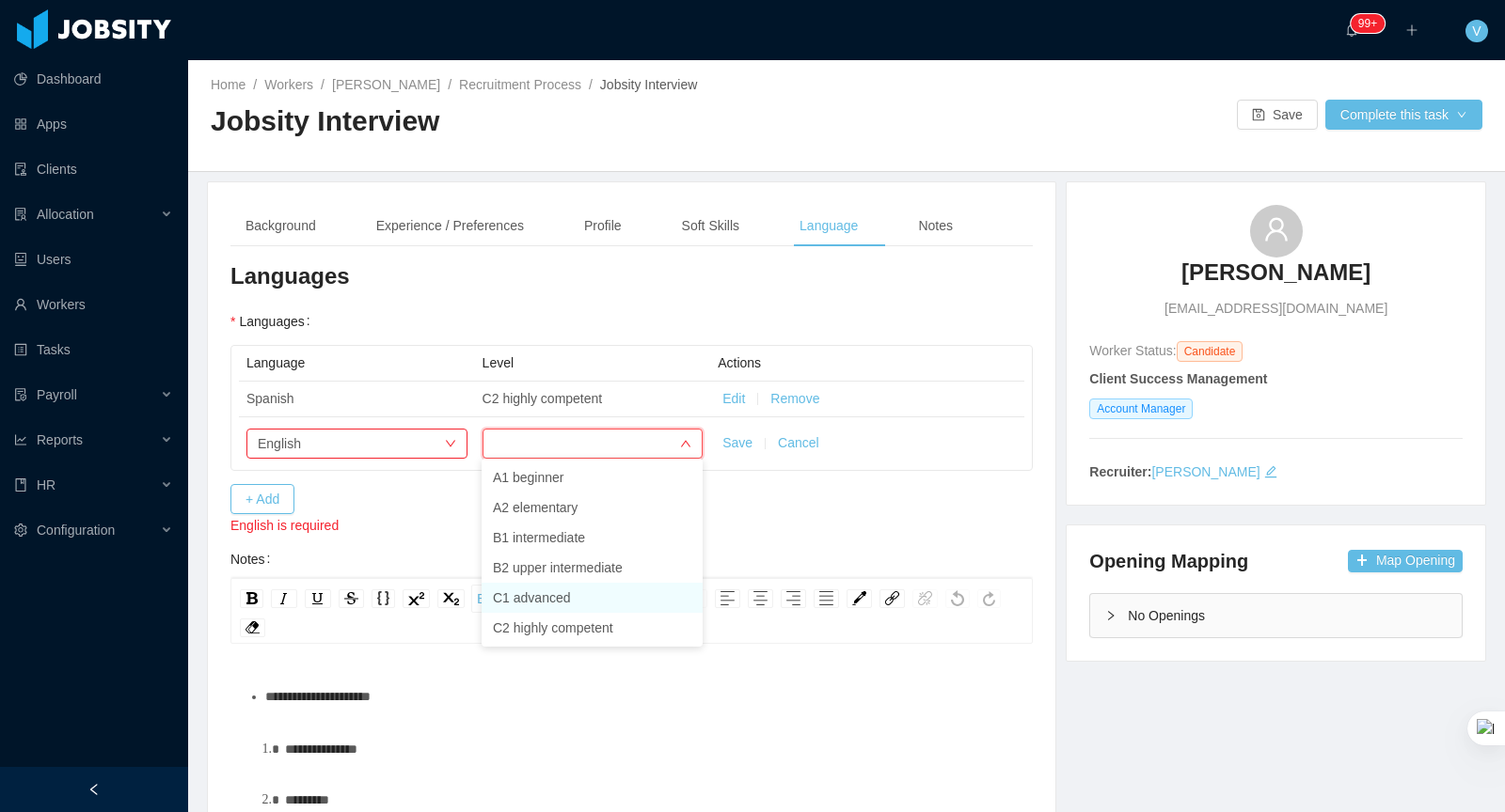
click at [577, 594] on li "C1 advanced" at bounding box center [592, 598] width 221 height 30
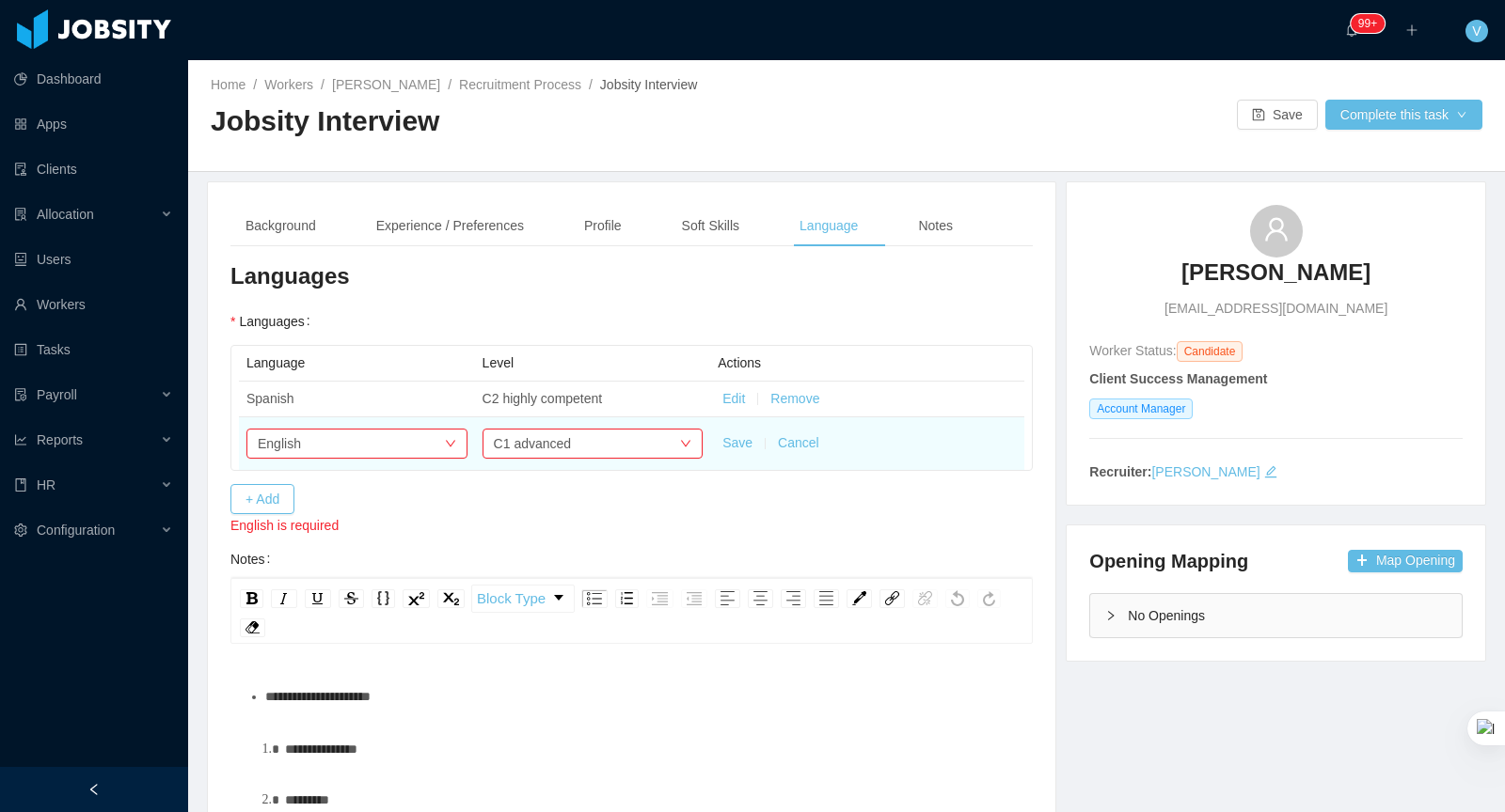
click at [741, 436] on button "Save" at bounding box center [738, 443] width 30 height 20
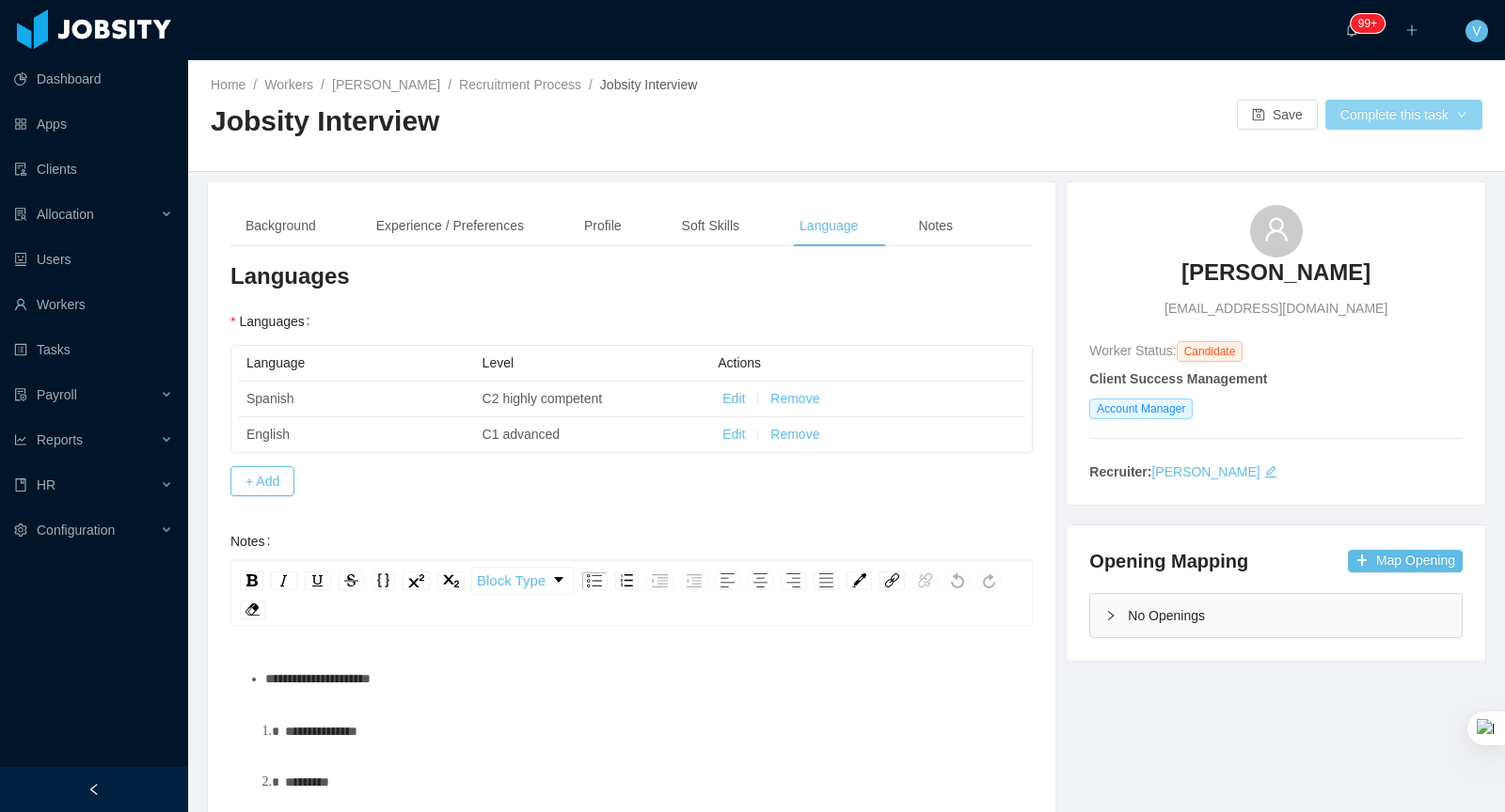
click at [1347, 116] on button "Complete this task" at bounding box center [1403, 115] width 157 height 30
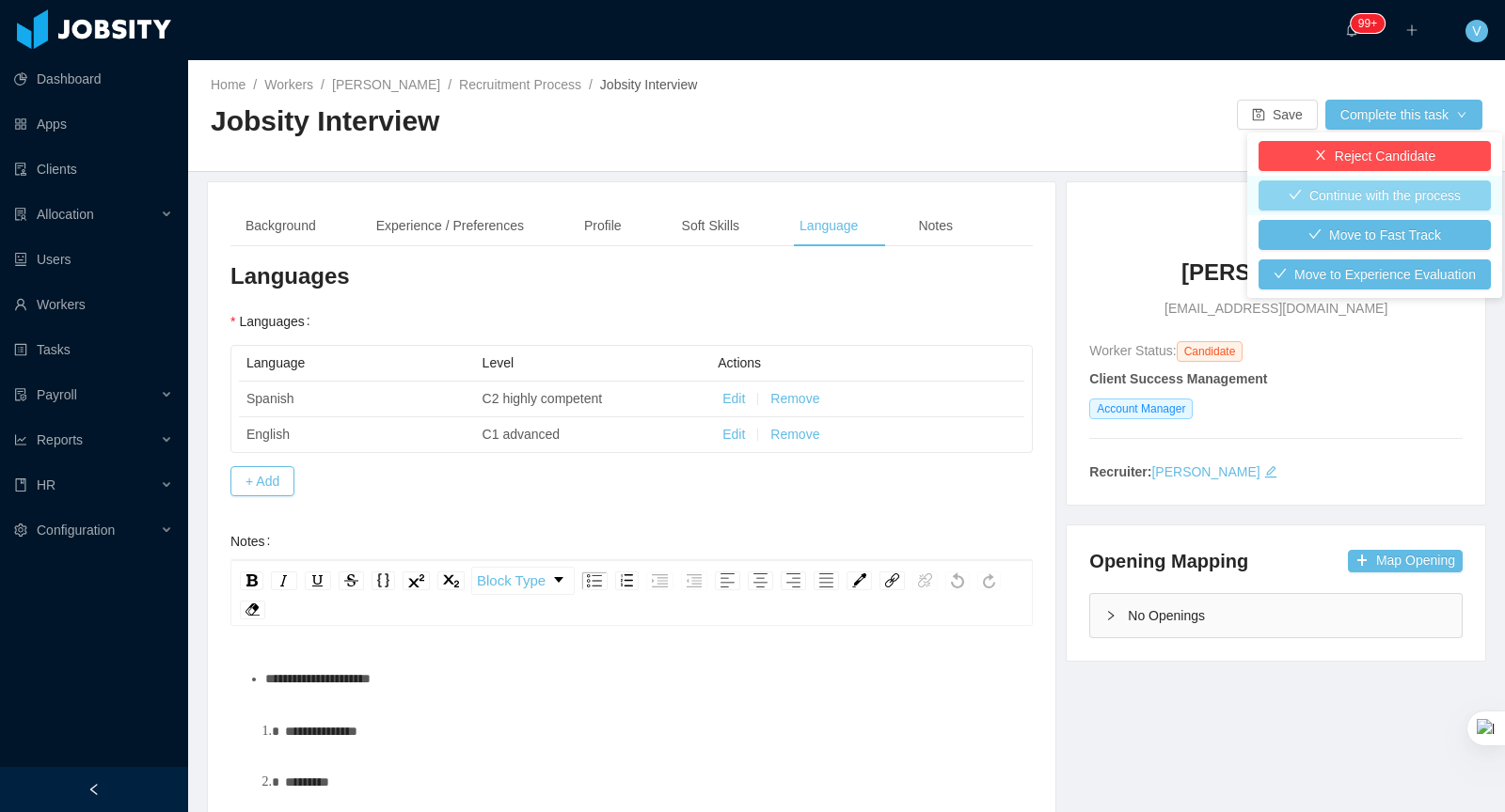
click at [1339, 196] on button "Continue with the process" at bounding box center [1375, 195] width 232 height 30
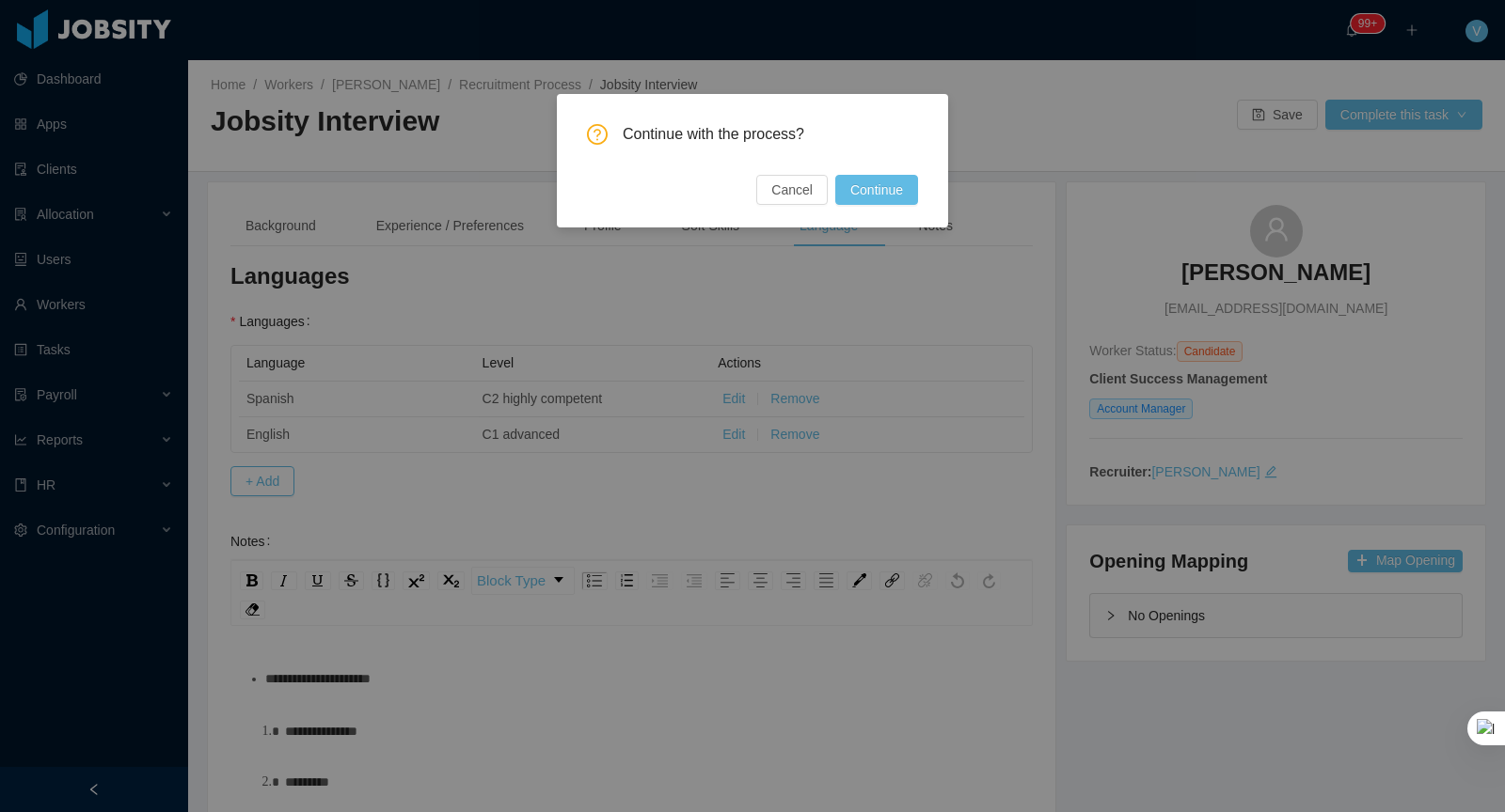
click at [894, 193] on button "Continue" at bounding box center [877, 190] width 83 height 30
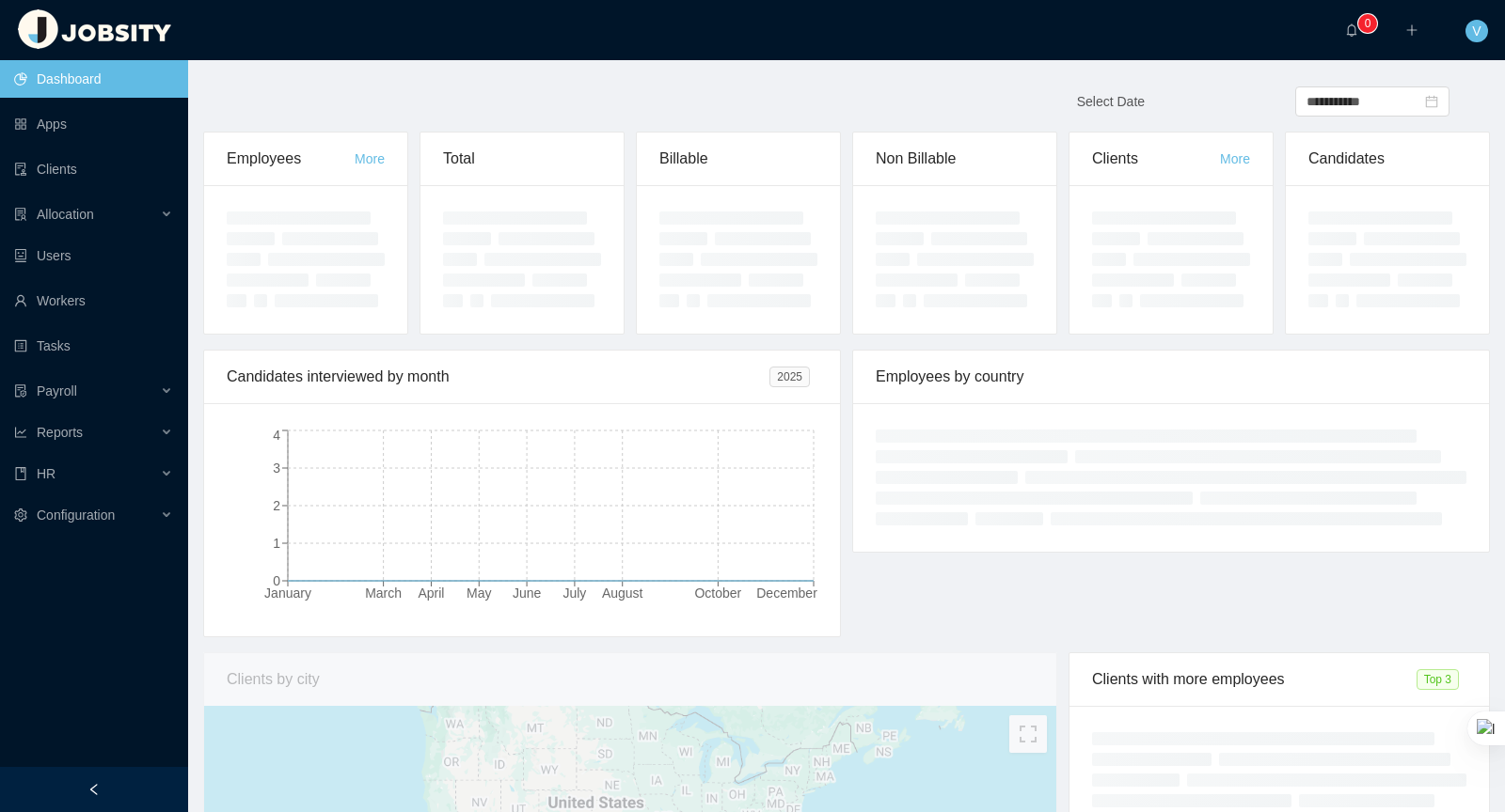
scroll to position [8, 0]
click at [92, 309] on link "Workers" at bounding box center [93, 301] width 159 height 38
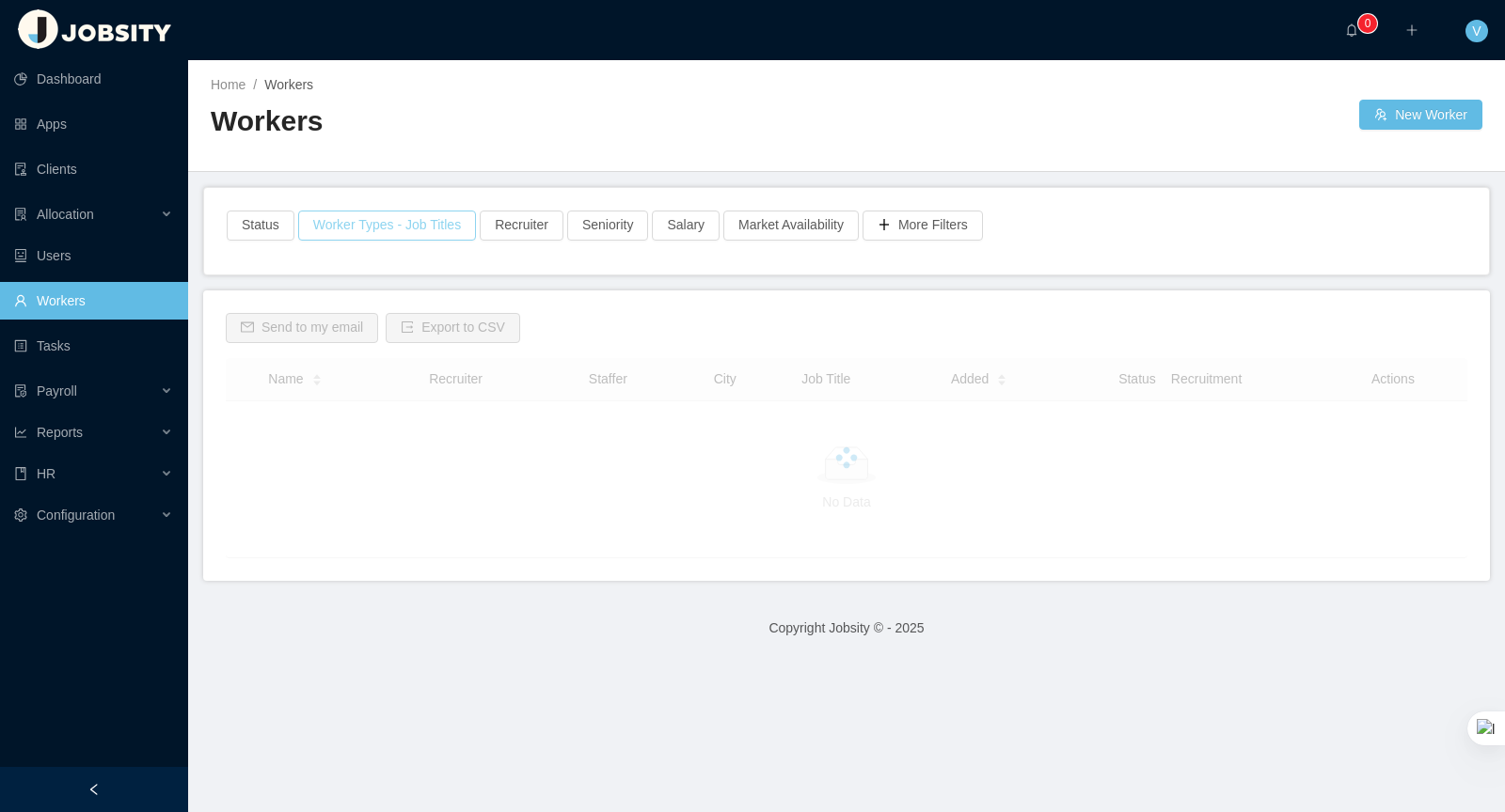
click at [379, 223] on button "Worker Types - Job Titles" at bounding box center [387, 225] width 177 height 30
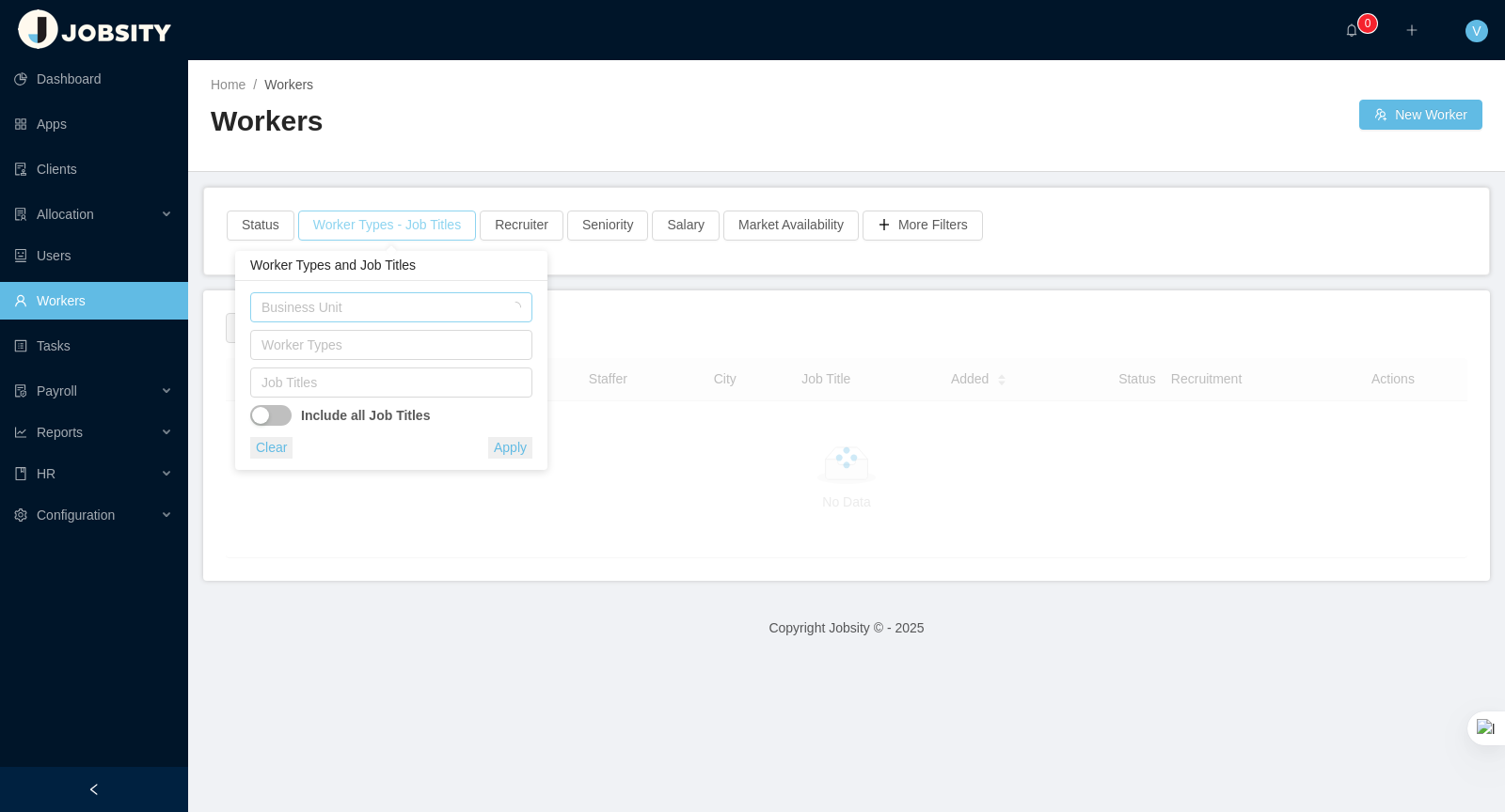
click at [355, 299] on div "Business Unit" at bounding box center [380, 307] width 239 height 19
drag, startPoint x: 405, startPoint y: 310, endPoint x: 426, endPoint y: 297, distance: 24.7
click at [405, 310] on div "Business Unit" at bounding box center [380, 307] width 239 height 19
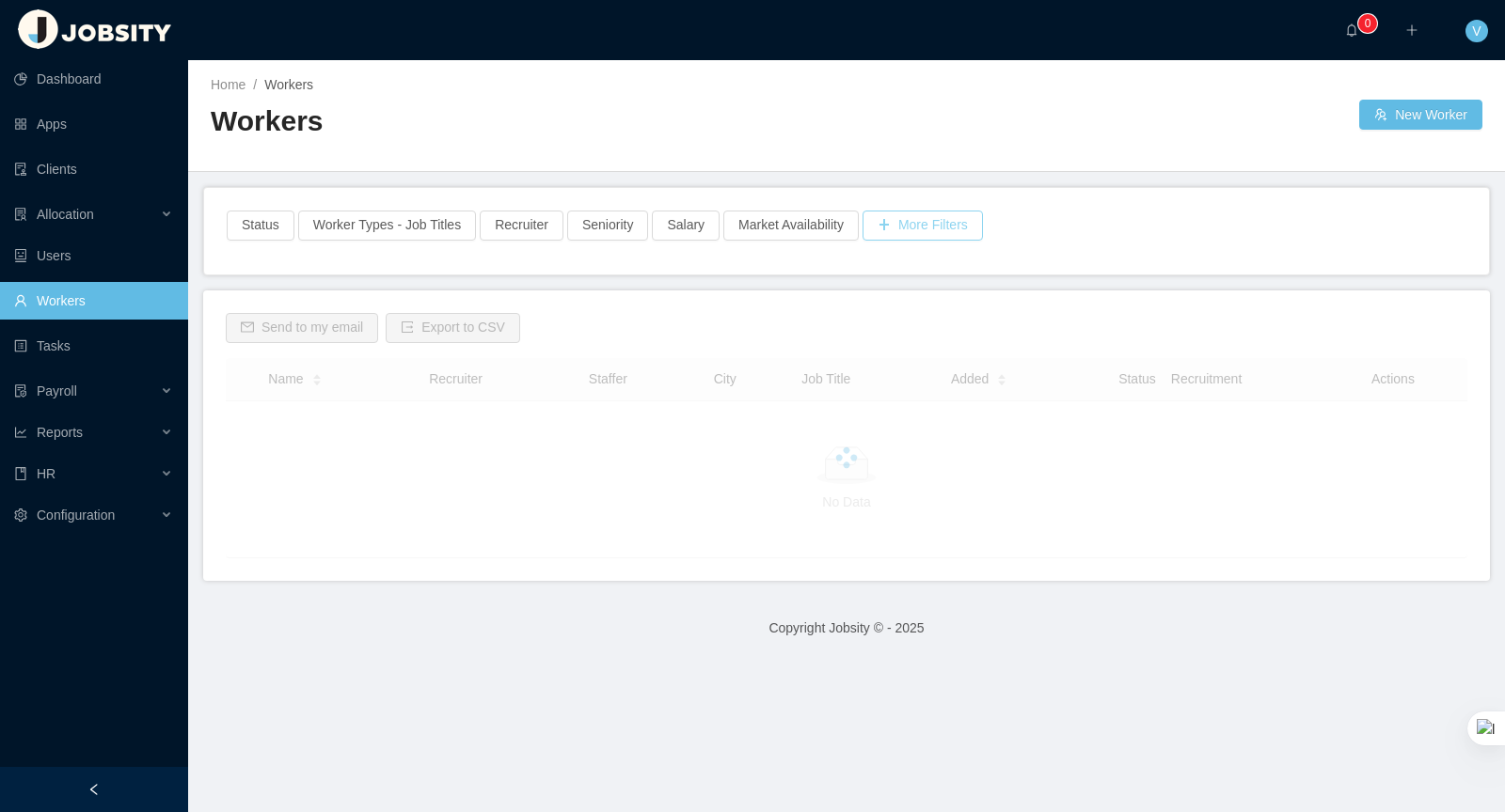
click at [958, 232] on button "More Filters" at bounding box center [923, 225] width 121 height 30
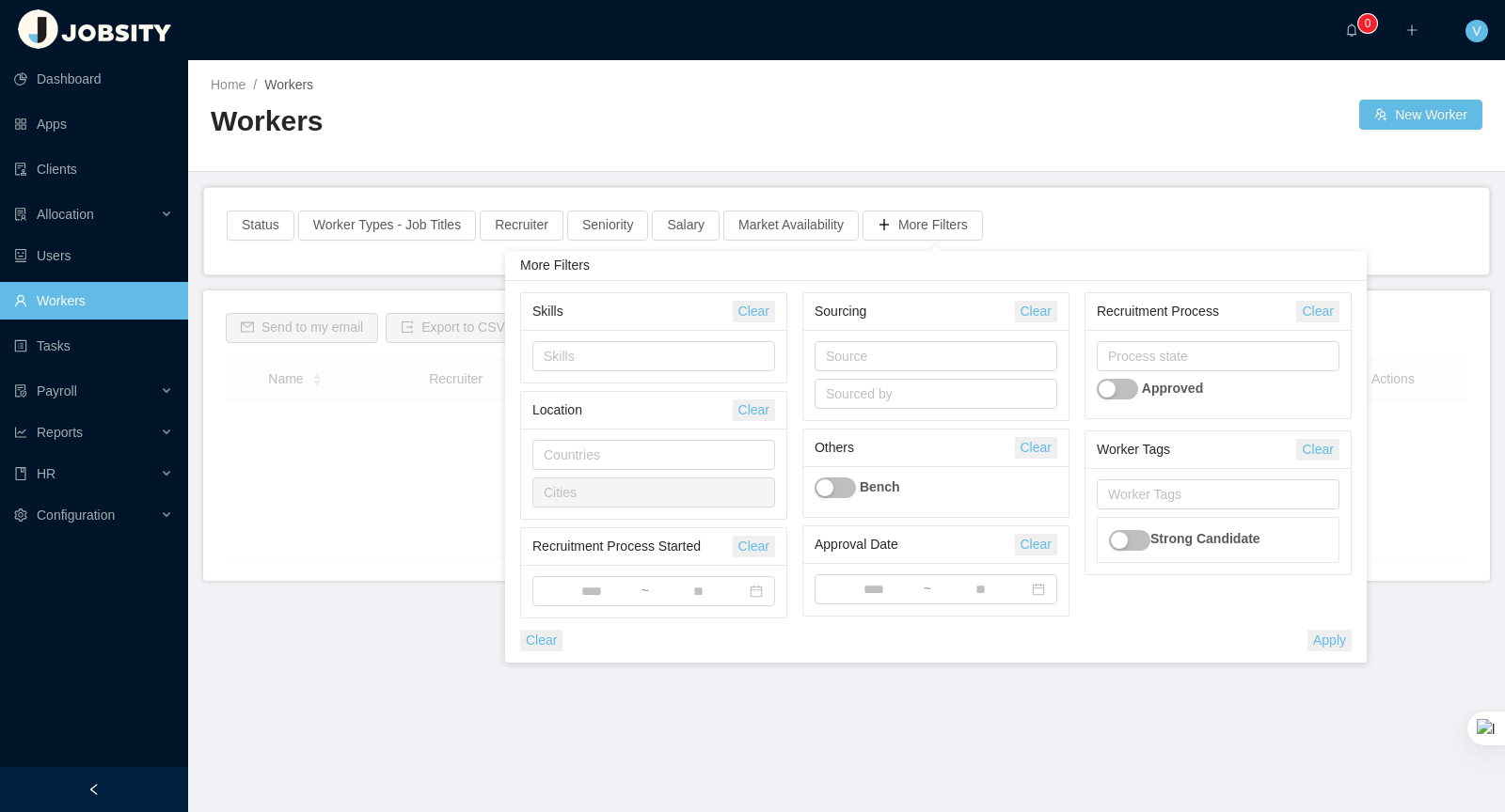
click at [676, 133] on h2 "Workers" at bounding box center [528, 122] width 636 height 39
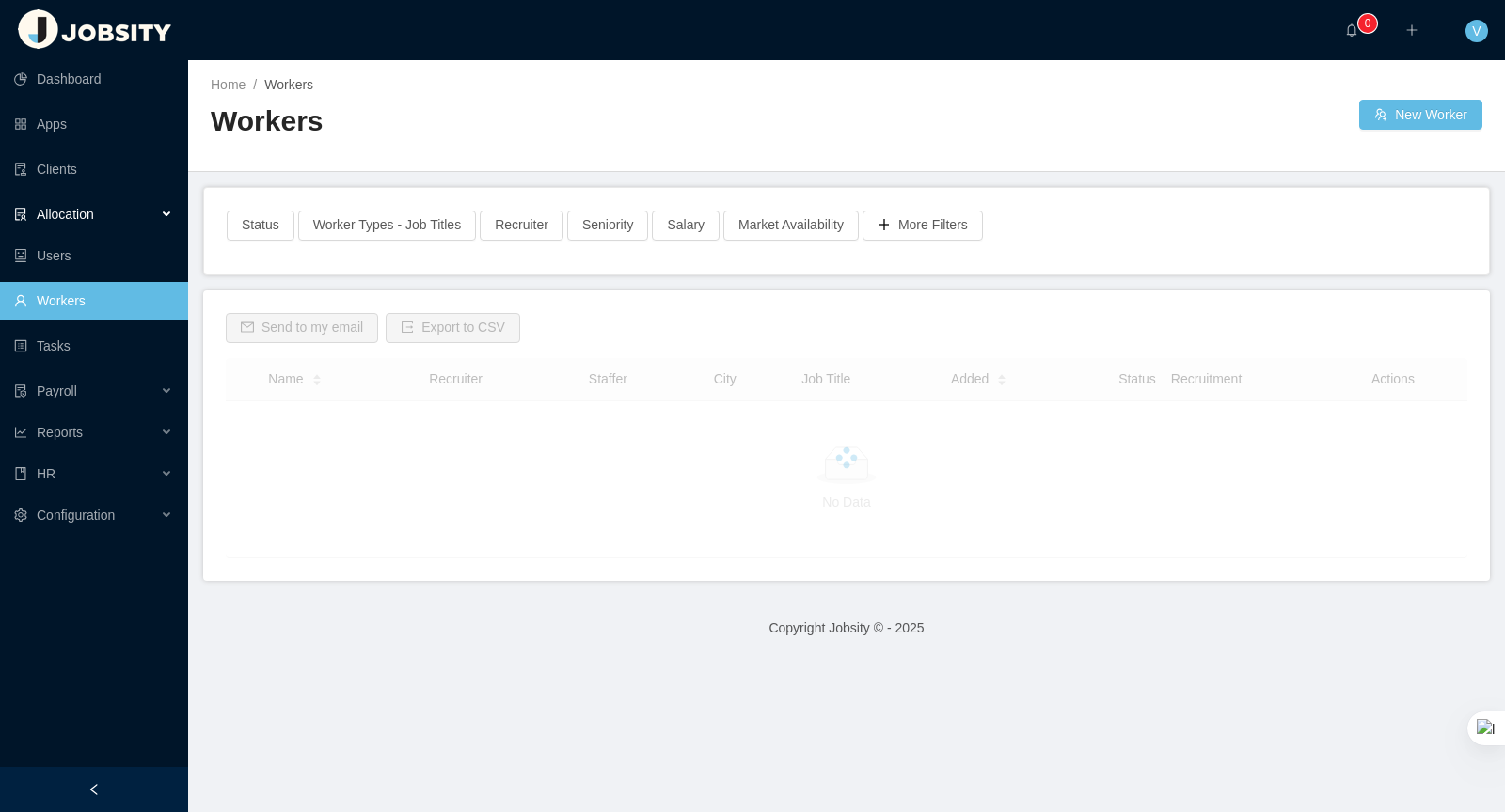
click at [141, 213] on div "Allocation" at bounding box center [93, 214] width 188 height 38
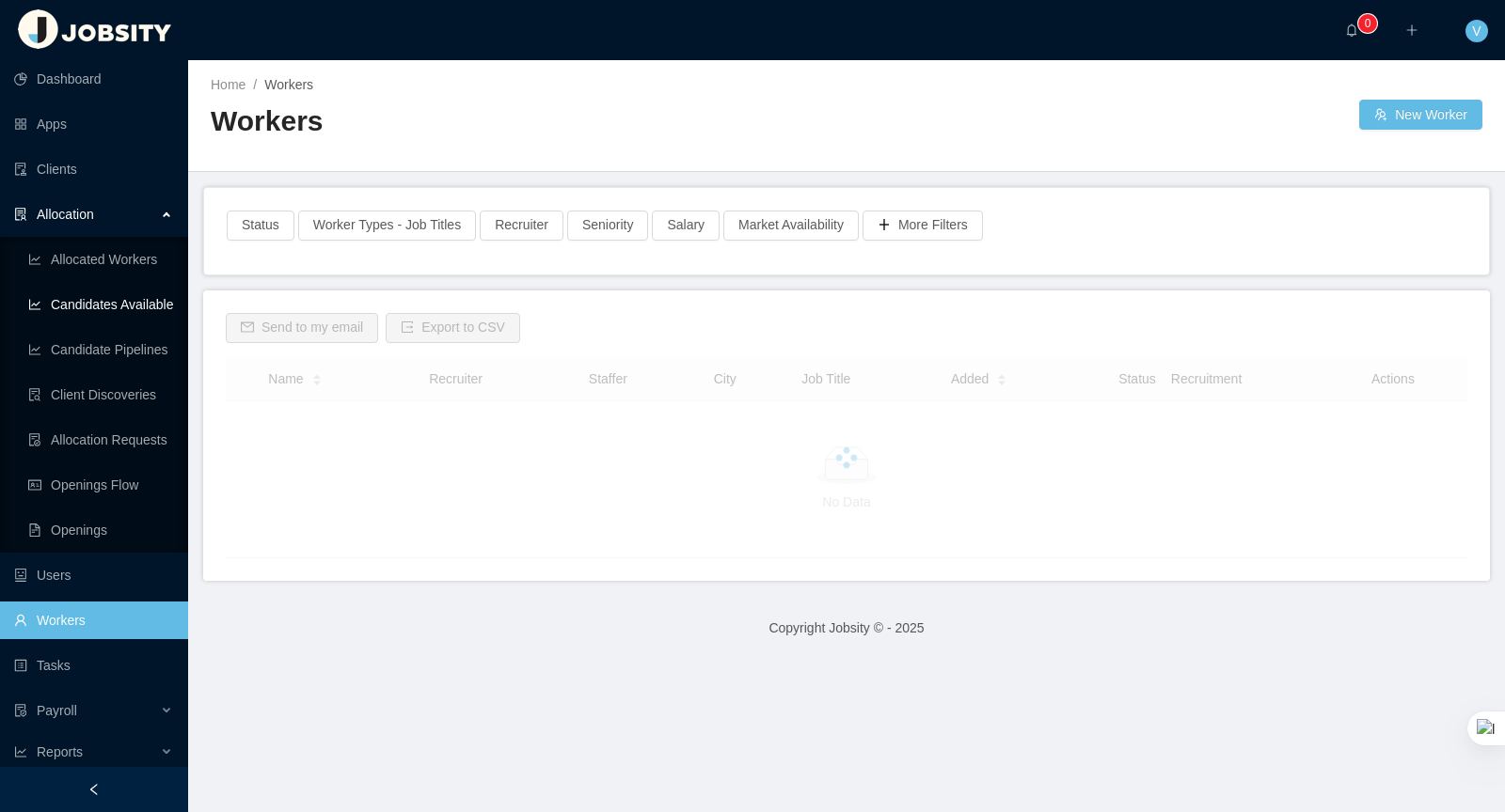
click at [152, 300] on link "Candidates Available" at bounding box center [101, 305] width 145 height 38
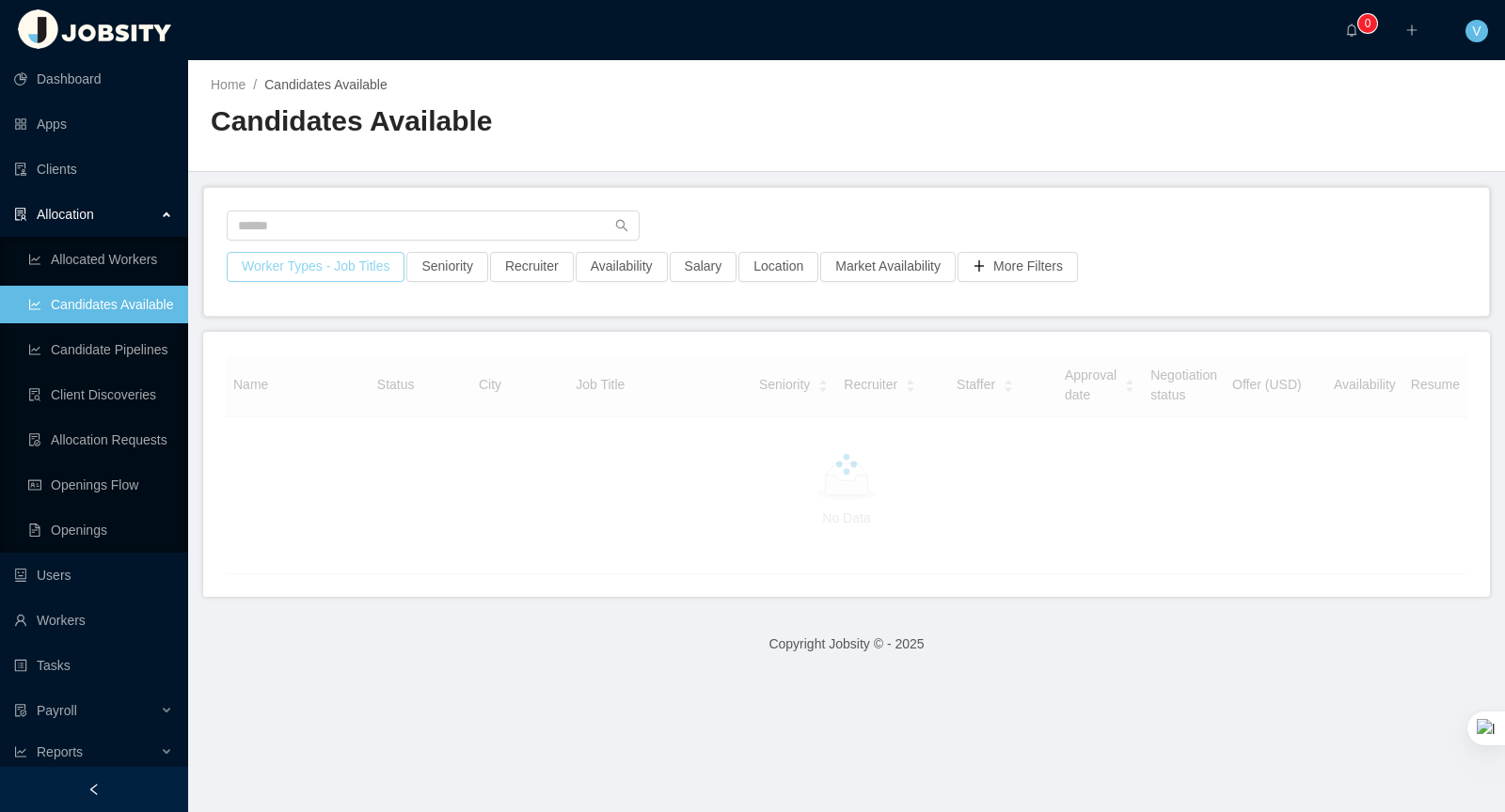
click at [339, 260] on button "Worker Types - Job Titles" at bounding box center [315, 267] width 177 height 30
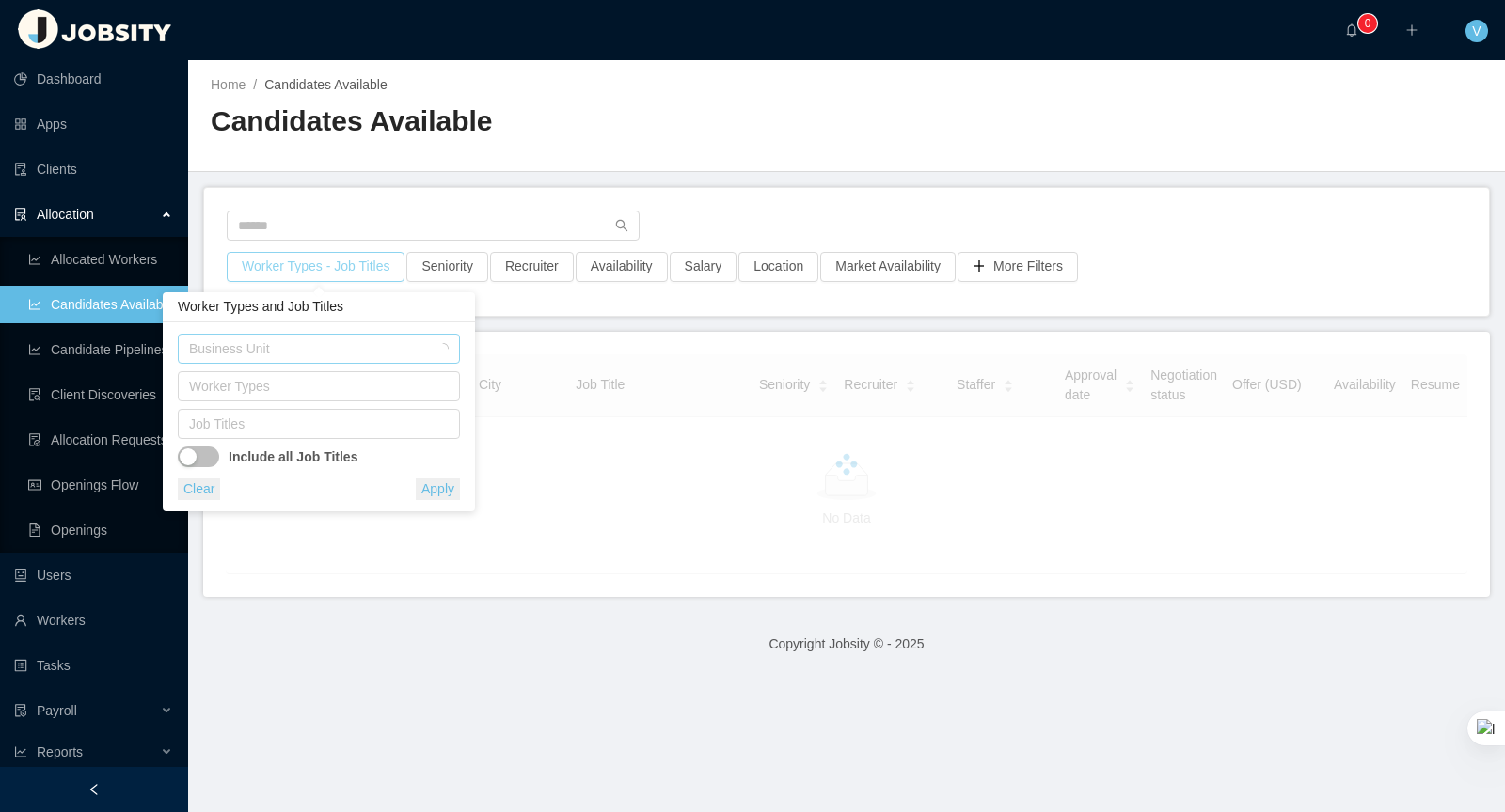
click at [313, 351] on div "Business Unit" at bounding box center [308, 349] width 239 height 19
drag, startPoint x: 356, startPoint y: 481, endPoint x: 309, endPoint y: 440, distance: 62.4
click at [356, 481] on div "Clear Apply" at bounding box center [318, 489] width 282 height 22
click at [279, 399] on div "Worker Types" at bounding box center [315, 387] width 265 height 28
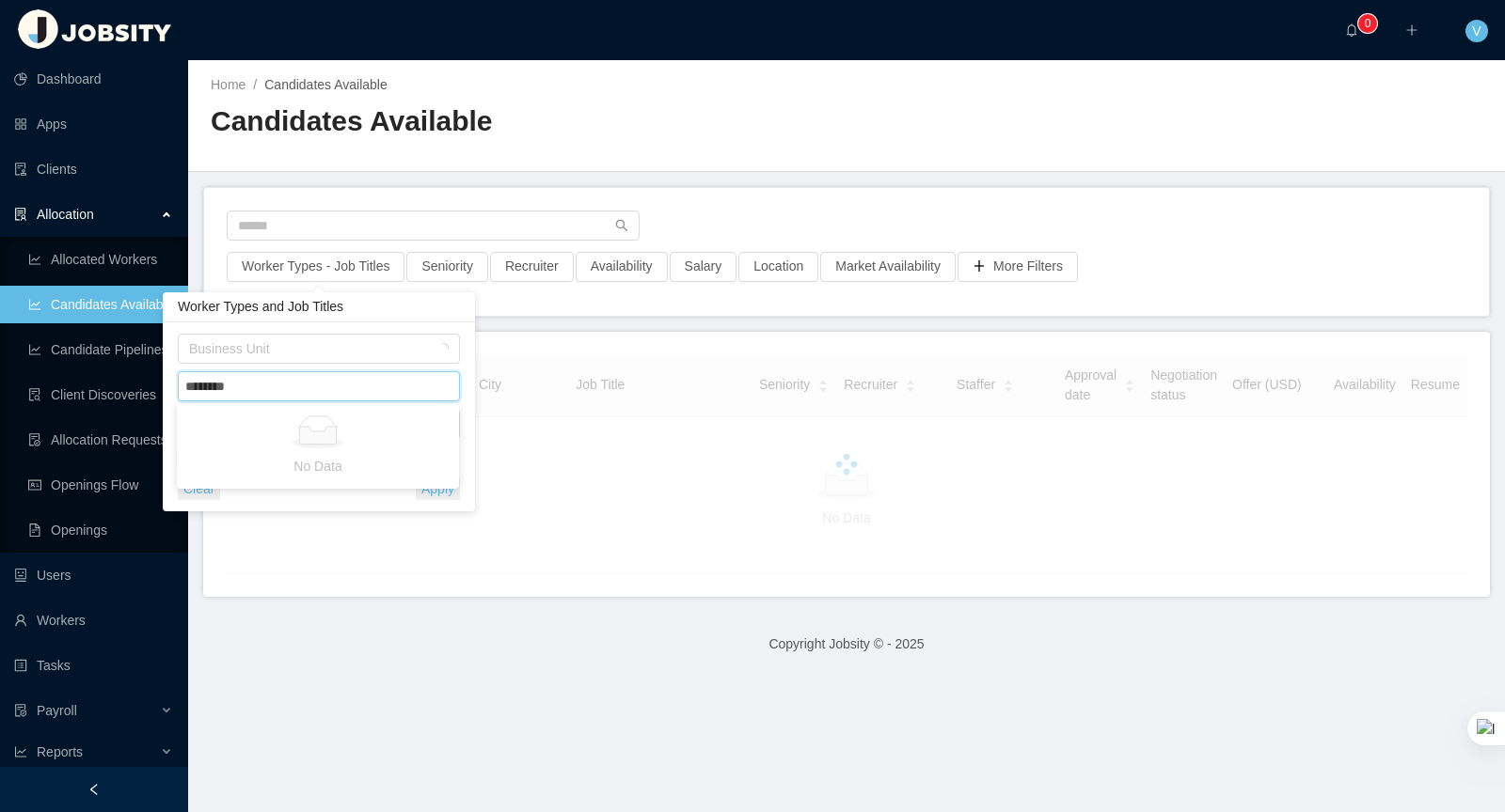
type input "********"
drag, startPoint x: 273, startPoint y: 396, endPoint x: 145, endPoint y: 378, distance: 129.3
click at [145, 378] on body "Dashboard Apps Clients Allocation Allocated Workers Candidates Available Candid…" at bounding box center [752, 406] width 1505 height 812
click at [785, 191] on div "Worker Types - Job Titles Seniority Recruiter Availability Salary Location Mark…" at bounding box center [846, 252] width 1285 height 128
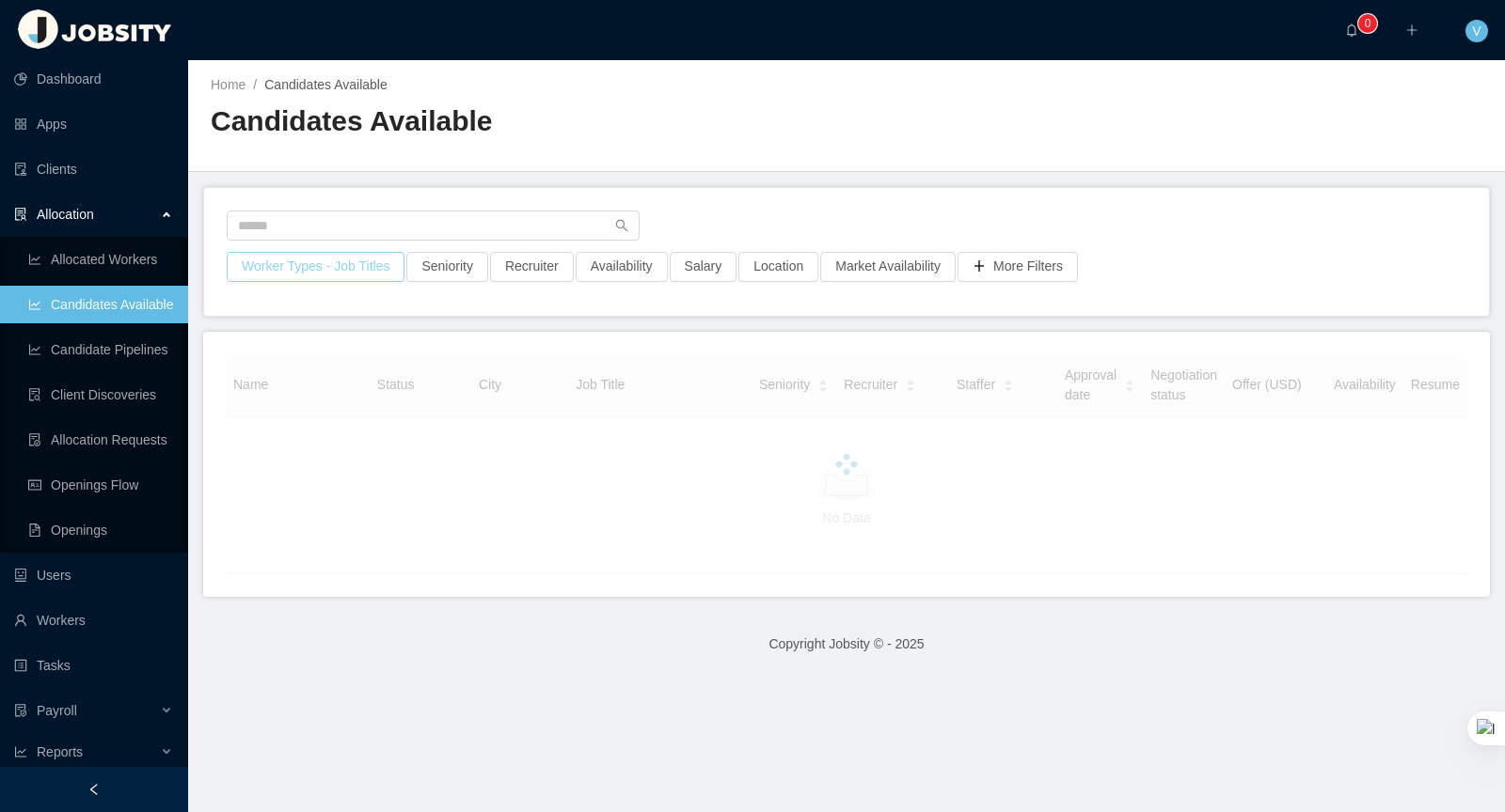
click at [334, 272] on button "Worker Types - Job Titles" at bounding box center [315, 267] width 177 height 30
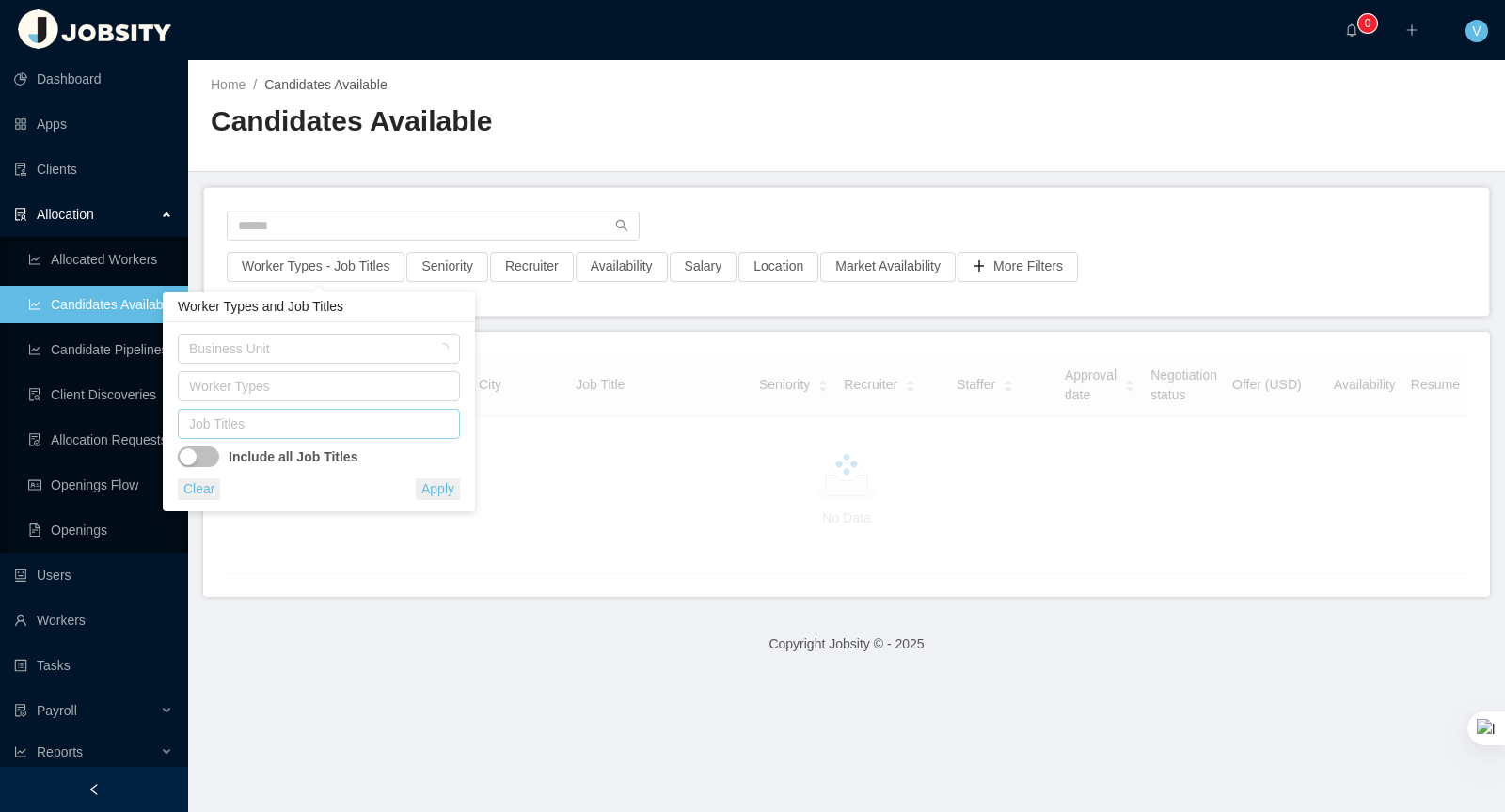
click at [297, 437] on div "Job Titles" at bounding box center [315, 424] width 265 height 28
type input "*****"
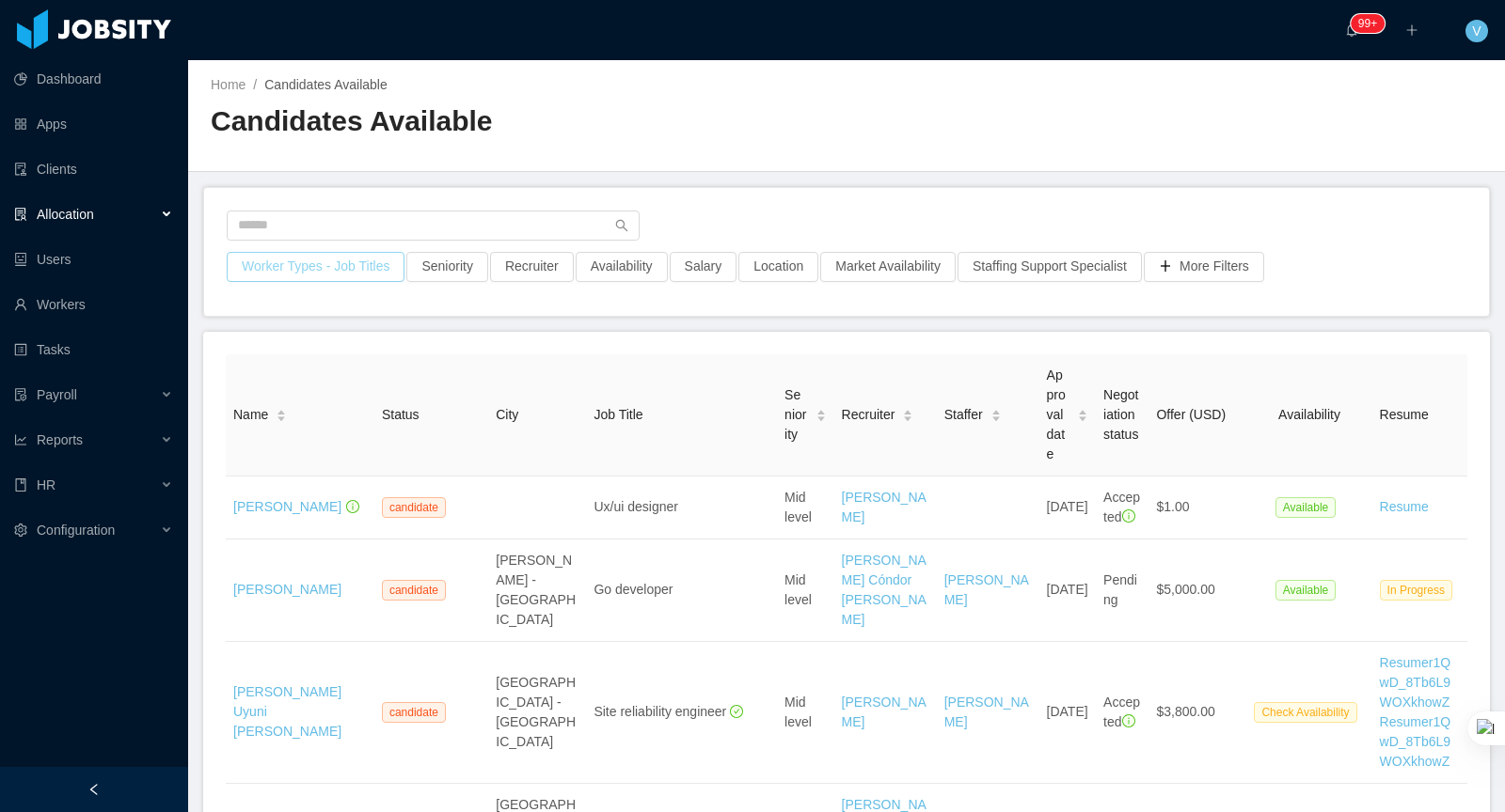
click at [290, 258] on button "Worker Types - Job Titles" at bounding box center [315, 267] width 177 height 30
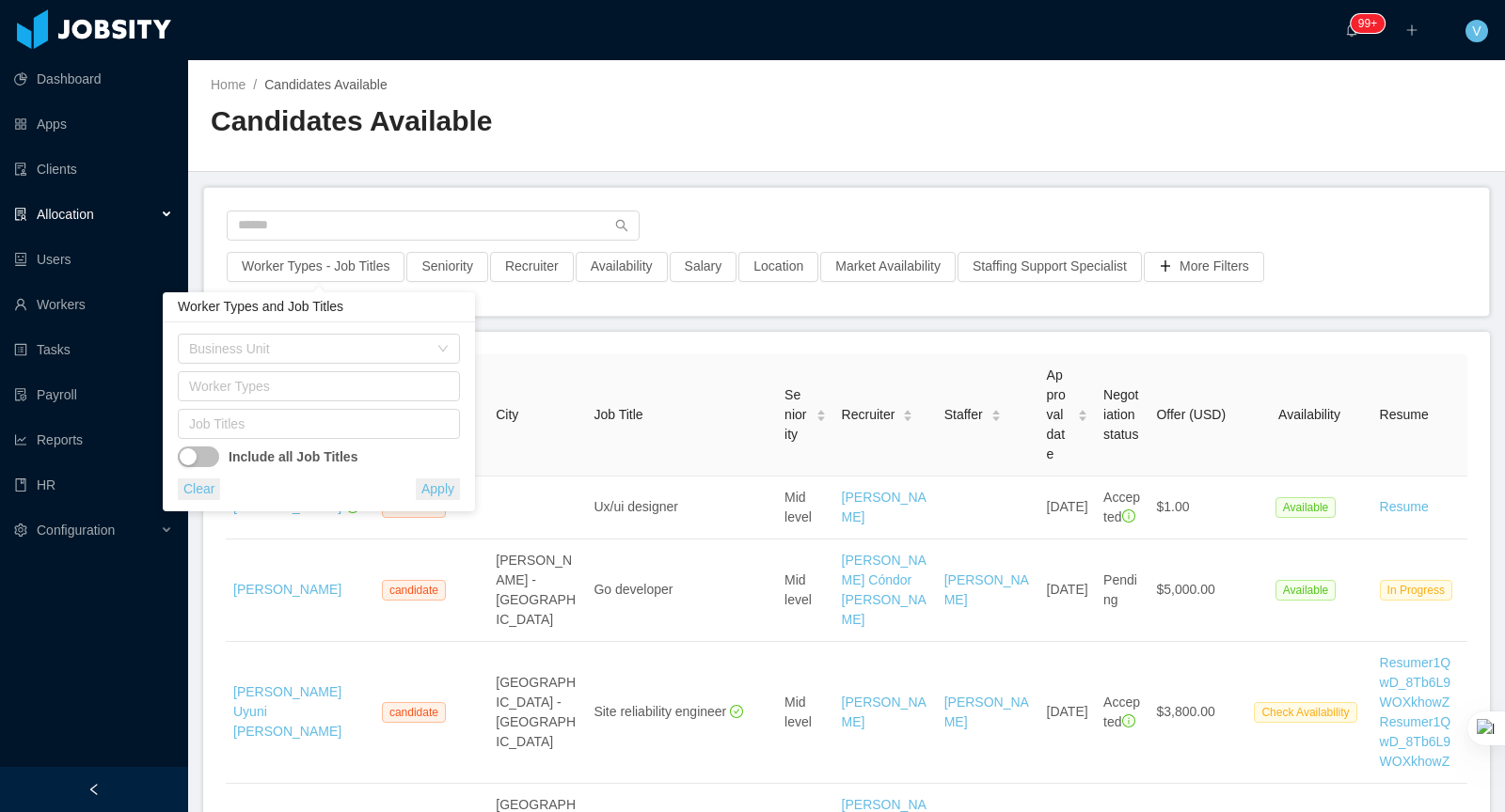
click at [260, 405] on div "Worker Types" at bounding box center [318, 390] width 282 height 38
click at [248, 421] on div "Job Titles" at bounding box center [314, 424] width 251 height 19
type input "*****"
click at [240, 463] on li "ReactJS Developer" at bounding box center [317, 459] width 282 height 30
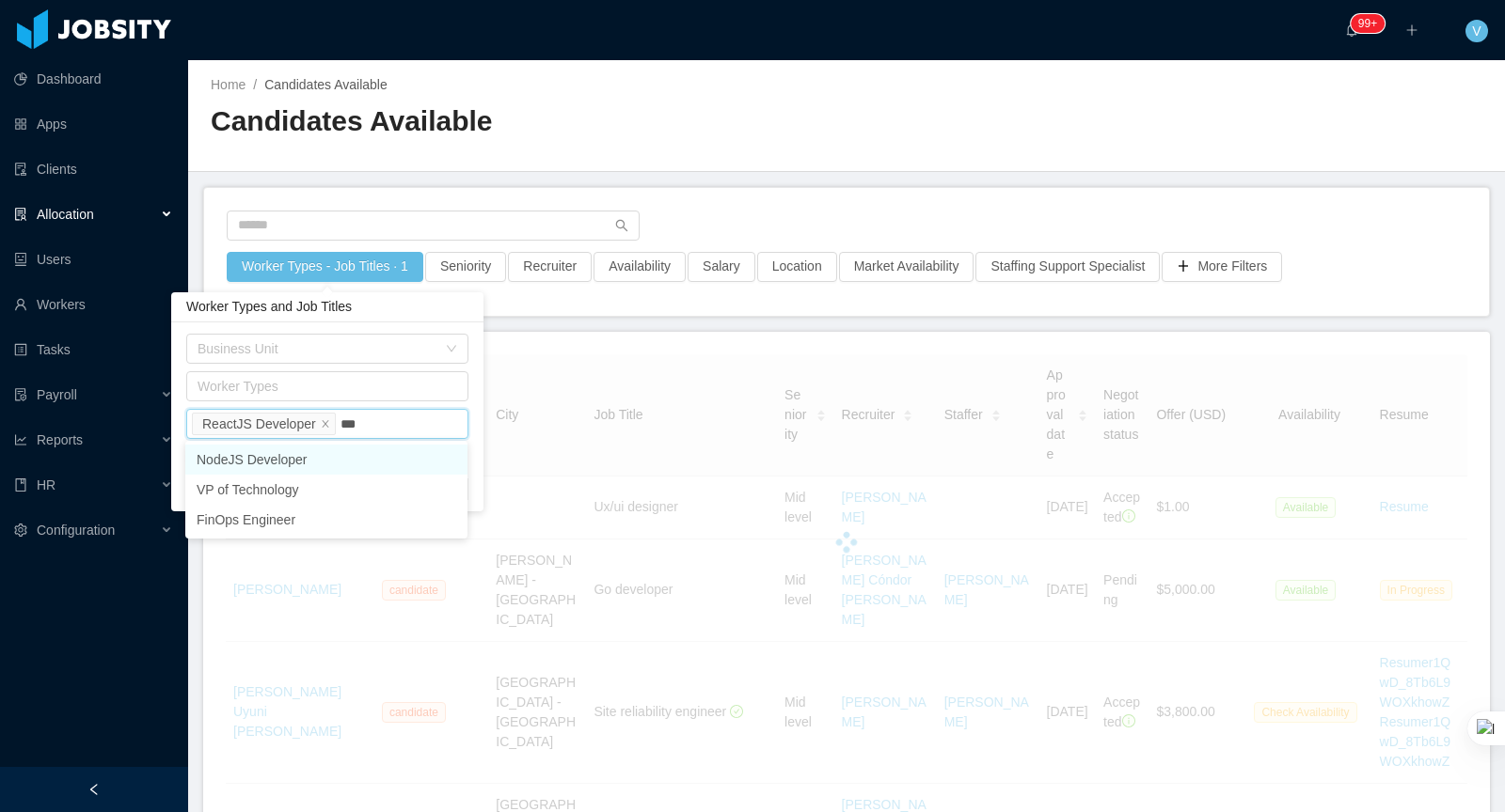
type input "****"
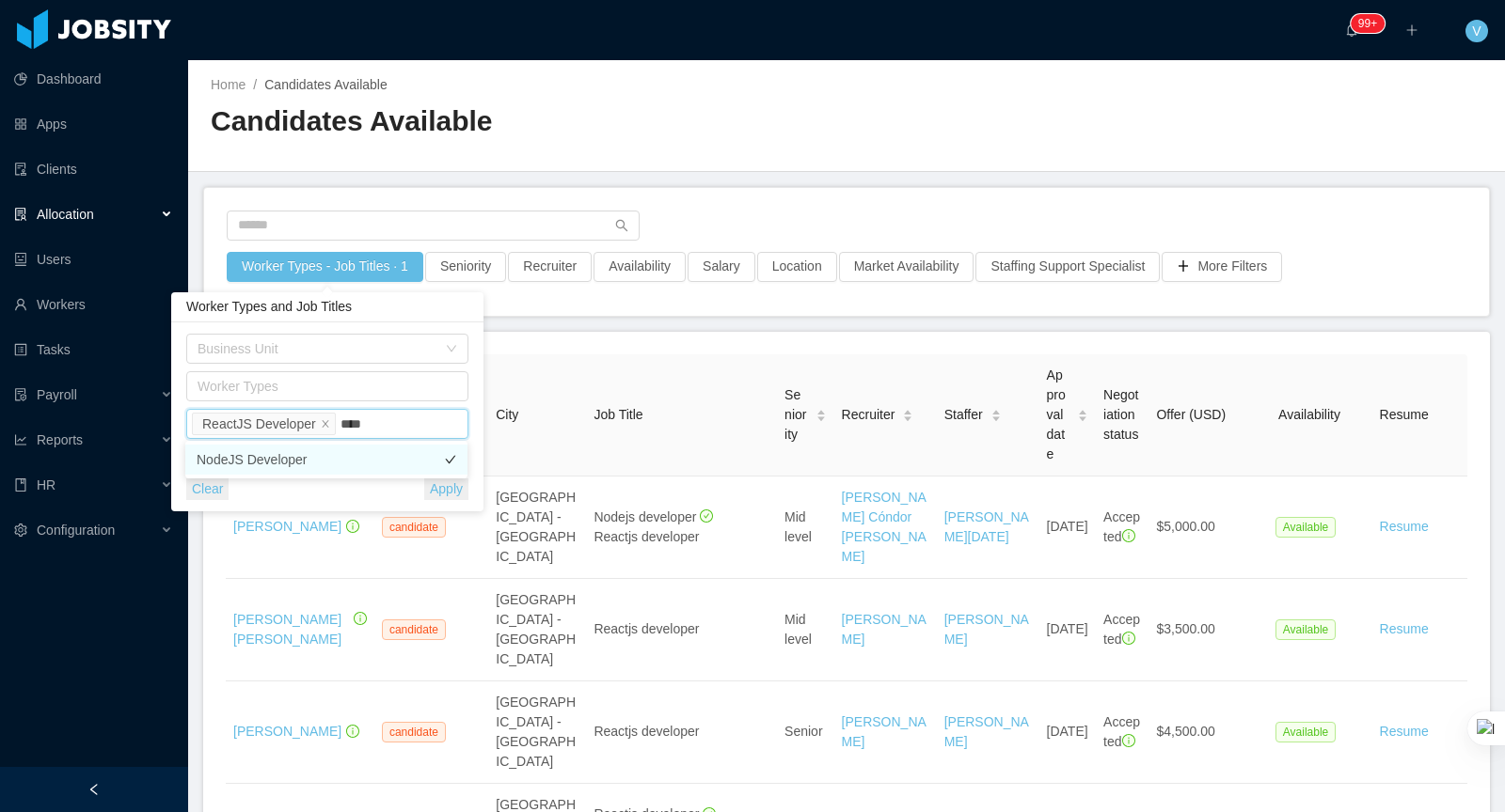
drag, startPoint x: 357, startPoint y: 456, endPoint x: 840, endPoint y: 210, distance: 542.0
click at [357, 456] on li "NodeJS Developer" at bounding box center [326, 459] width 282 height 30
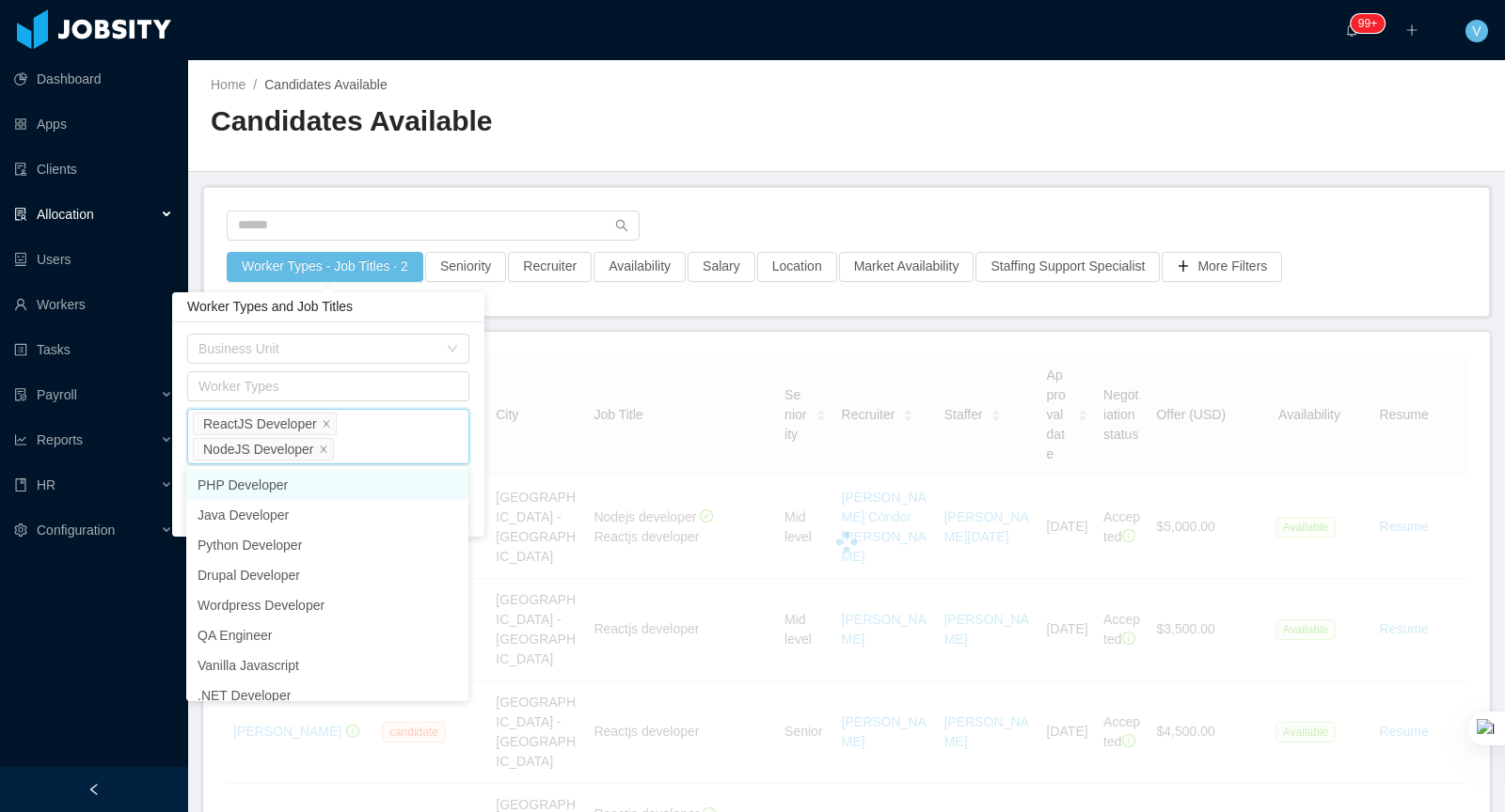
click at [840, 210] on div at bounding box center [846, 231] width 1240 height 41
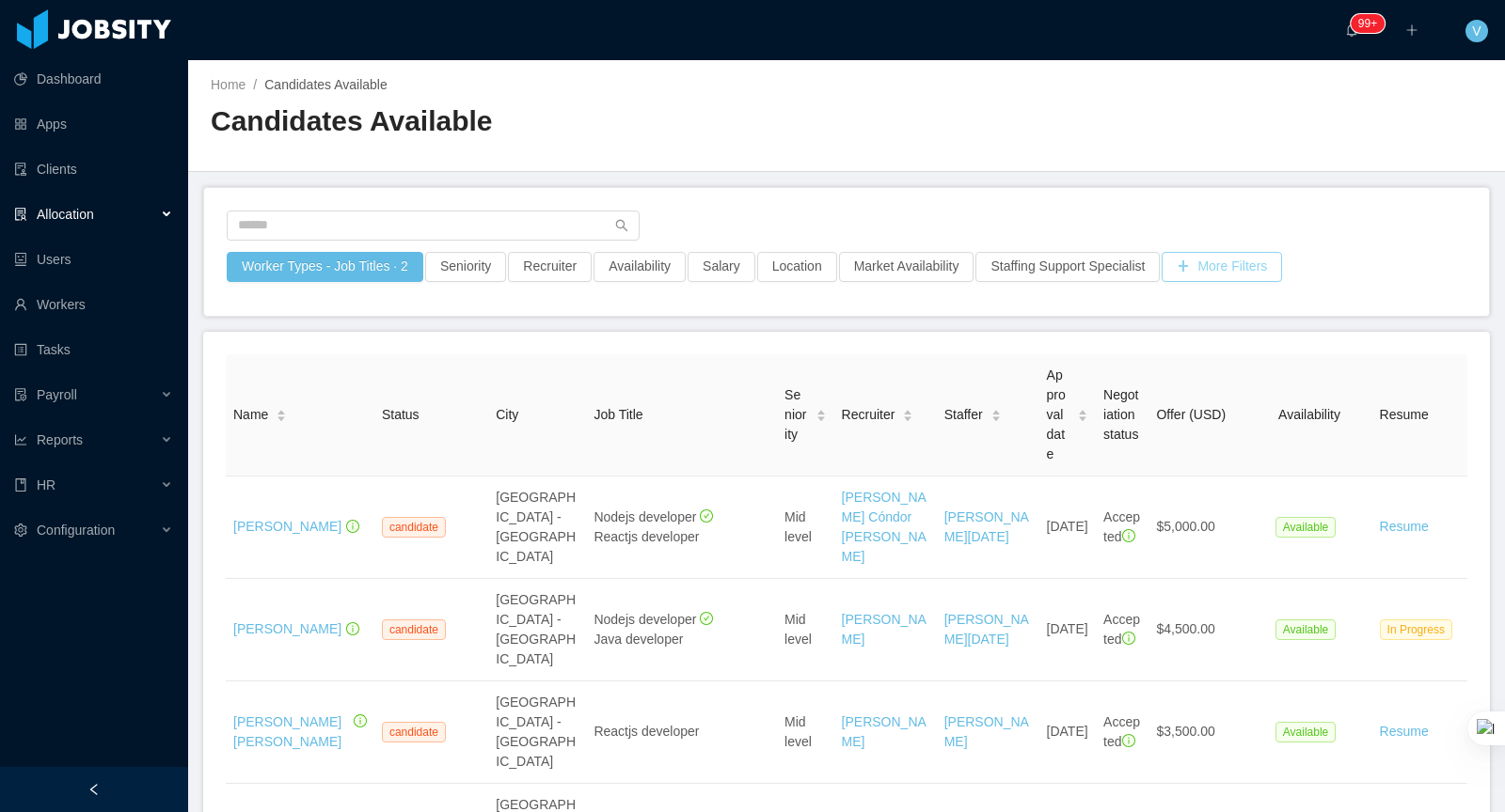
click at [1231, 273] on button "More Filters" at bounding box center [1222, 267] width 121 height 30
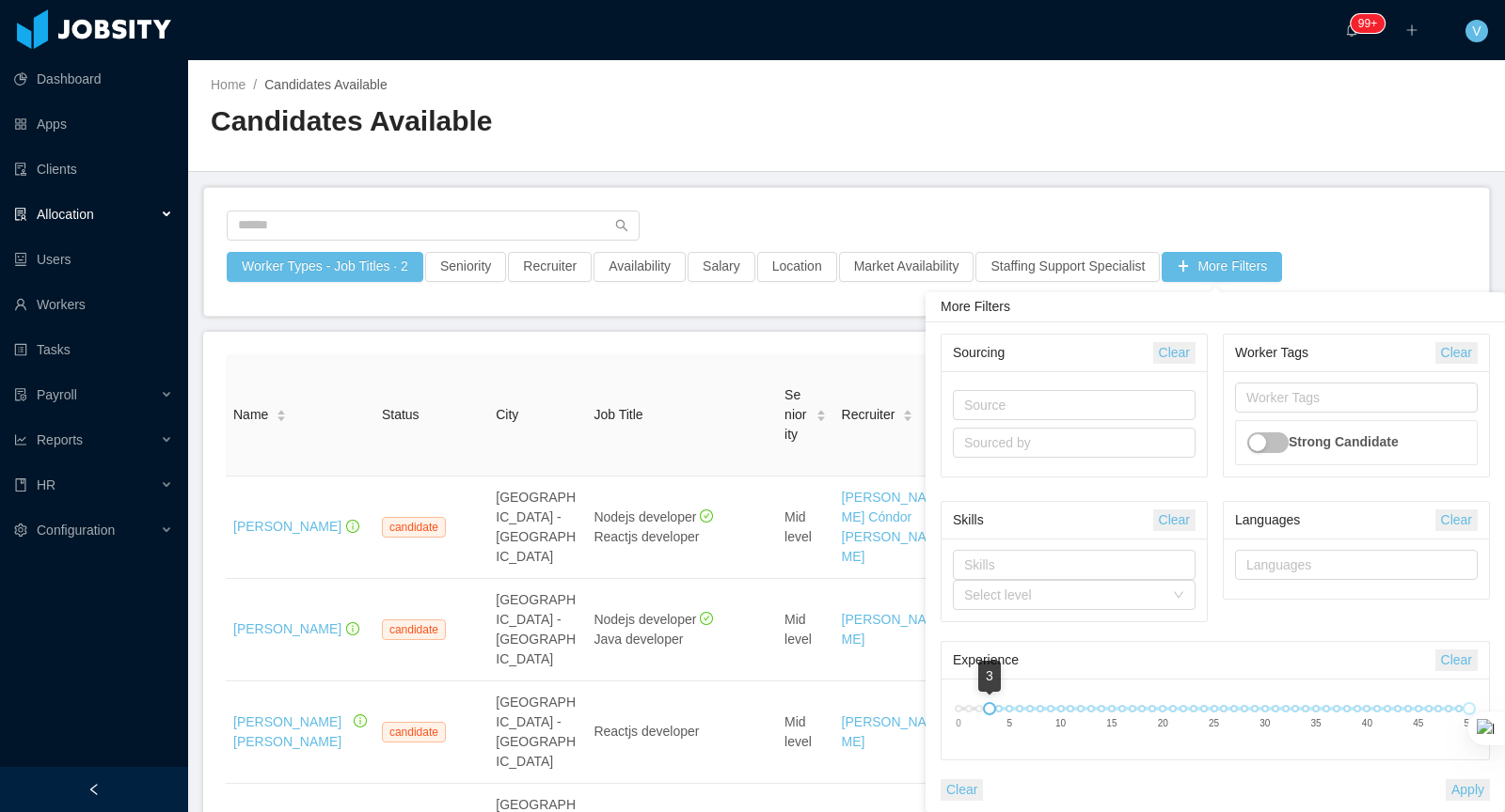
drag, startPoint x: 953, startPoint y: 710, endPoint x: 981, endPoint y: 710, distance: 28.0
click at [981, 710] on div "3 0 5 10 15 20 25 30 35 40 45 50" at bounding box center [1213, 709] width 510 height 11
drag, startPoint x: 1086, startPoint y: 706, endPoint x: 1008, endPoint y: 707, distance: 78.0
click at [1008, 707] on div at bounding box center [1010, 709] width 13 height 13
click at [1462, 787] on button "Apply" at bounding box center [1467, 789] width 44 height 22
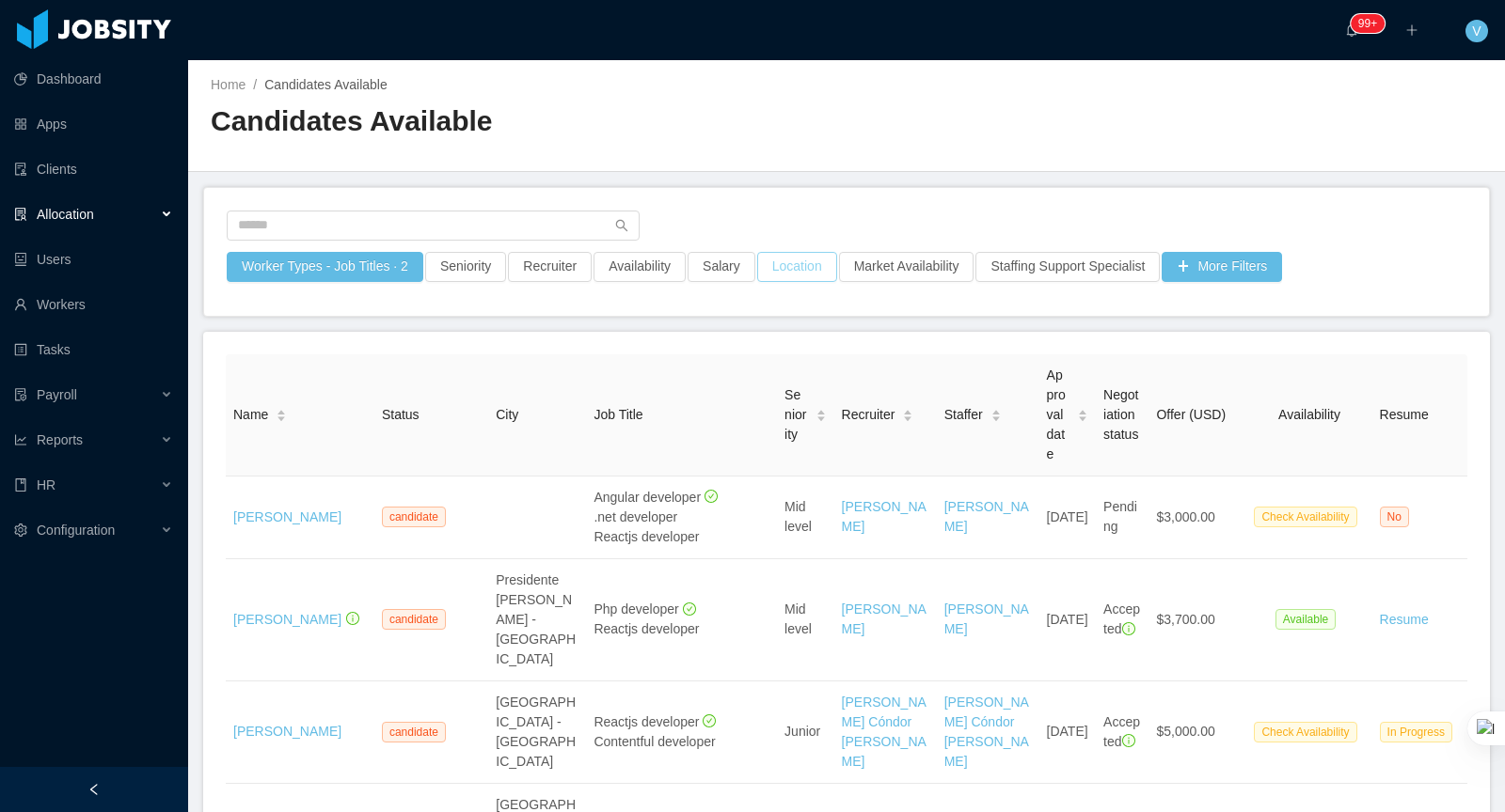
click at [815, 264] on button "Location" at bounding box center [796, 267] width 80 height 30
click at [715, 357] on div "Countries" at bounding box center [805, 349] width 265 height 28
type input "****"
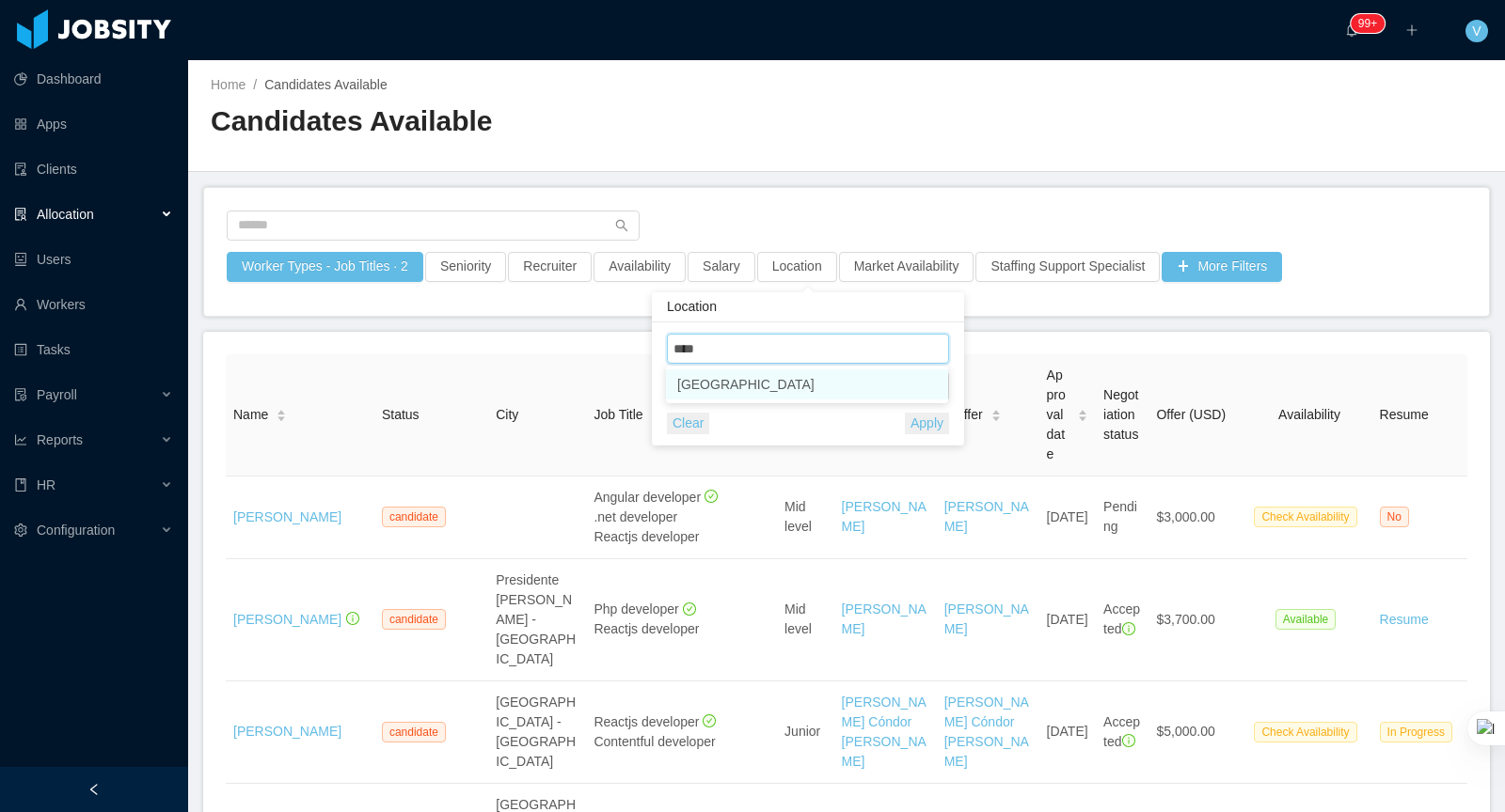
click at [740, 380] on li "[GEOGRAPHIC_DATA]" at bounding box center [807, 385] width 282 height 30
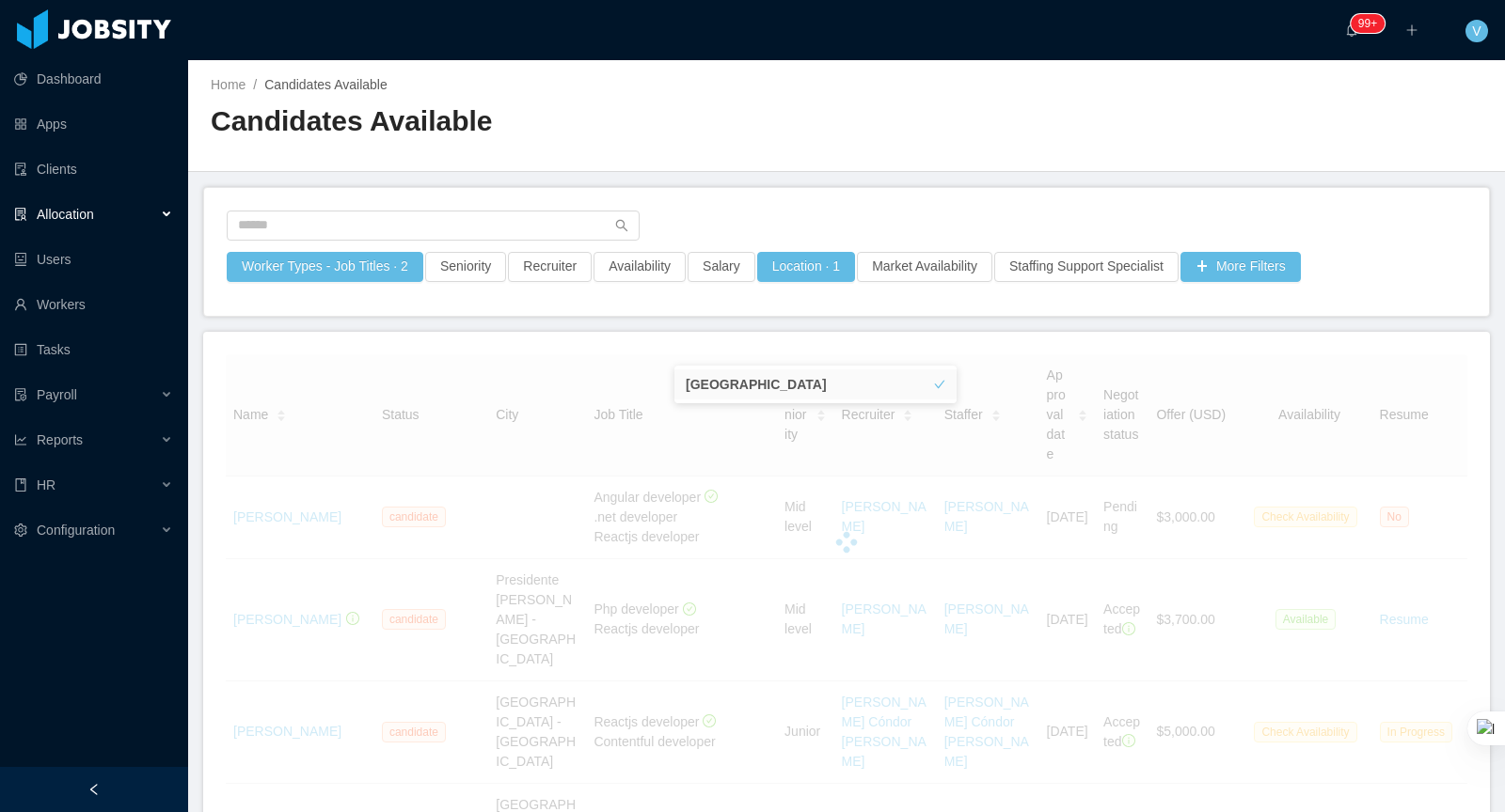
click at [940, 162] on div "Home / Candidates Available / Candidates Available" at bounding box center [845, 116] width 1316 height 112
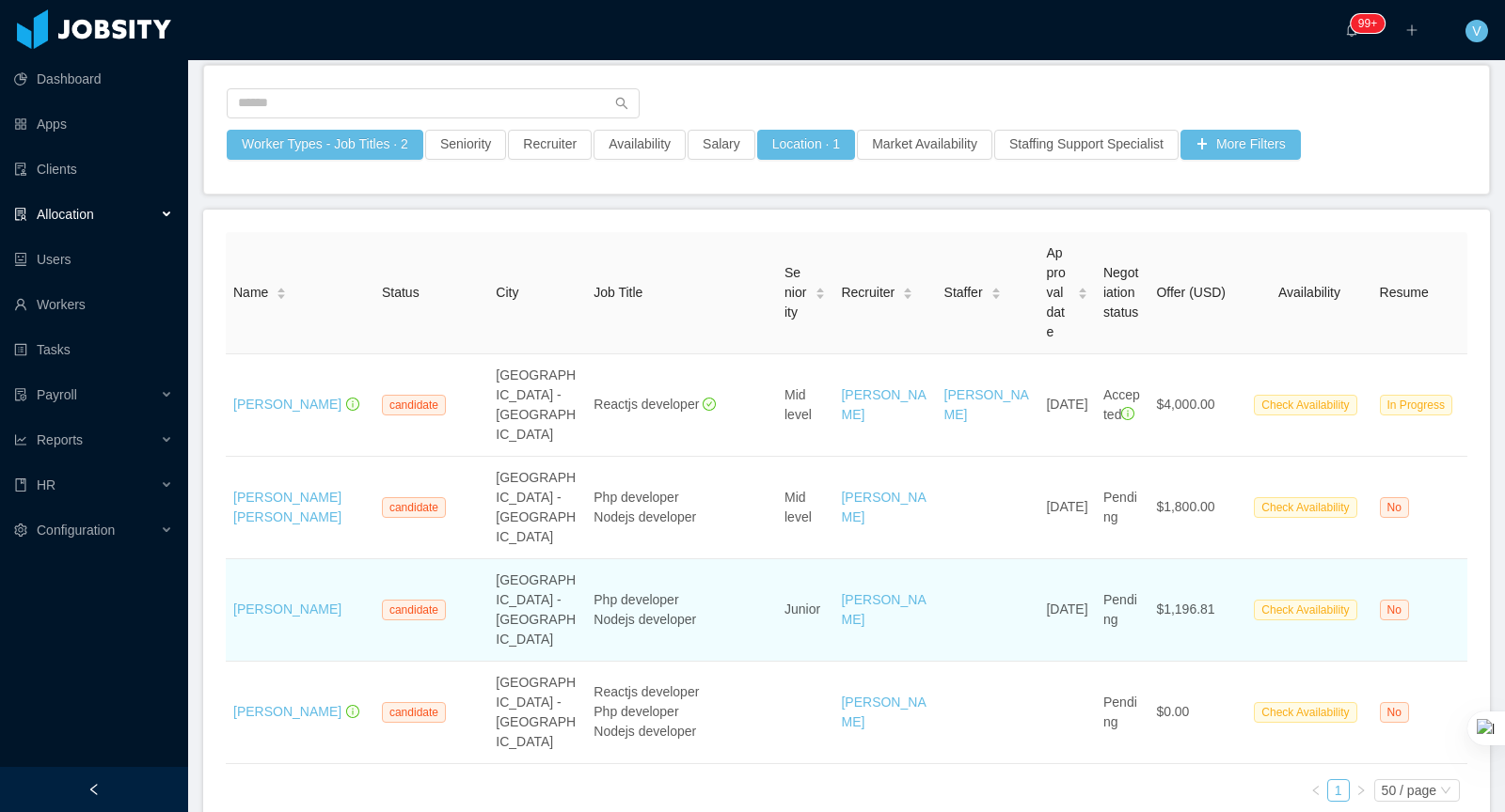
scroll to position [145, 0]
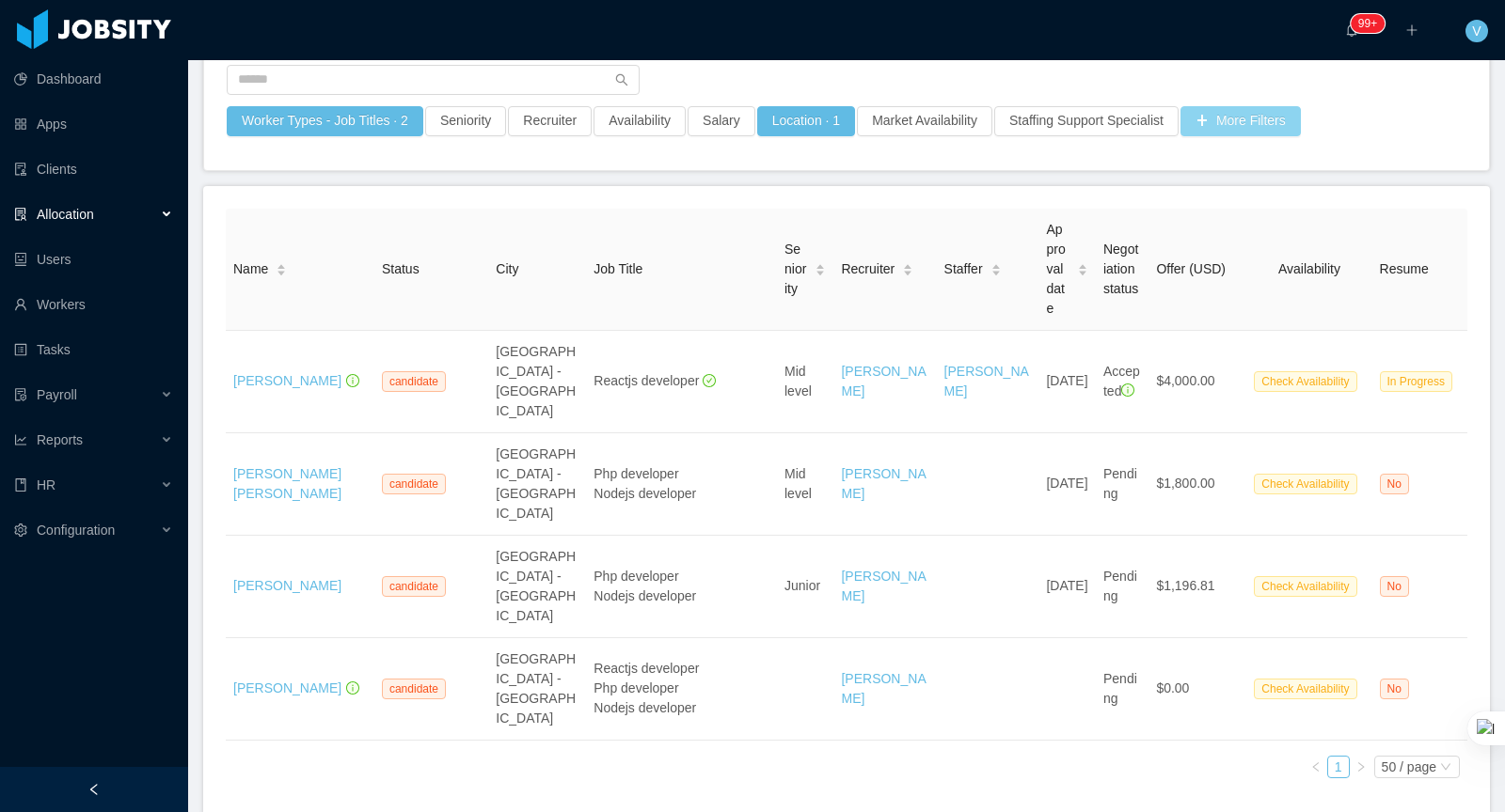
click at [1229, 110] on button "More Filters" at bounding box center [1241, 122] width 121 height 30
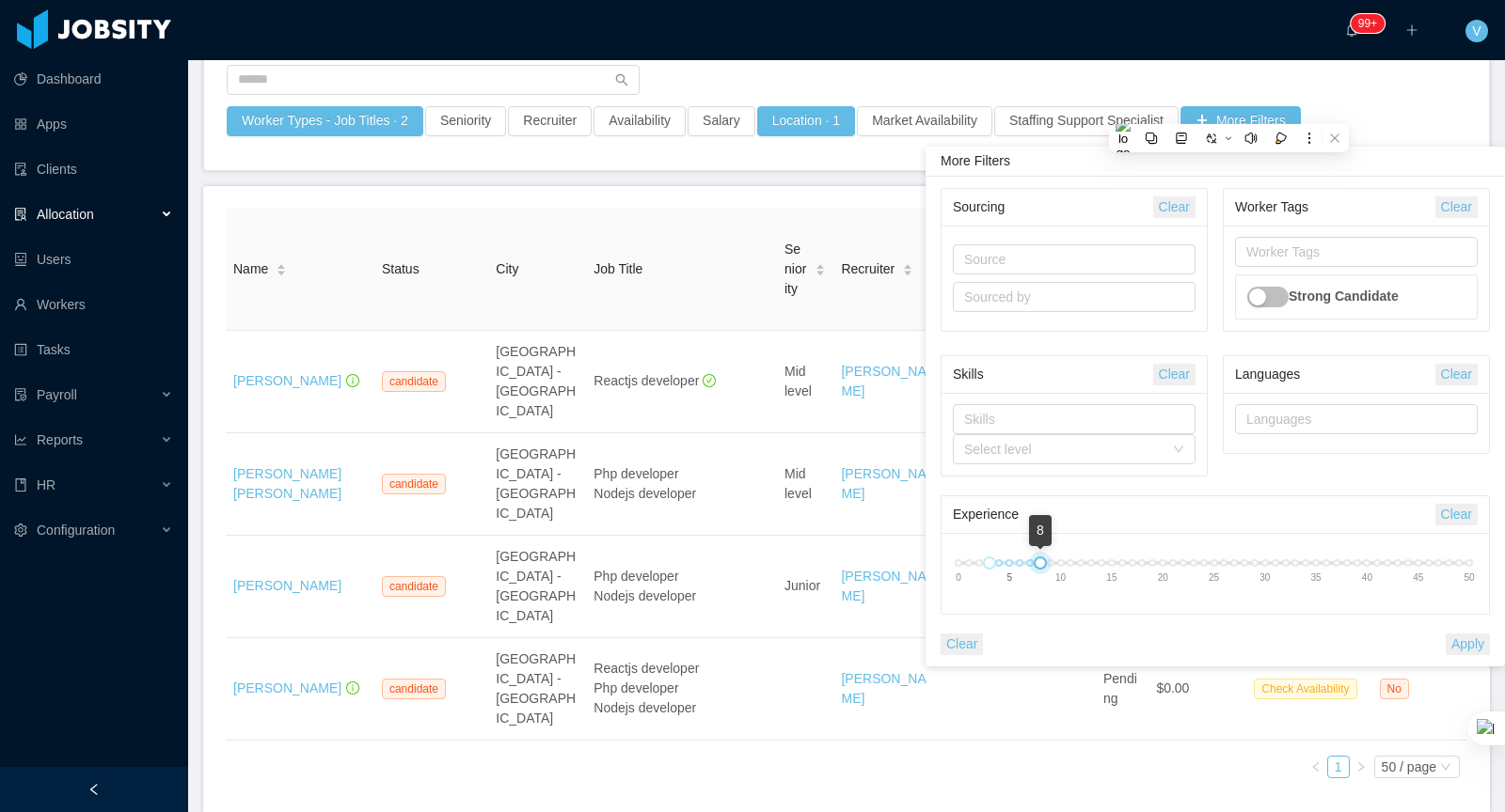
drag, startPoint x: 1009, startPoint y: 559, endPoint x: 1043, endPoint y: 559, distance: 34.0
click at [1043, 559] on div at bounding box center [1040, 563] width 13 height 13
click at [1458, 641] on button "Apply" at bounding box center [1467, 644] width 44 height 22
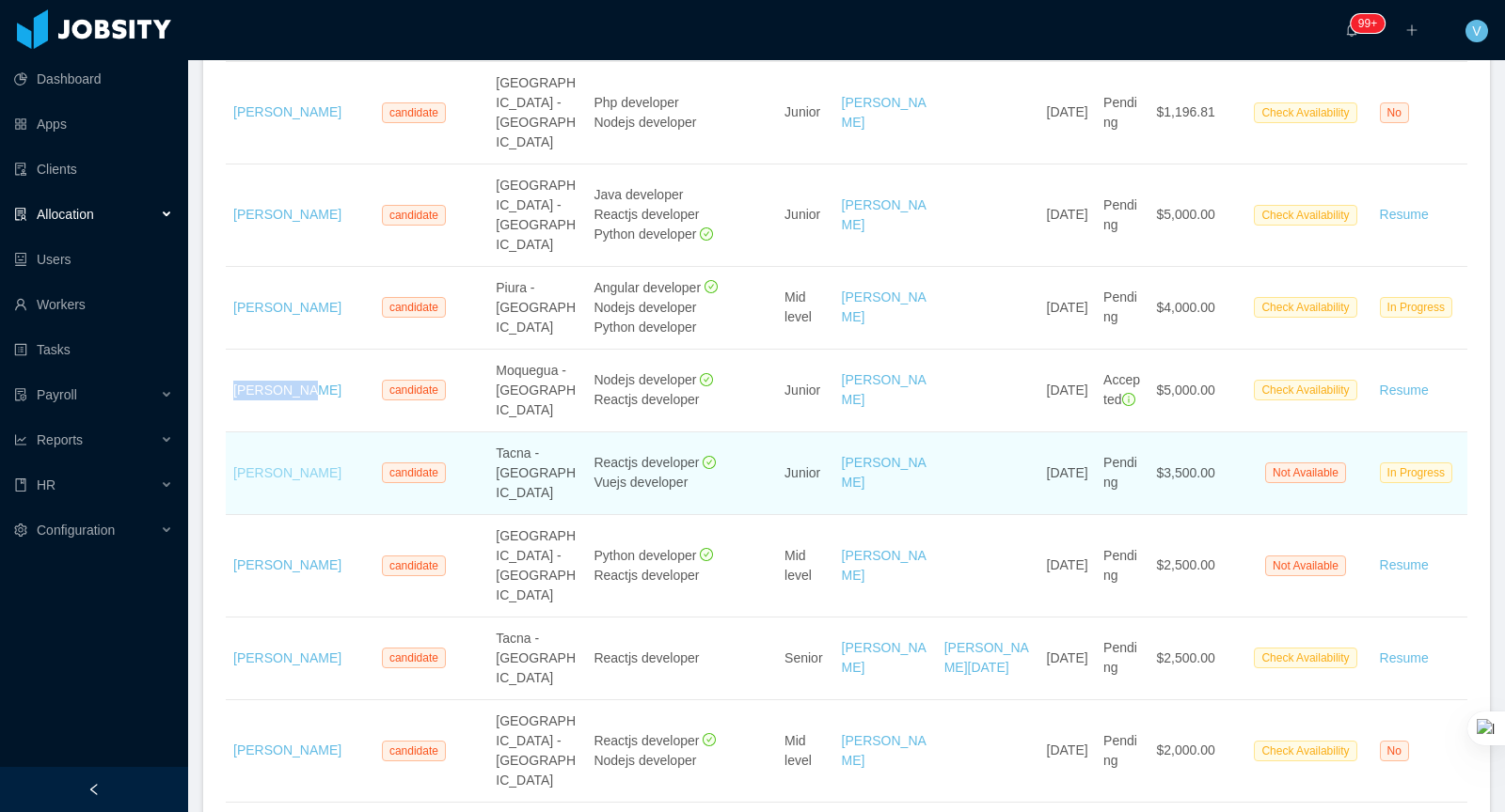
scroll to position [1276, 0]
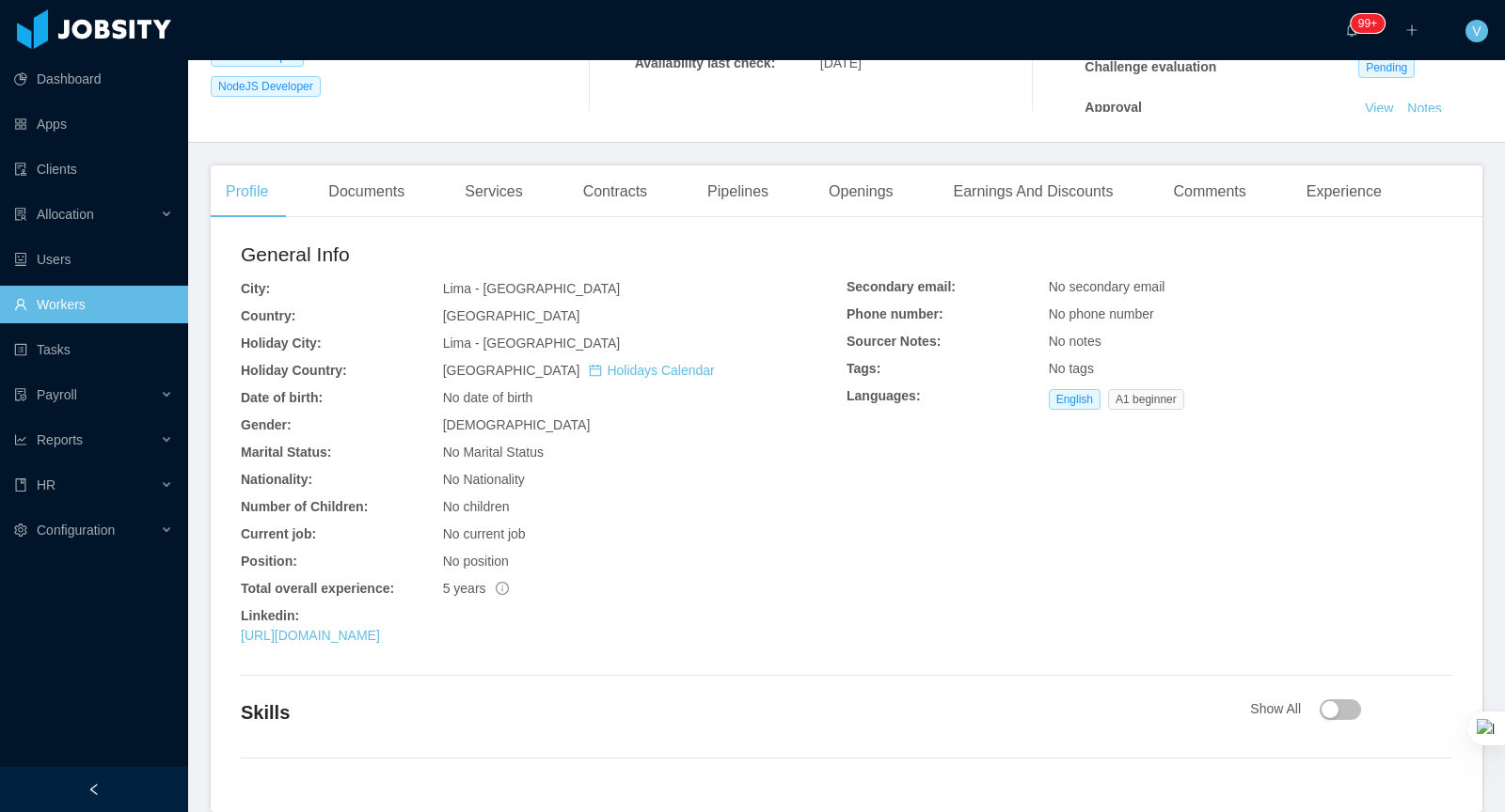
scroll to position [472, 0]
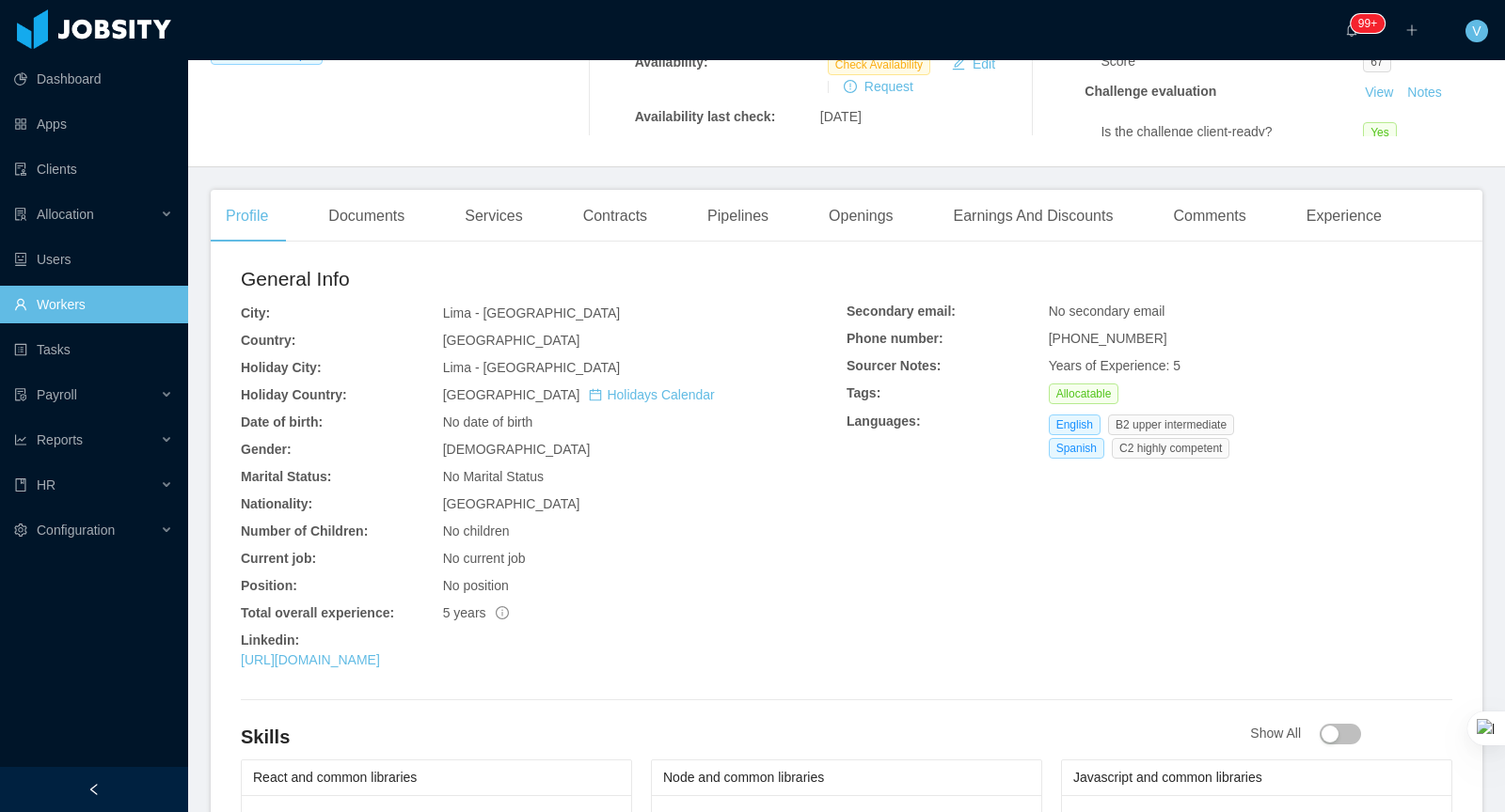
scroll to position [369, 0]
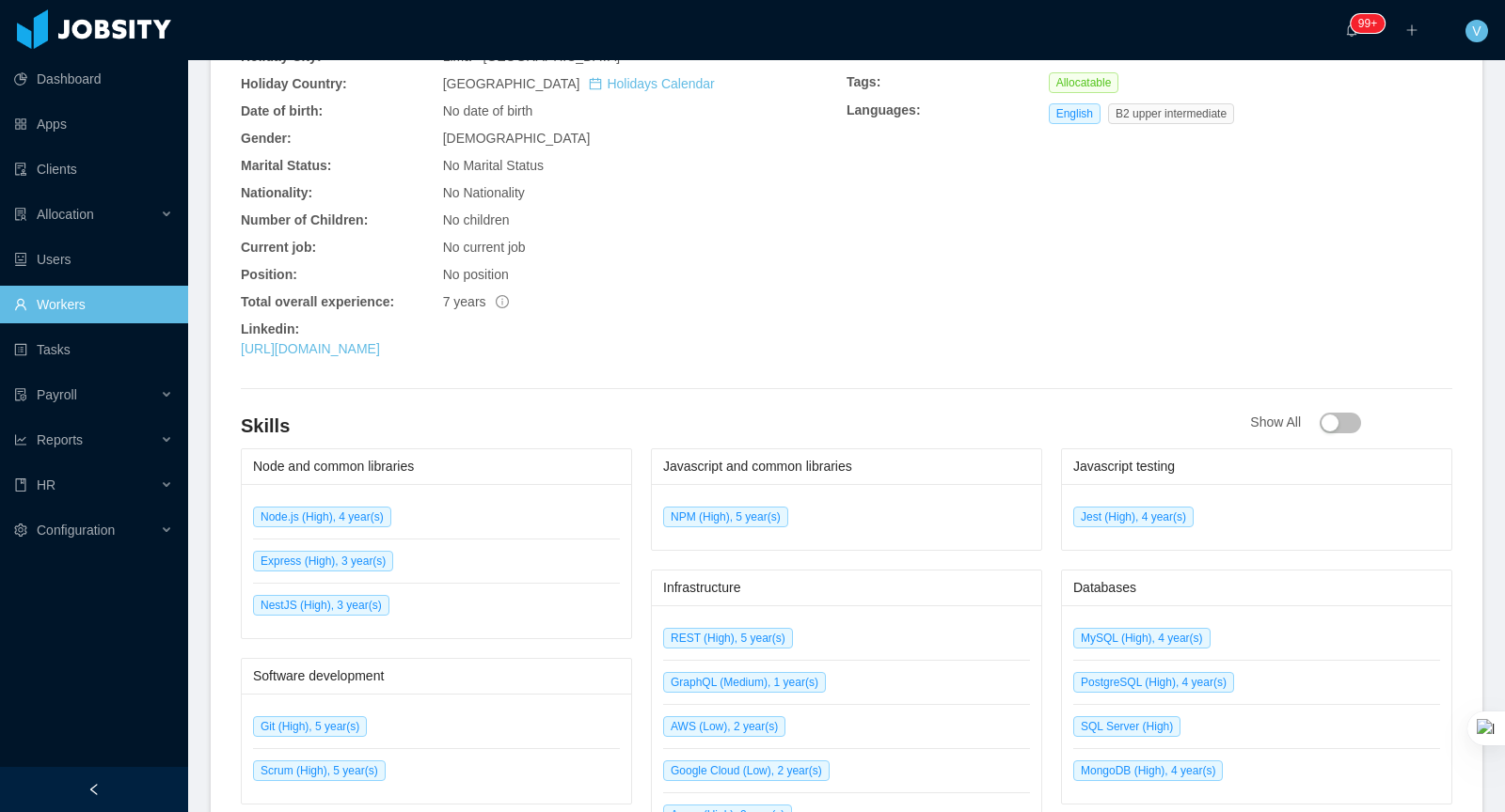
scroll to position [684, 0]
click at [380, 342] on link "[URL][DOMAIN_NAME]" at bounding box center [310, 350] width 140 height 15
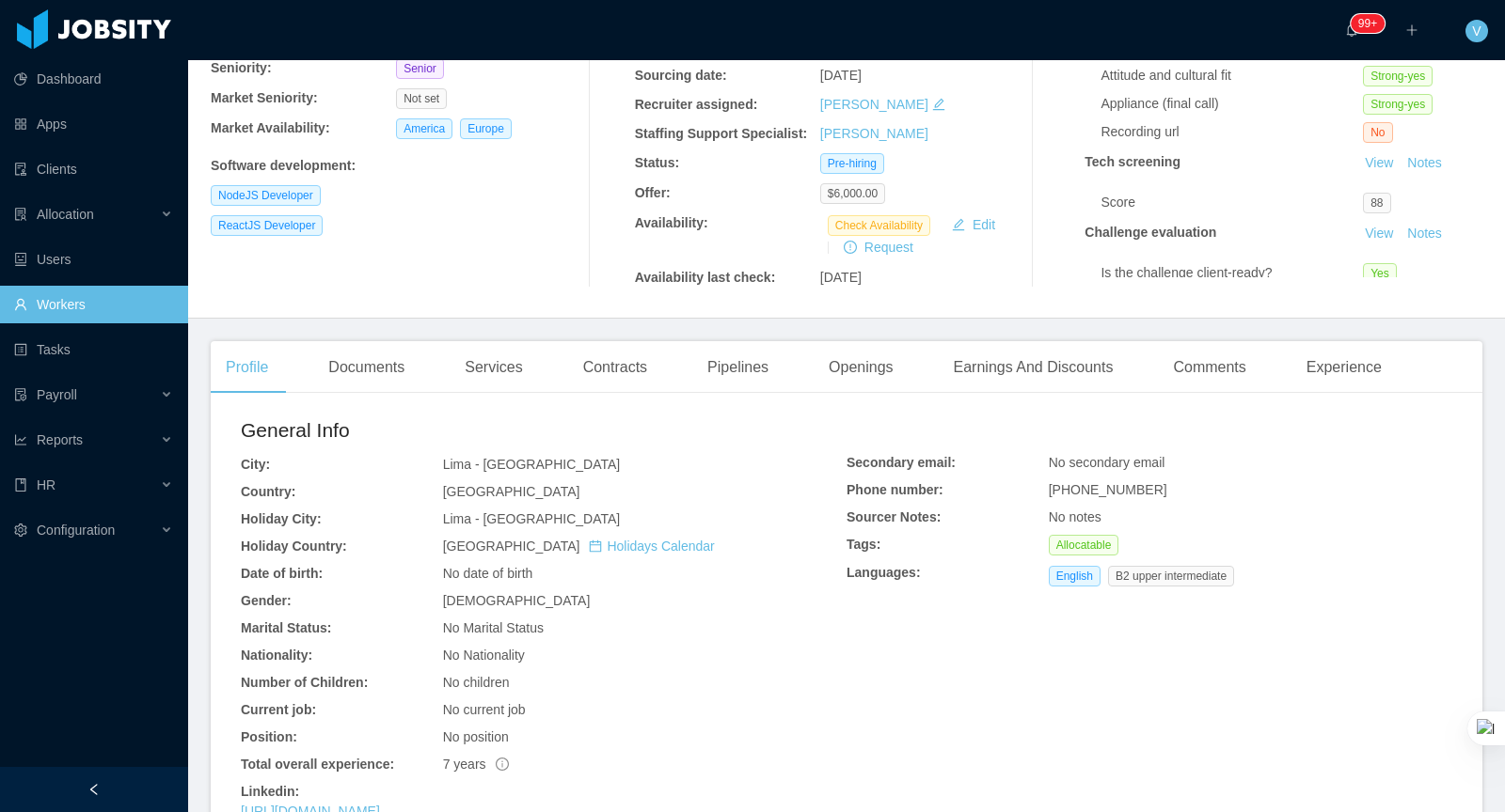
scroll to position [0, 0]
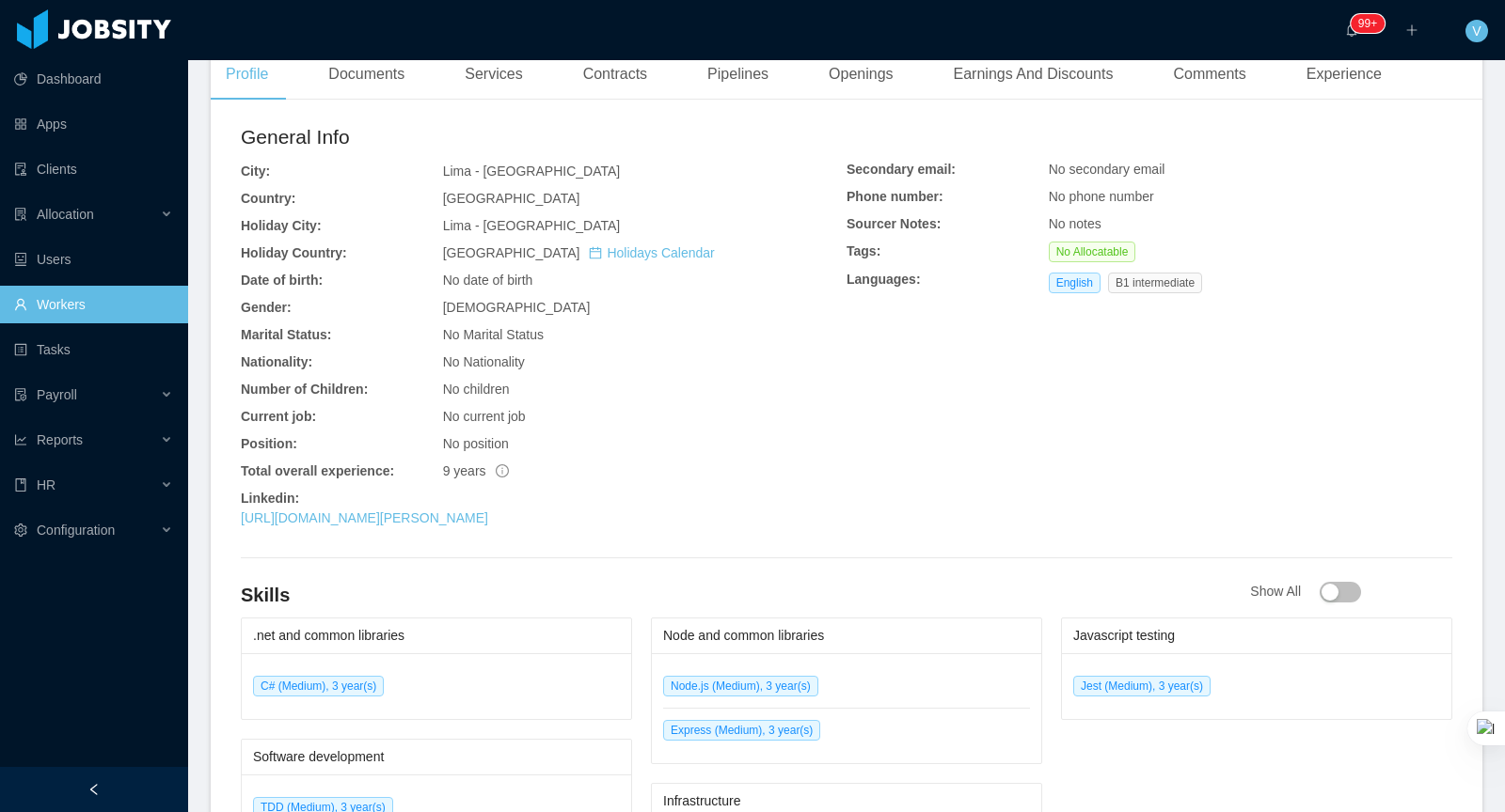
scroll to position [734, 0]
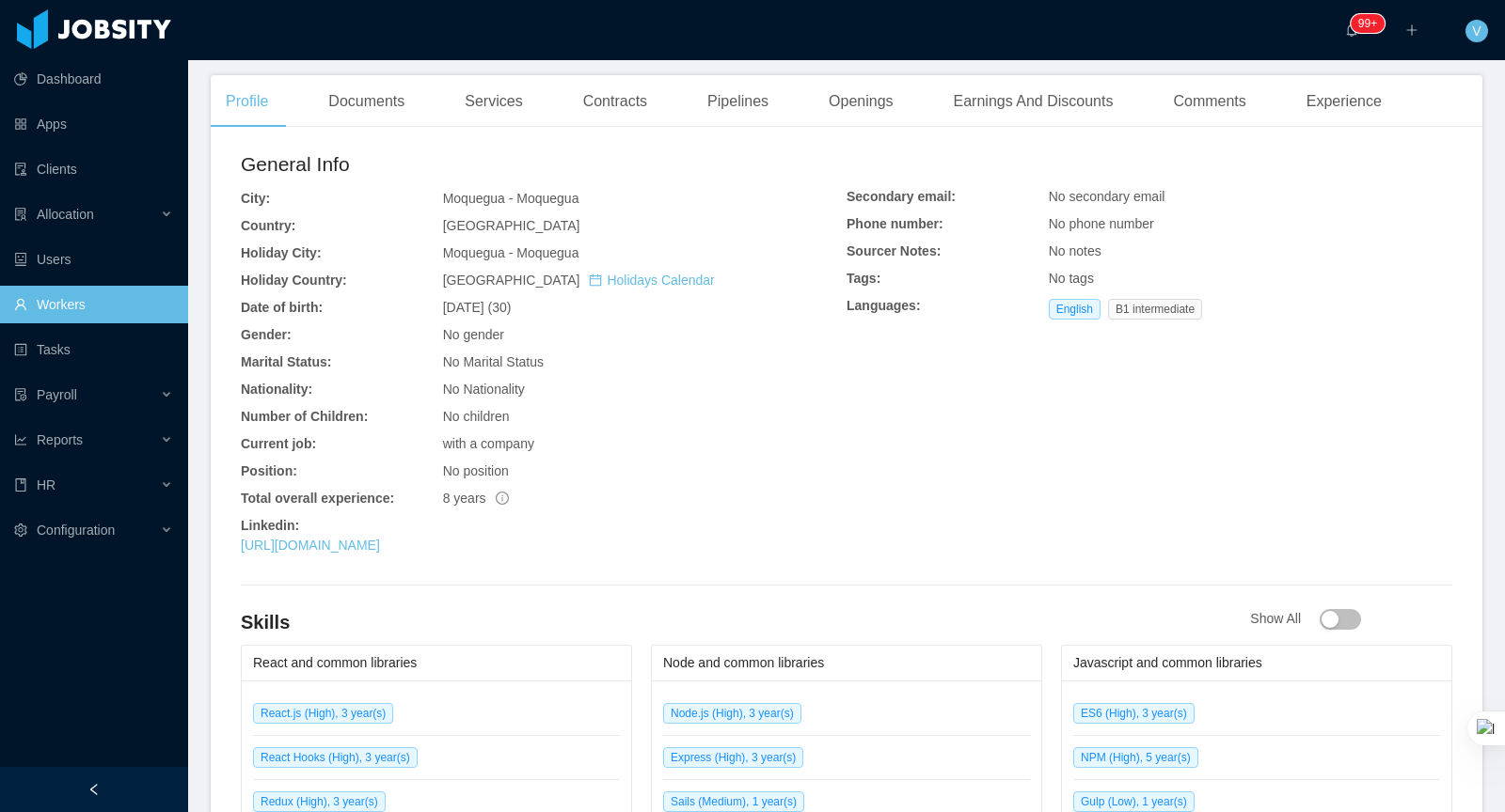
scroll to position [486, 0]
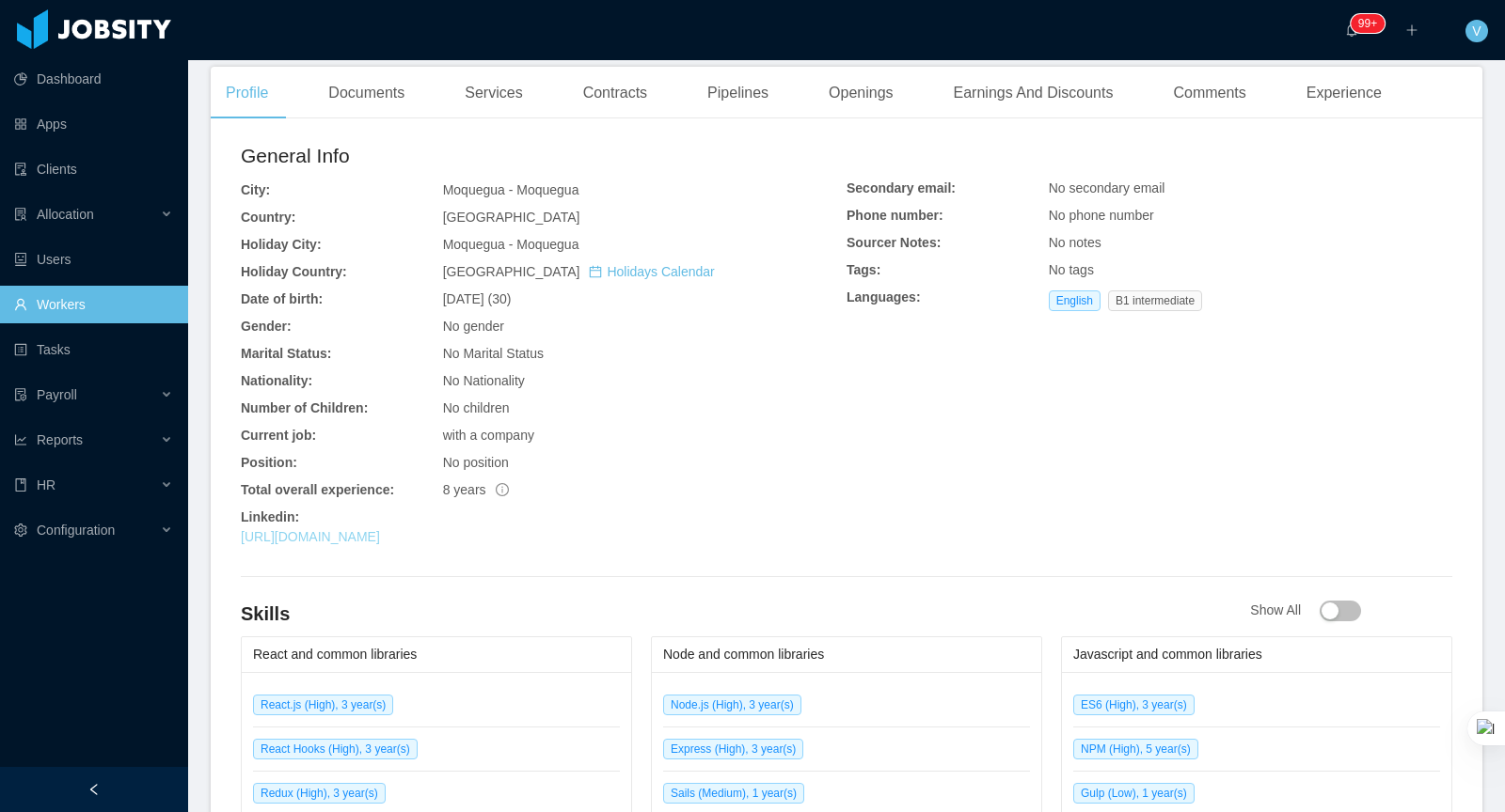
click at [380, 541] on link "[URL][DOMAIN_NAME]" at bounding box center [310, 537] width 140 height 15
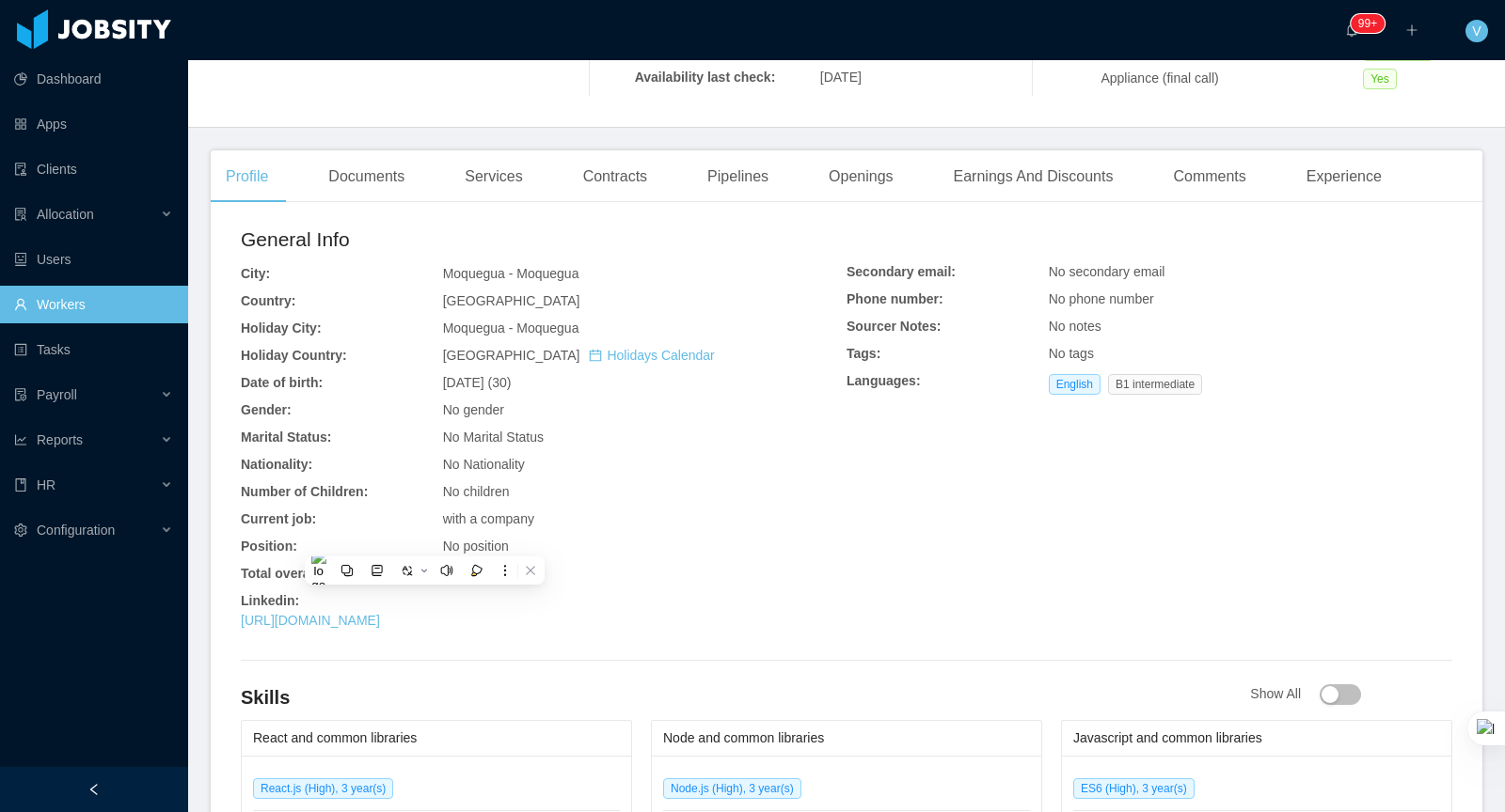
scroll to position [595, 0]
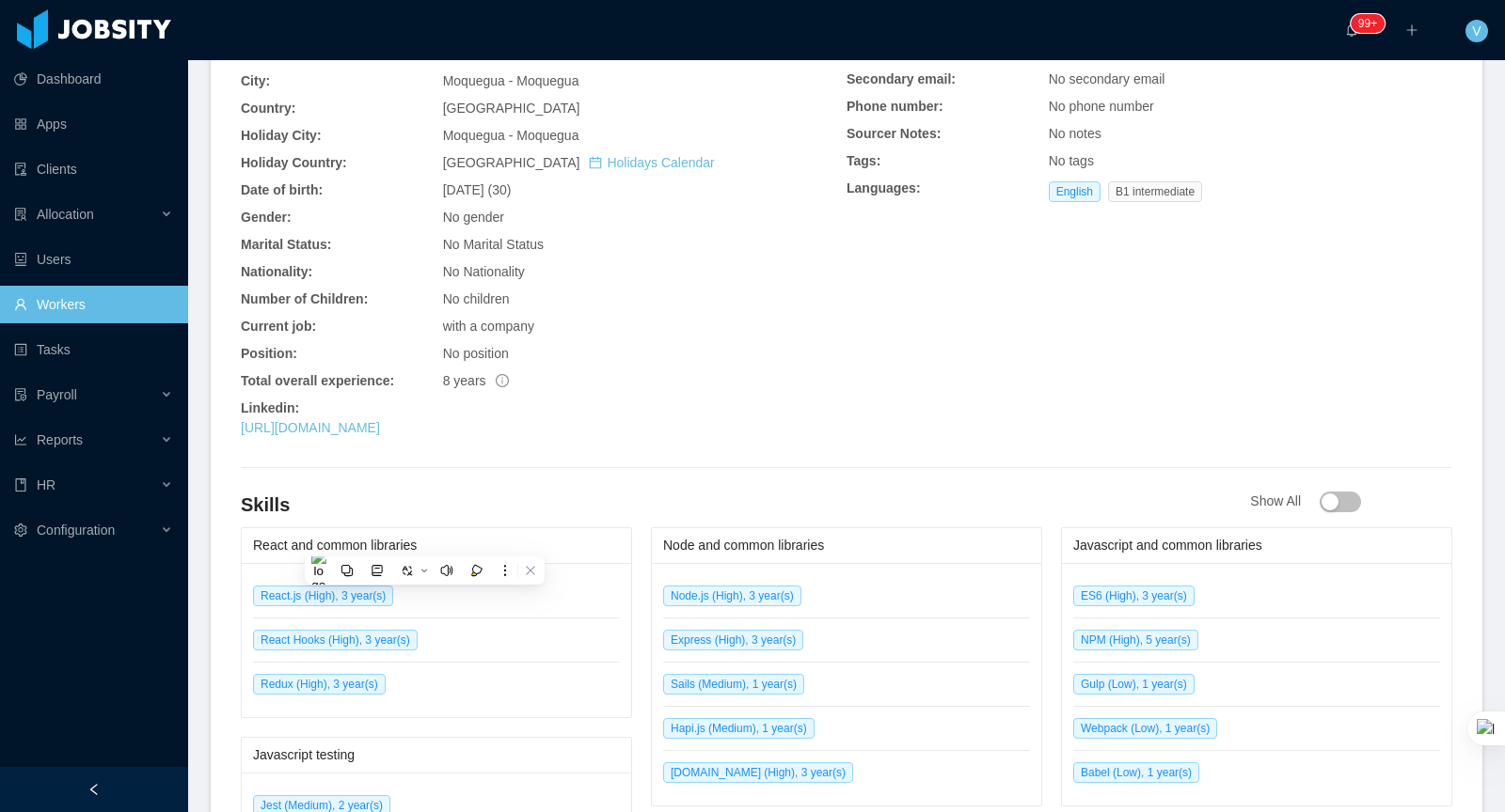
click at [533, 425] on div "https://www.linkedin.com/in/luisborit/" at bounding box center [543, 428] width 606 height 20
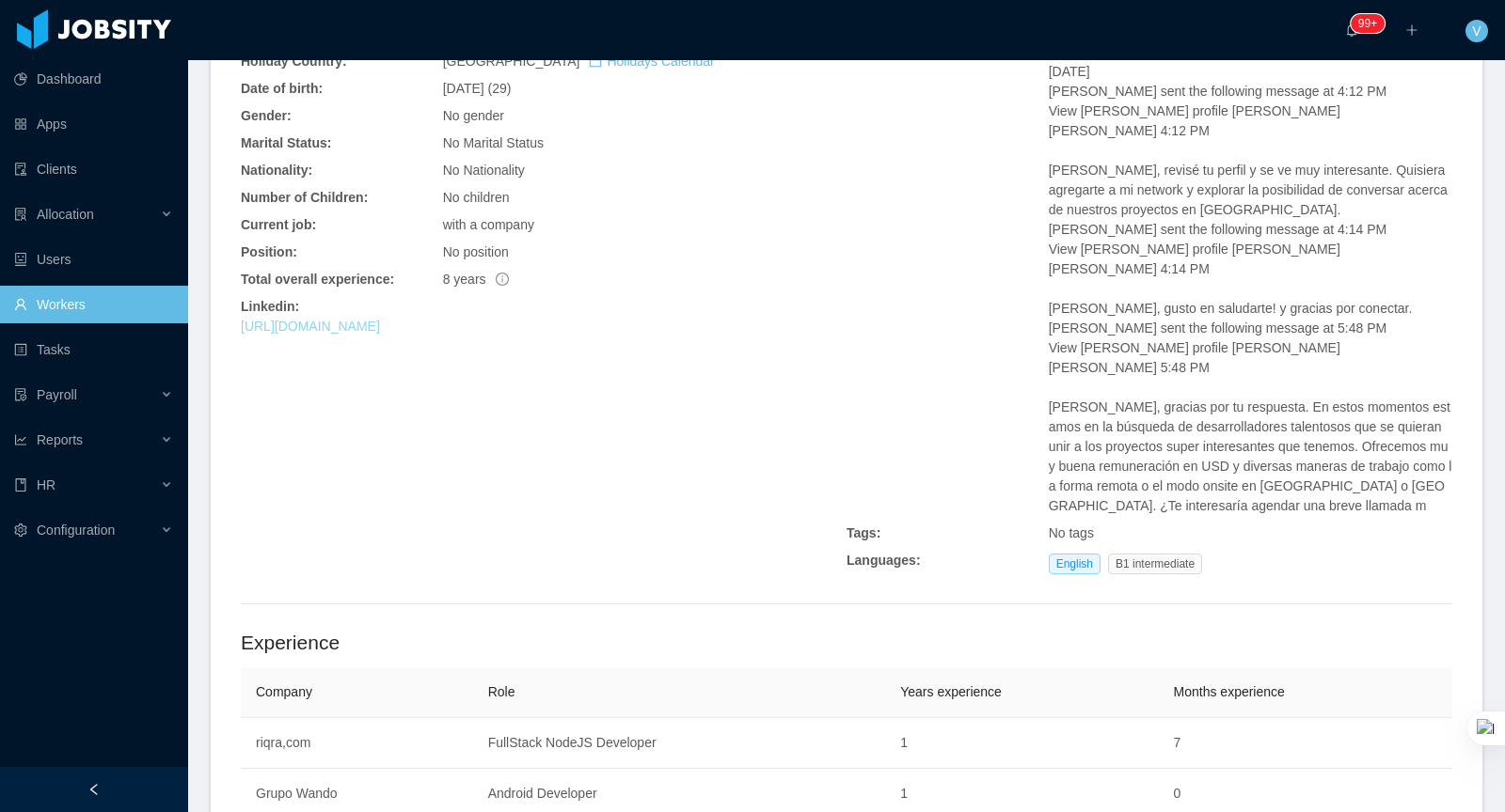
scroll to position [688, 0]
